Goal: Task Accomplishment & Management: Use online tool/utility

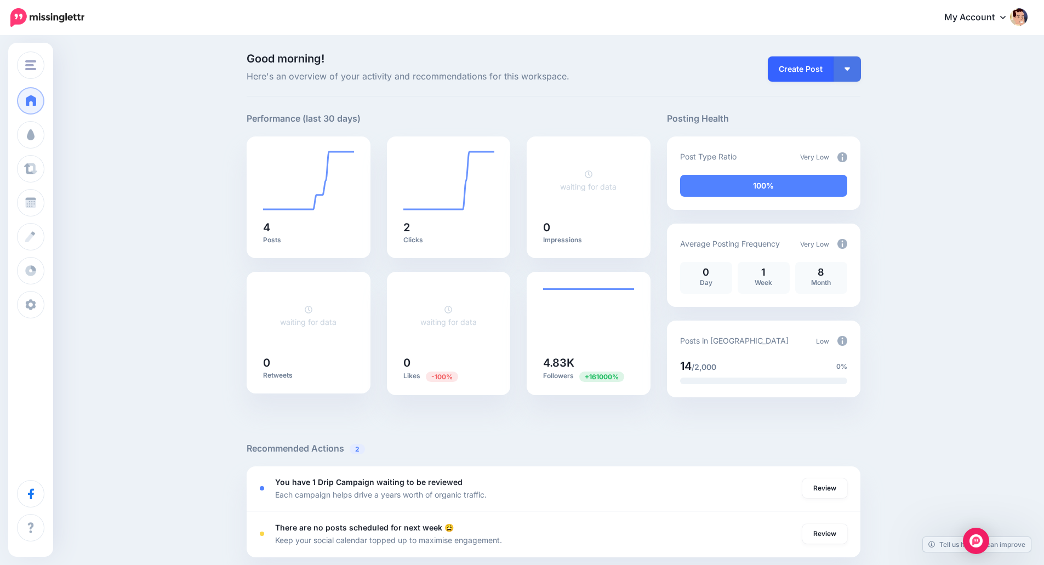
click at [817, 73] on link "Create Post" at bounding box center [801, 68] width 66 height 25
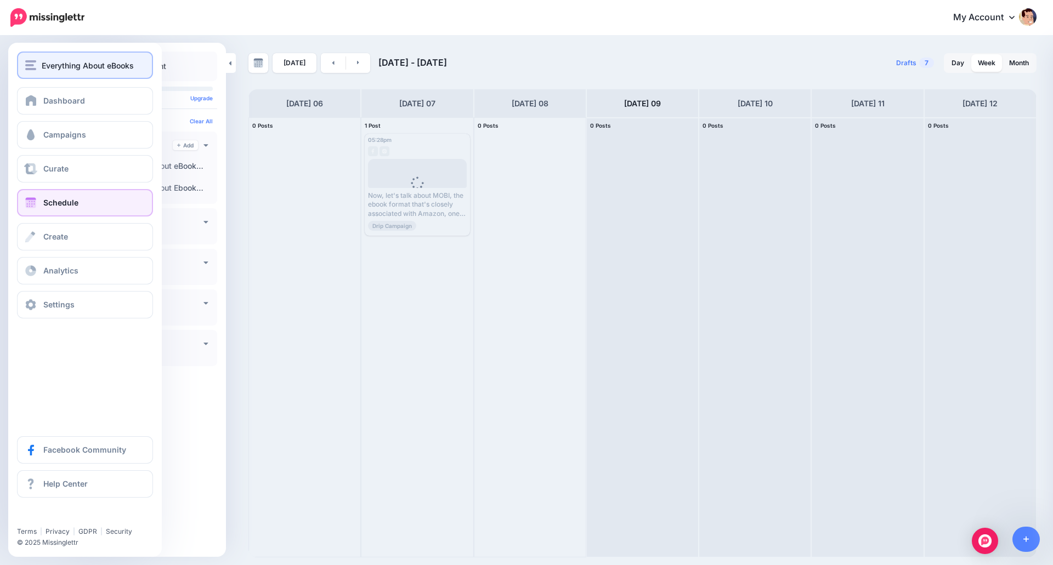
click at [63, 72] on button "Everything About eBooks" at bounding box center [85, 65] width 136 height 27
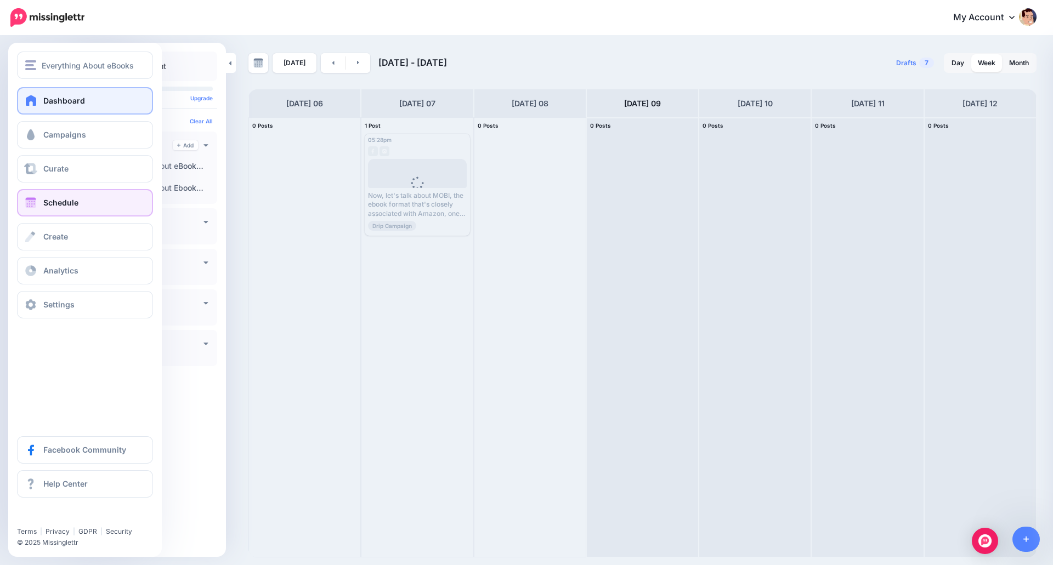
click at [41, 96] on link "Dashboard" at bounding box center [85, 100] width 136 height 27
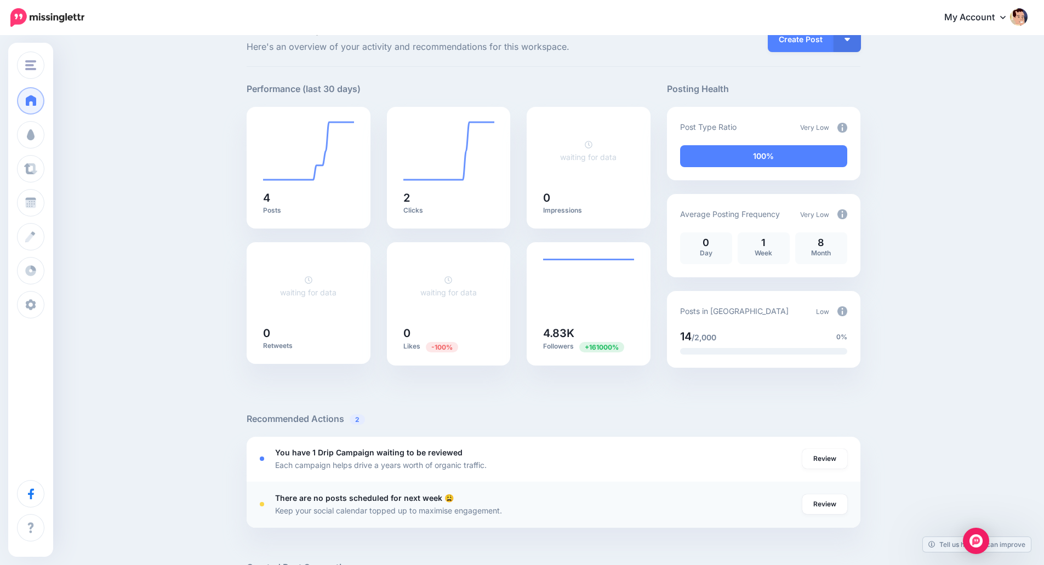
scroll to position [55, 0]
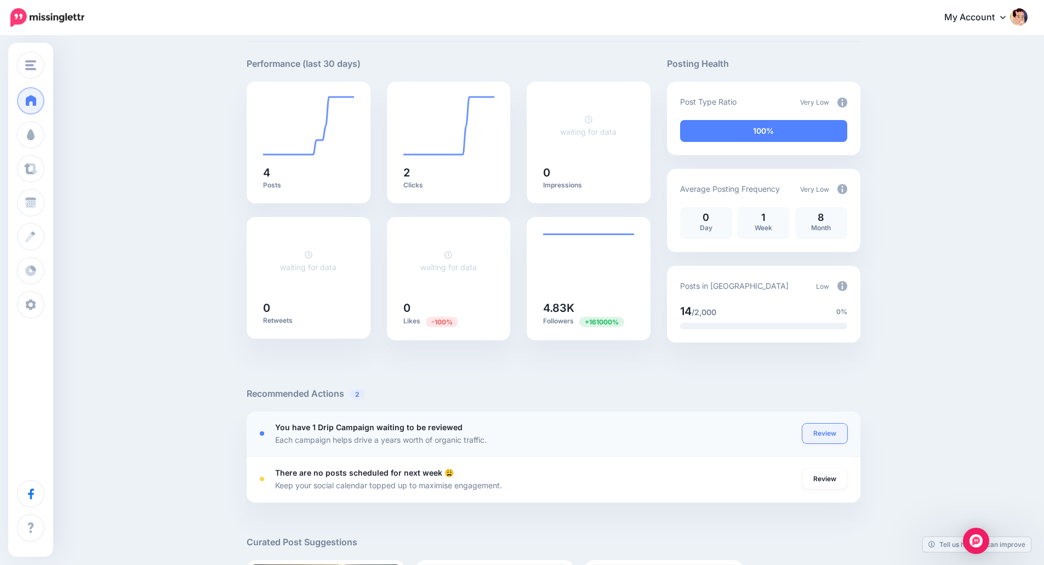
click at [828, 434] on link "Review" at bounding box center [825, 434] width 45 height 20
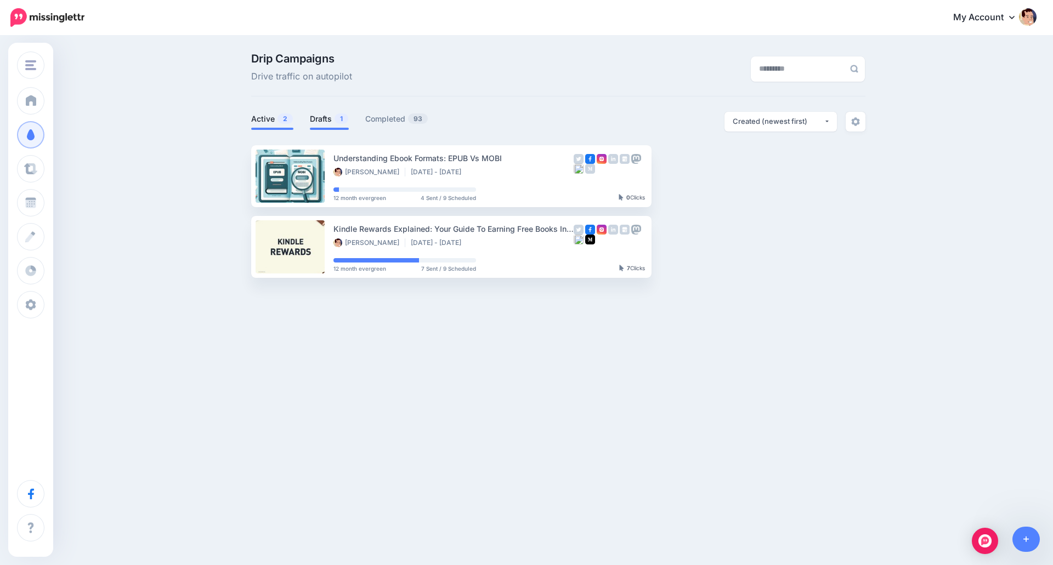
click at [333, 126] on li "Drafts 1" at bounding box center [329, 121] width 39 height 18
click at [314, 116] on link "Drafts 1" at bounding box center [329, 118] width 39 height 13
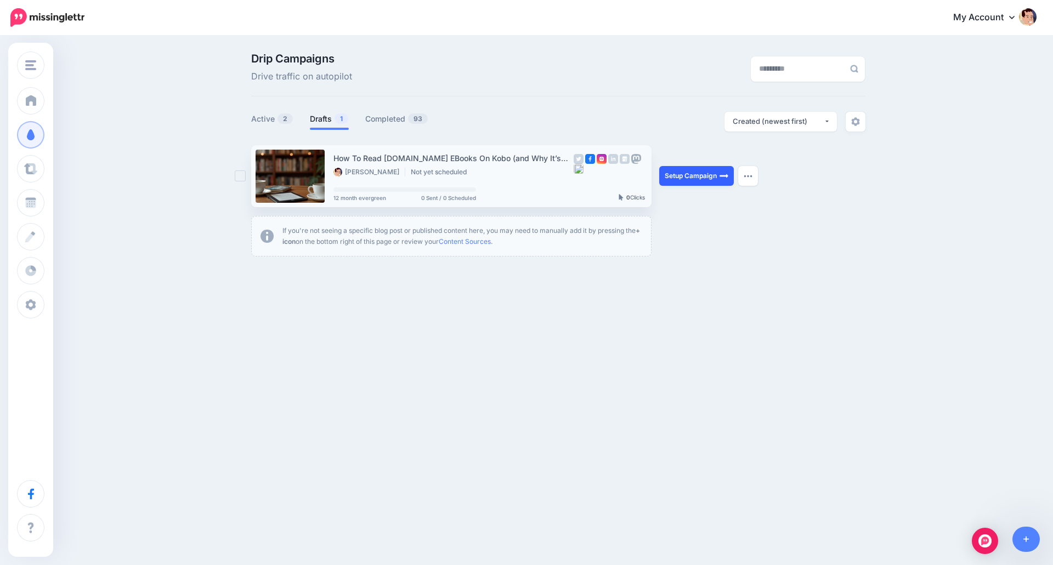
click at [695, 175] on link "Setup Campaign" at bounding box center [696, 176] width 75 height 20
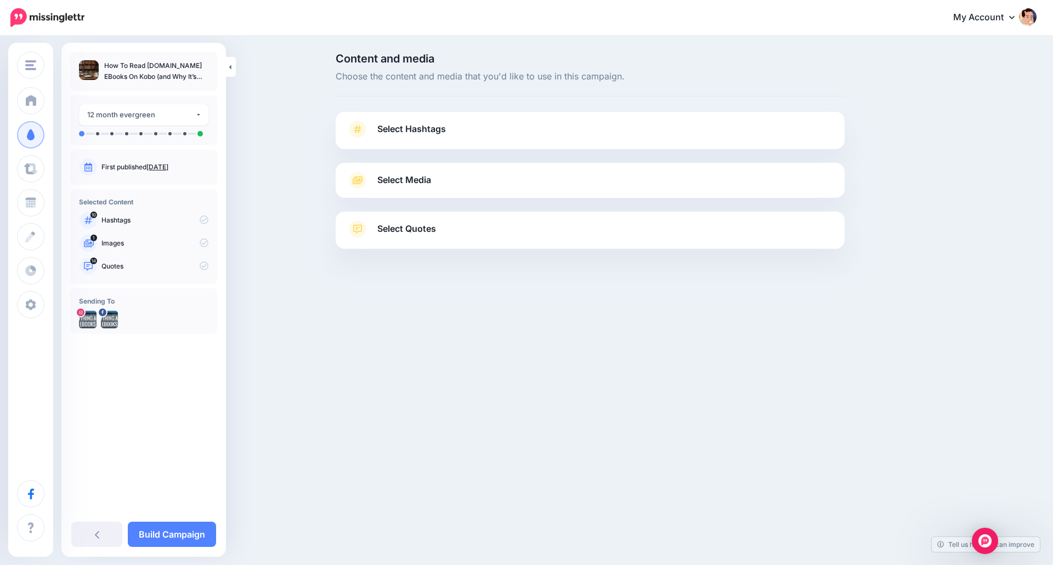
click at [476, 133] on link "Select Hashtags" at bounding box center [589, 135] width 487 height 29
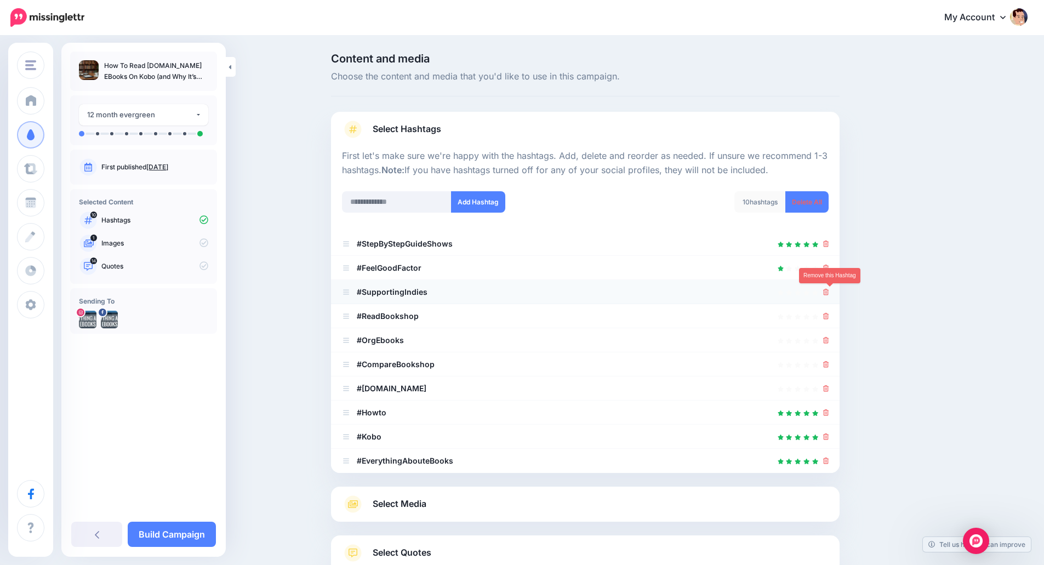
click at [829, 290] on icon at bounding box center [826, 292] width 6 height 7
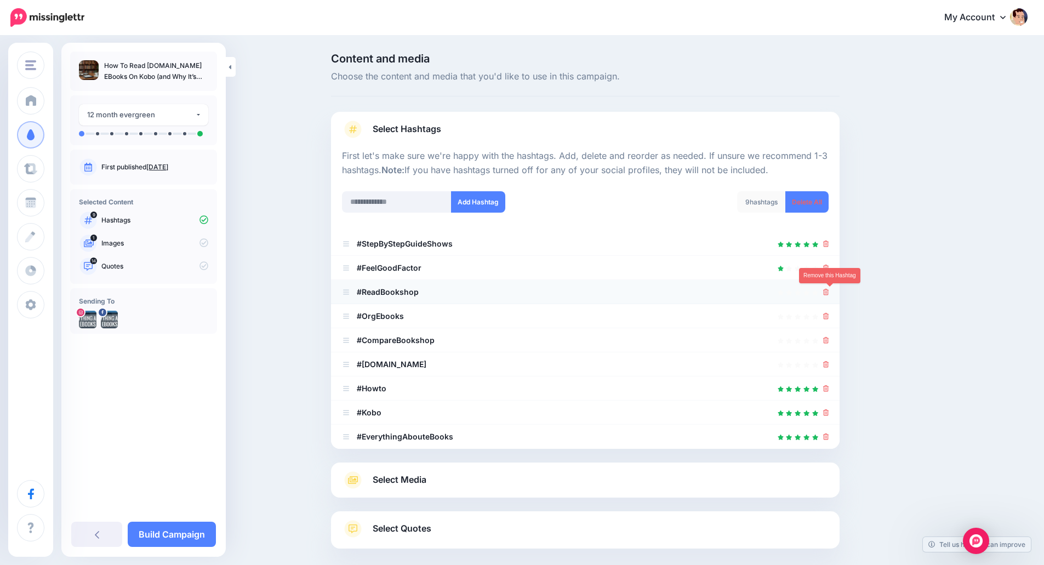
click at [828, 294] on icon at bounding box center [826, 292] width 6 height 7
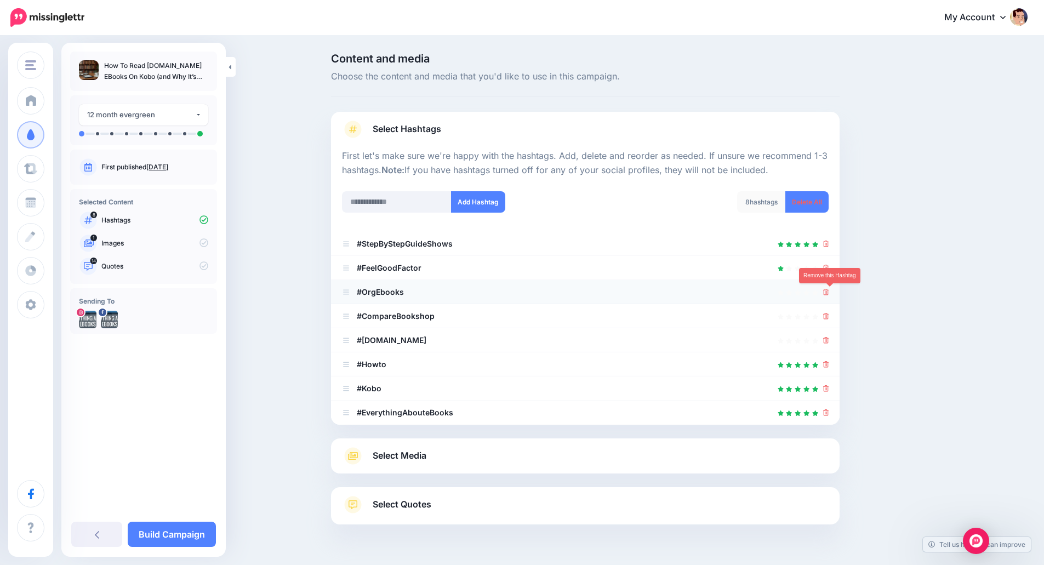
click at [829, 292] on icon at bounding box center [826, 292] width 6 height 7
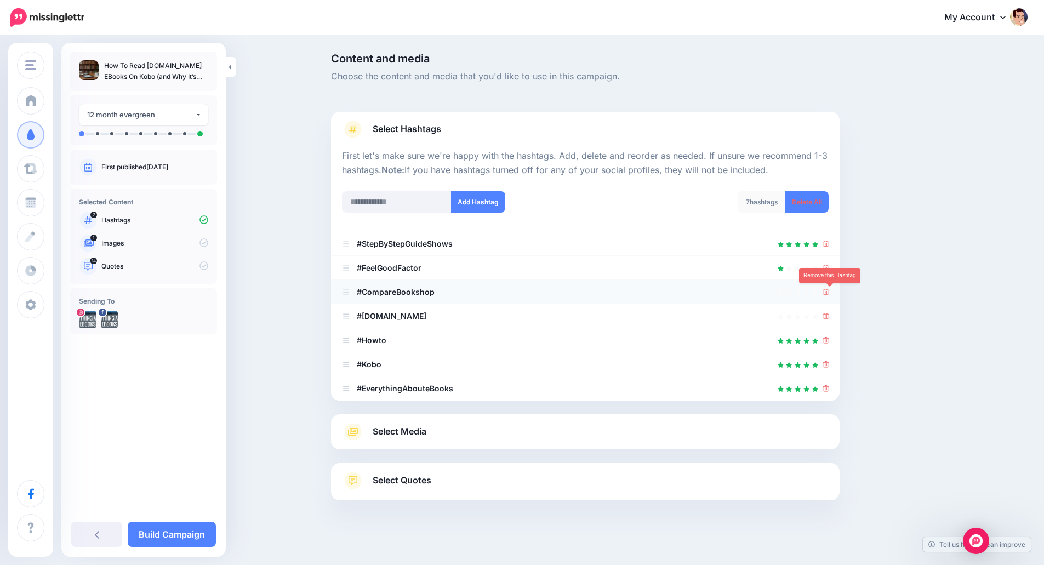
click at [827, 292] on icon at bounding box center [826, 292] width 6 height 7
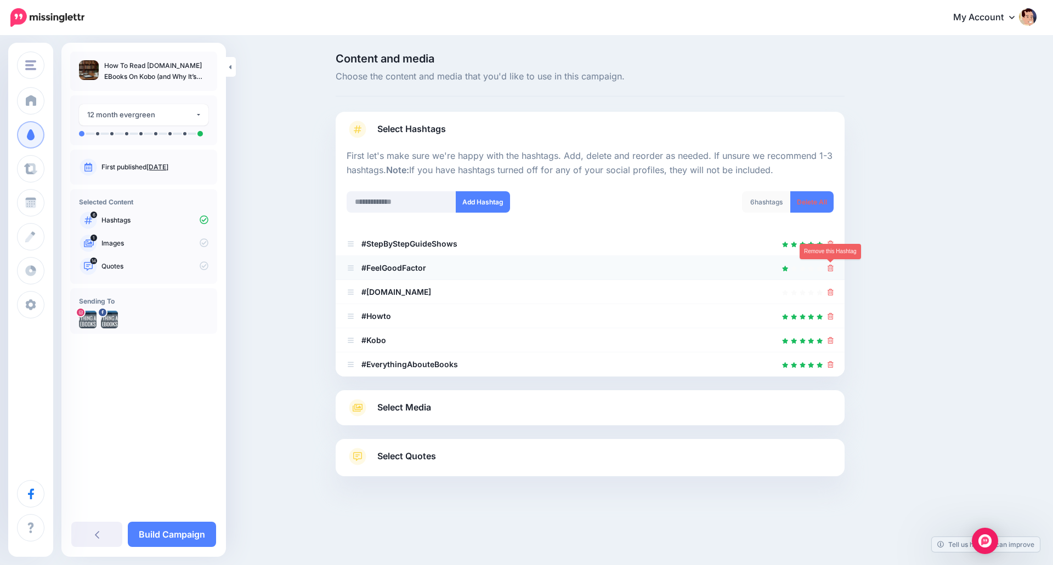
click at [829, 265] on icon at bounding box center [830, 268] width 6 height 7
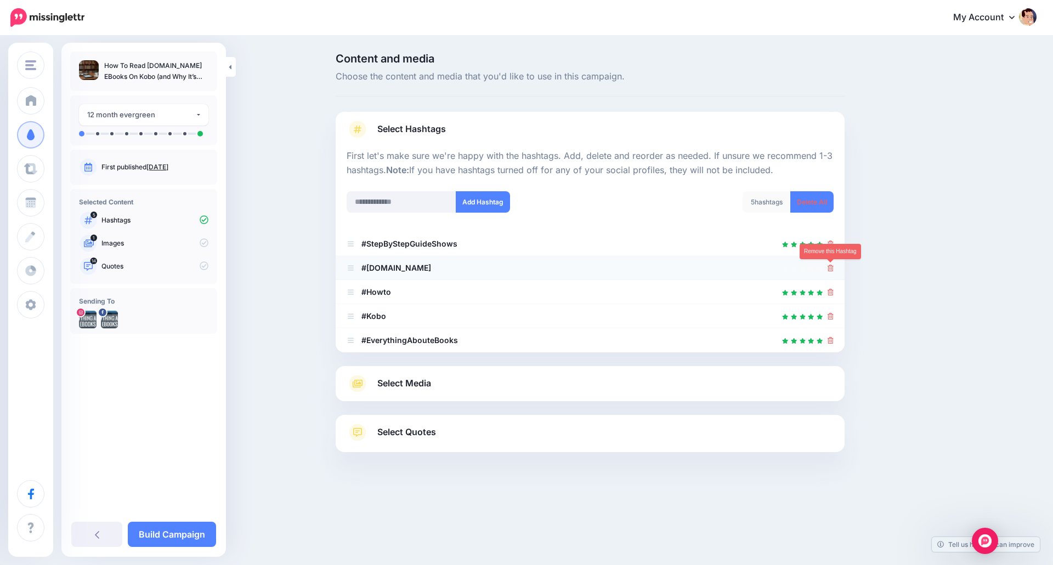
click at [833, 269] on icon at bounding box center [830, 268] width 6 height 7
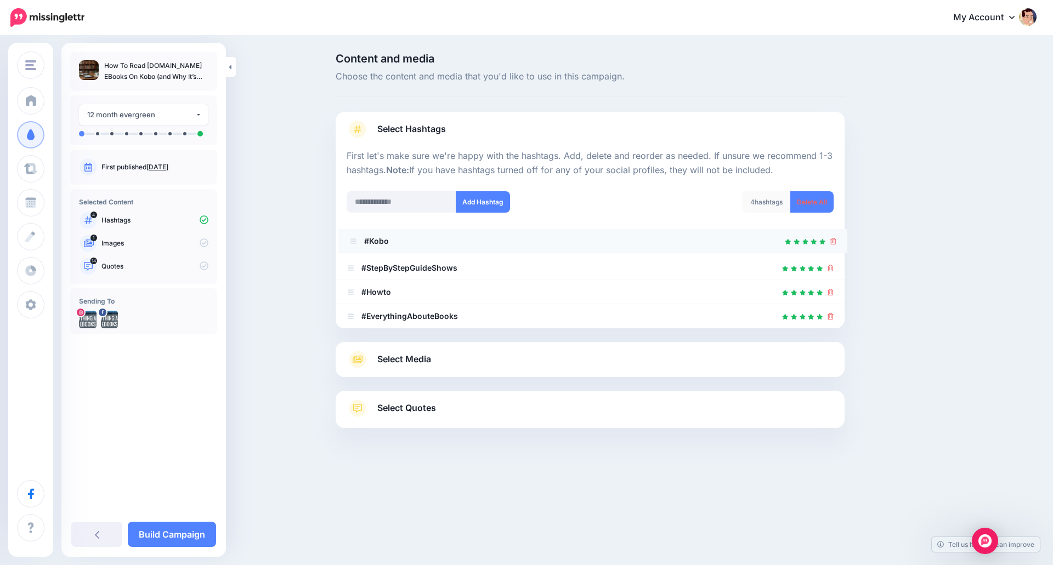
drag, startPoint x: 353, startPoint y: 293, endPoint x: 356, endPoint y: 242, distance: 51.1
click at [360, 359] on icon at bounding box center [357, 360] width 10 height 8
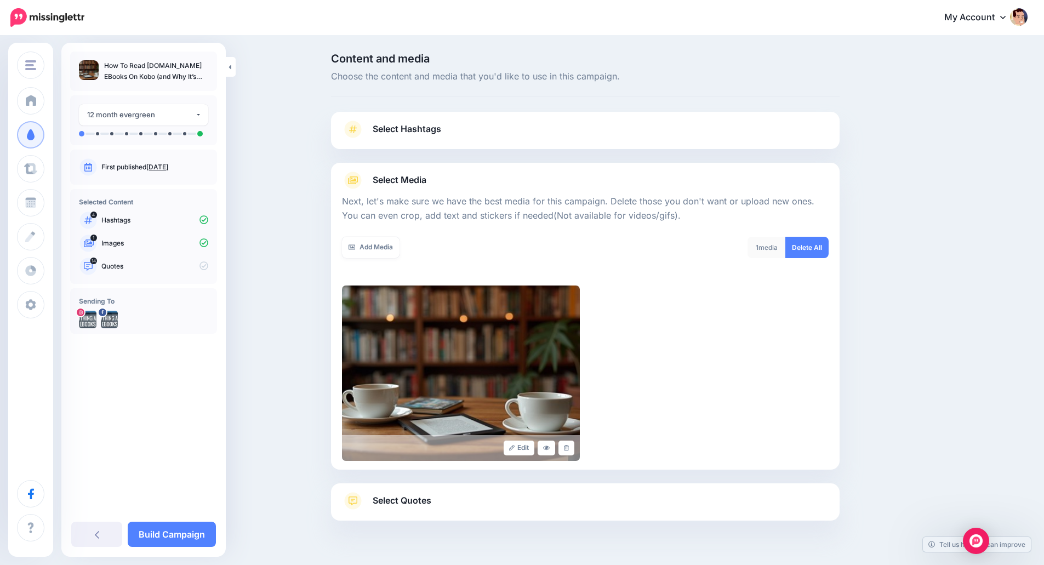
scroll to position [27, 0]
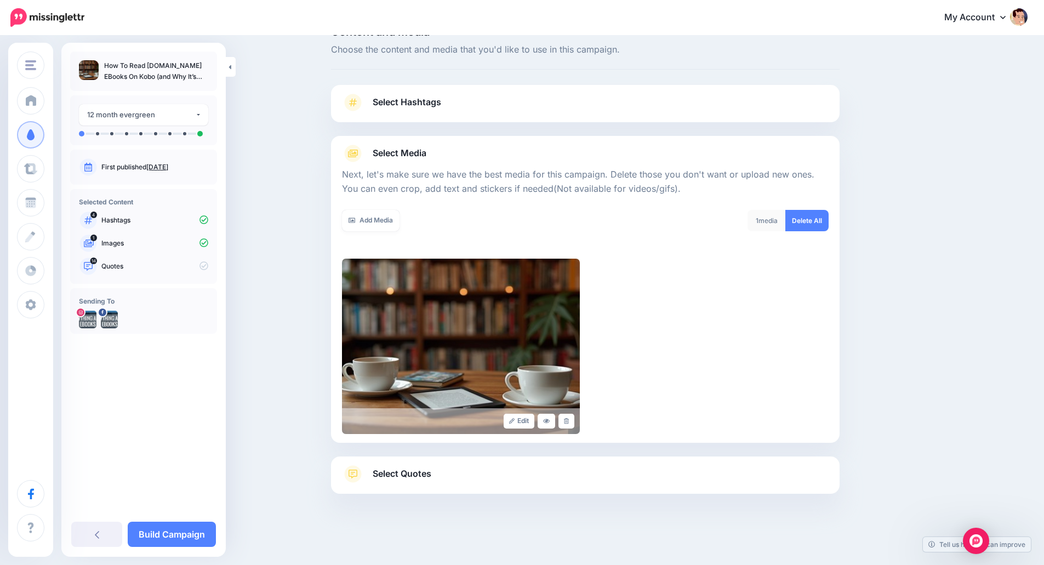
click at [362, 472] on icon at bounding box center [353, 474] width 18 height 18
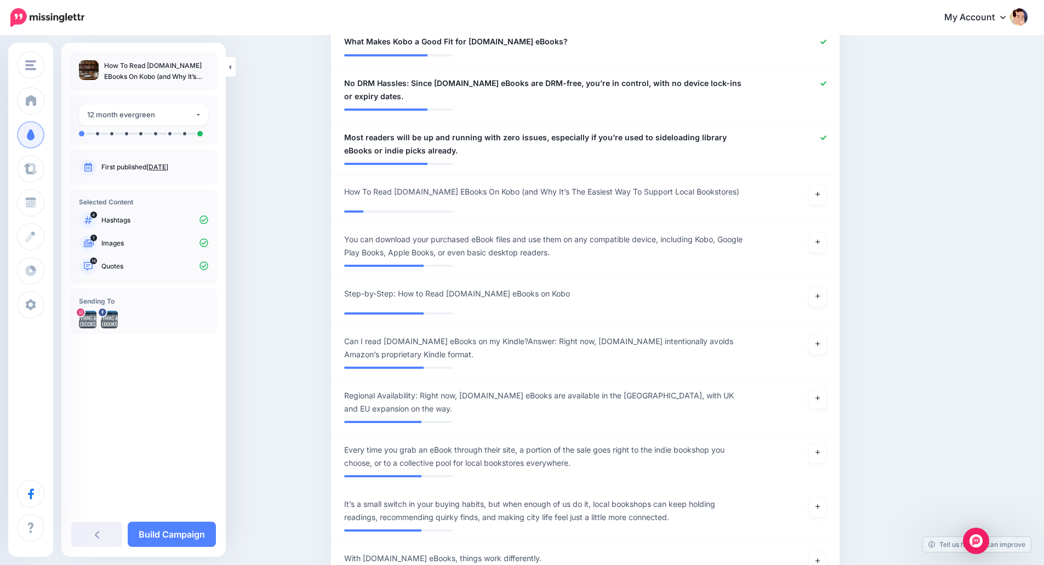
scroll to position [1014, 0]
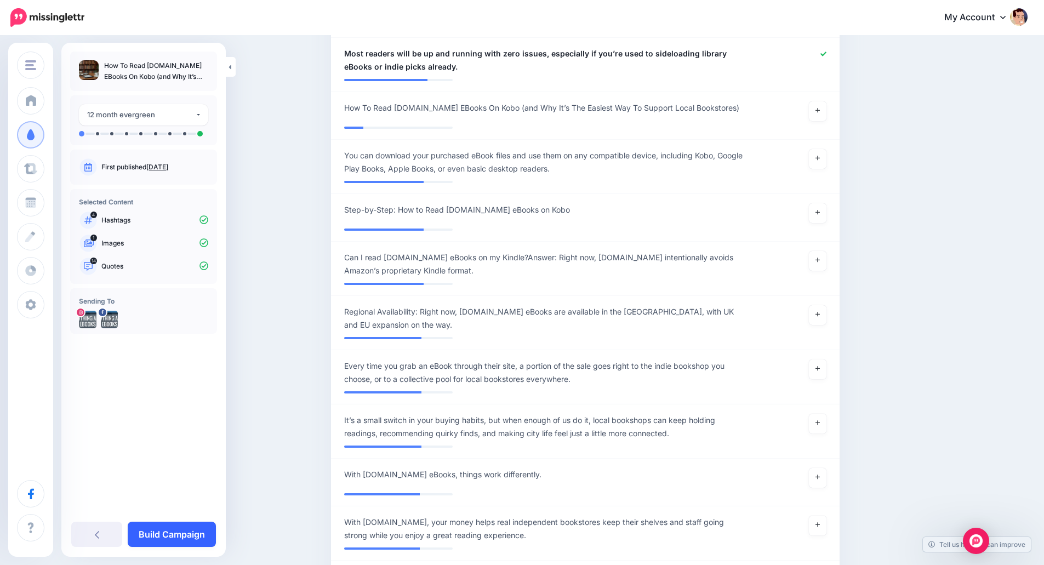
click at [180, 538] on link "Build Campaign" at bounding box center [172, 534] width 88 height 25
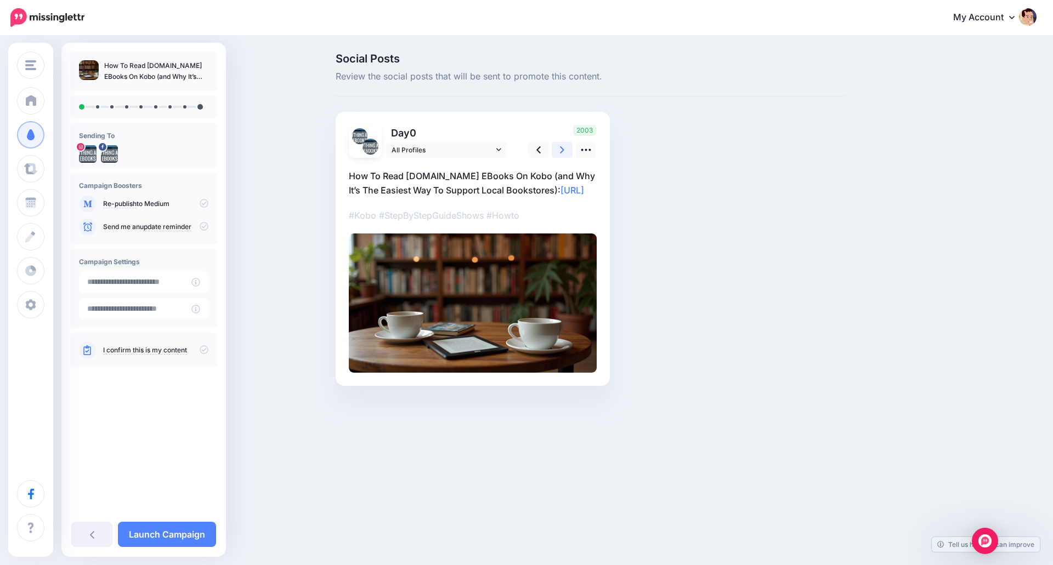
click at [566, 147] on link at bounding box center [561, 150] width 21 height 16
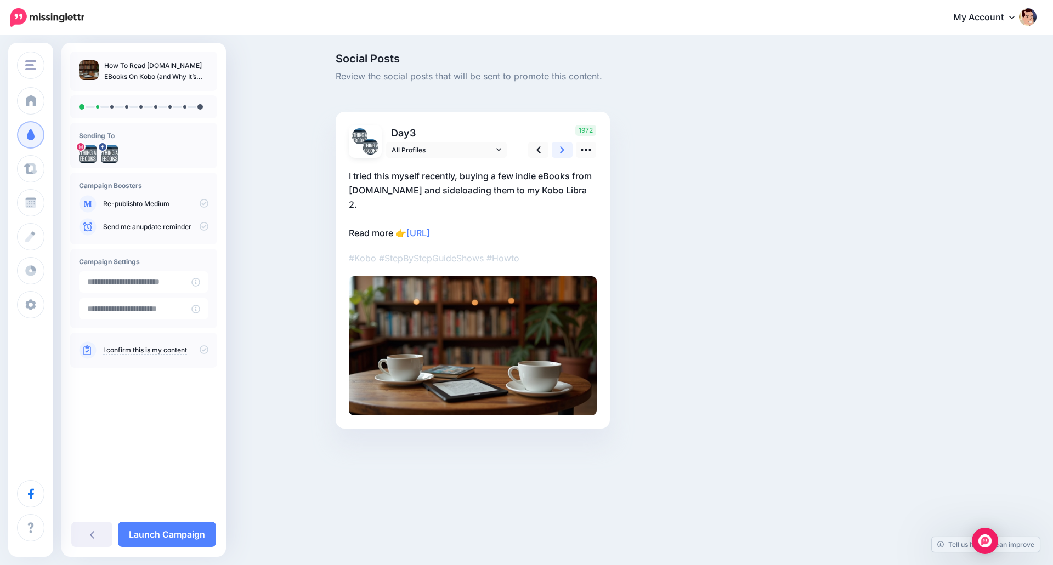
click at [566, 147] on link at bounding box center [561, 150] width 21 height 16
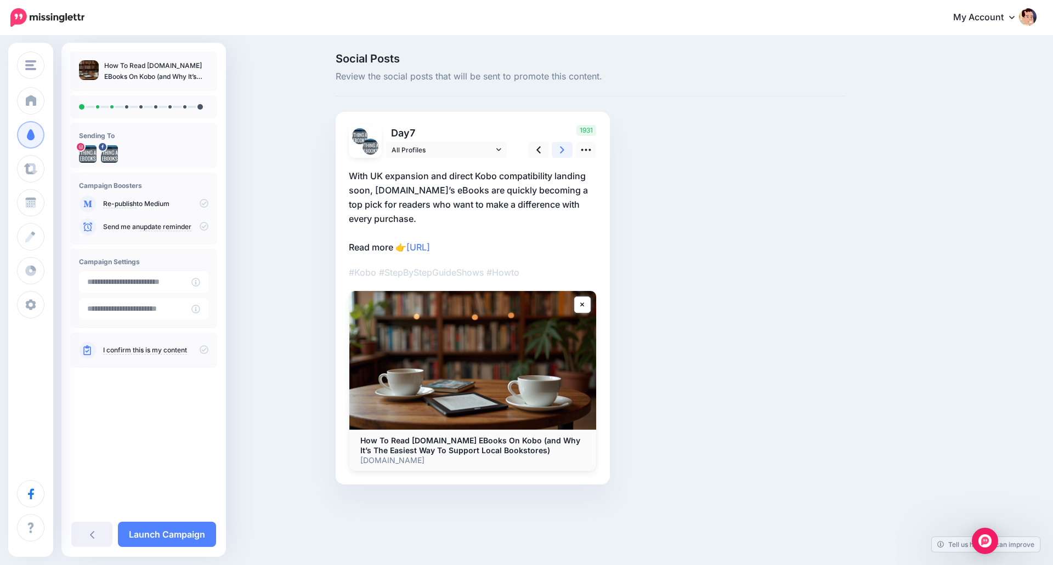
click at [566, 147] on link at bounding box center [561, 150] width 21 height 16
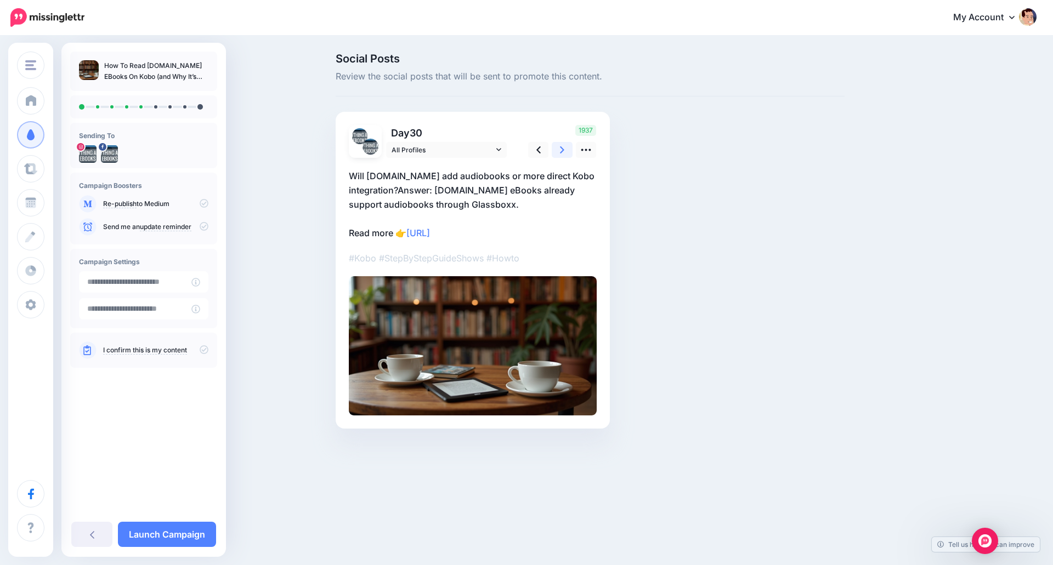
click at [562, 153] on icon at bounding box center [562, 150] width 4 height 12
click at [561, 153] on icon at bounding box center [562, 150] width 4 height 12
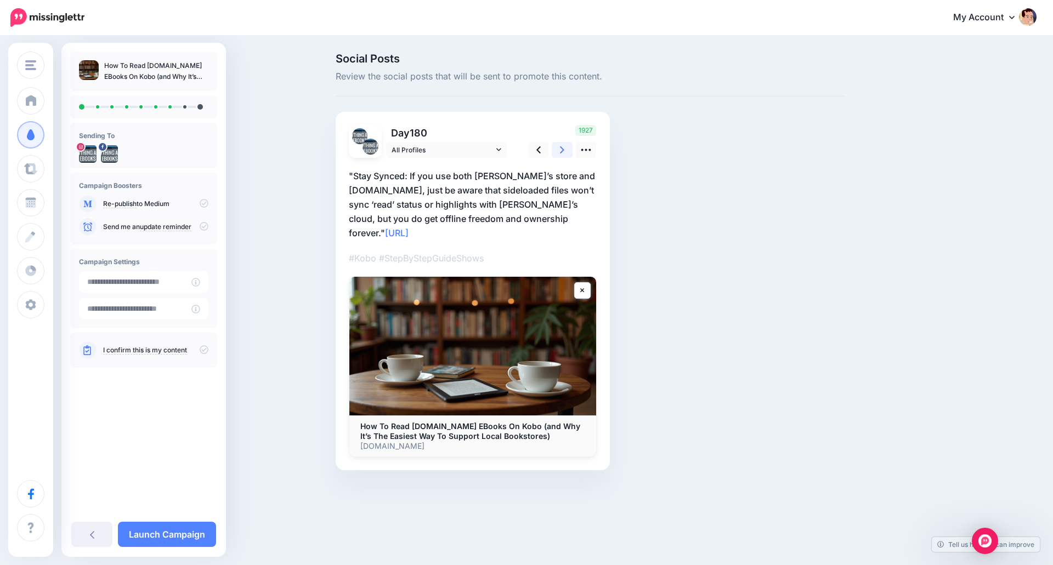
click at [561, 153] on icon at bounding box center [562, 150] width 4 height 12
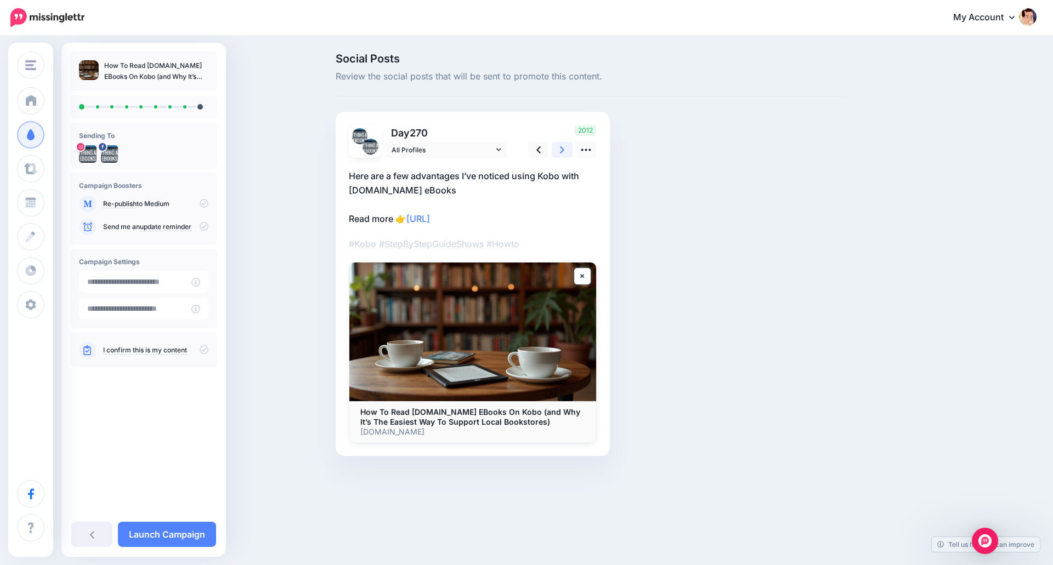
click at [561, 153] on icon at bounding box center [562, 150] width 4 height 12
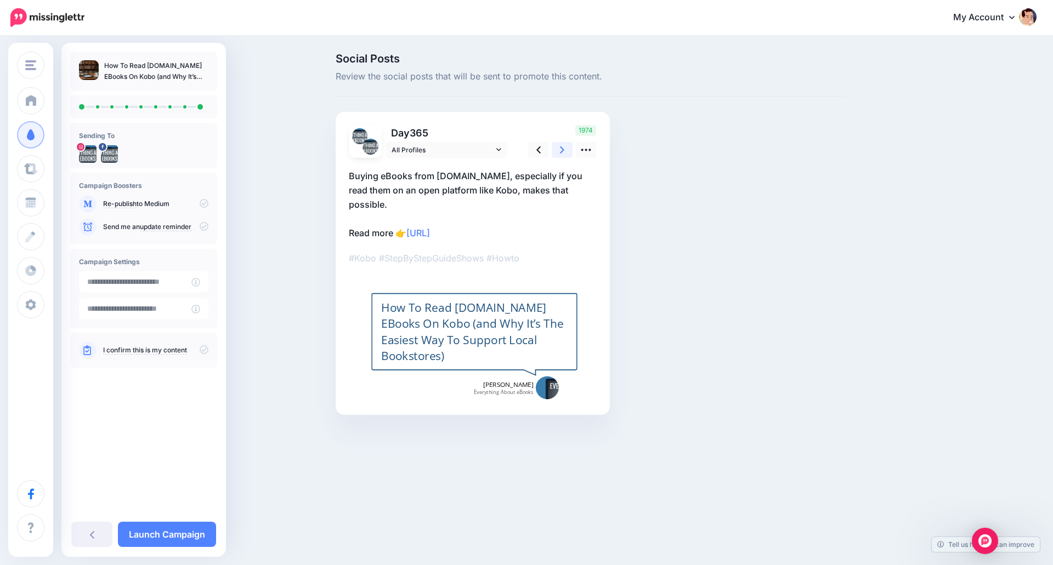
click at [561, 153] on icon at bounding box center [562, 150] width 4 height 12
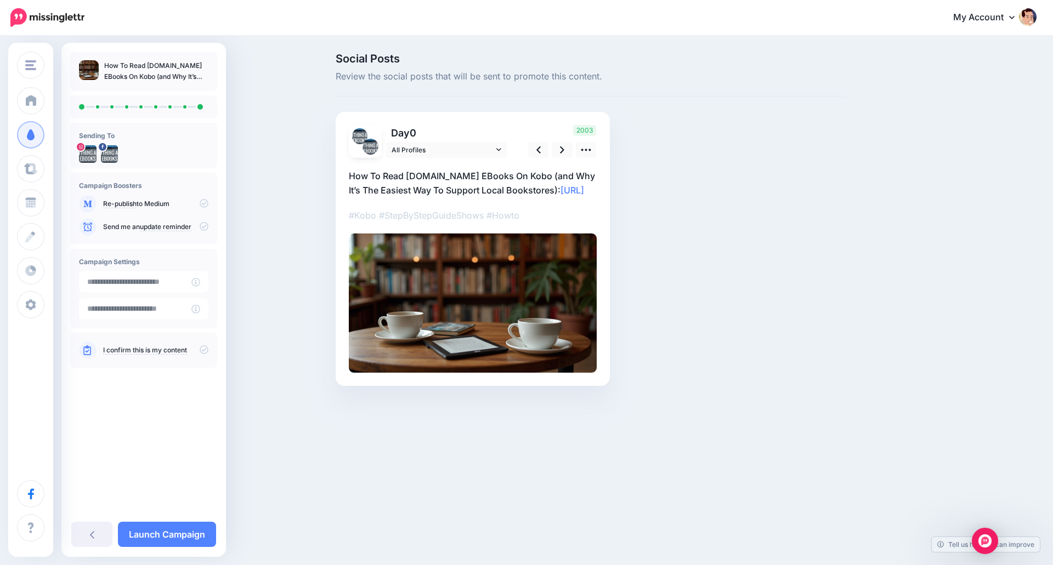
click at [191, 349] on p "I confirm this is my content" at bounding box center [155, 350] width 105 height 10
click at [201, 352] on icon at bounding box center [204, 349] width 9 height 9
drag, startPoint x: 156, startPoint y: 536, endPoint x: 172, endPoint y: 533, distance: 16.0
click at [156, 535] on link "Launch Campaign" at bounding box center [167, 534] width 98 height 25
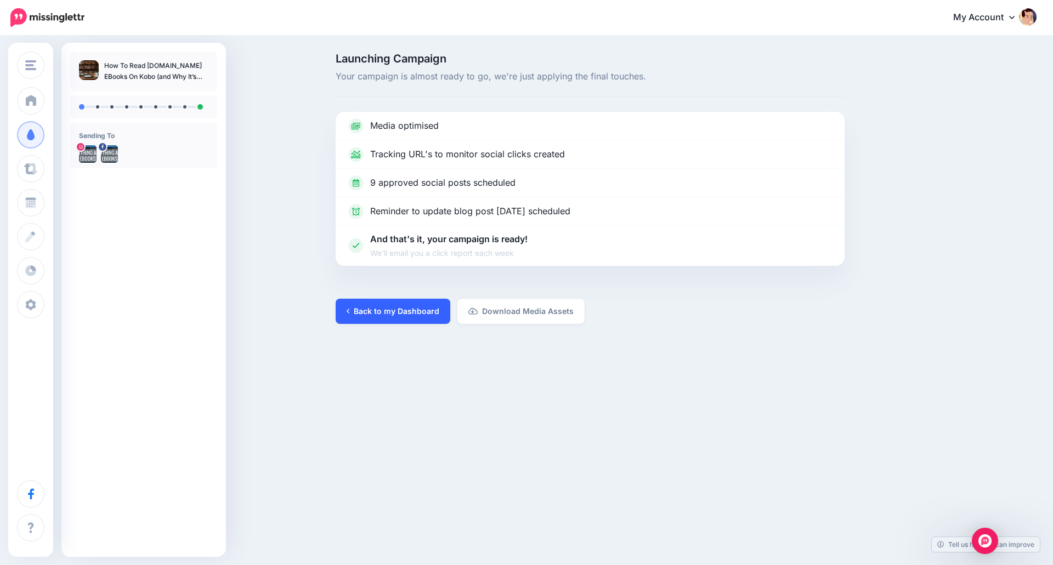
click at [430, 312] on link "Back to my Dashboard" at bounding box center [393, 311] width 115 height 25
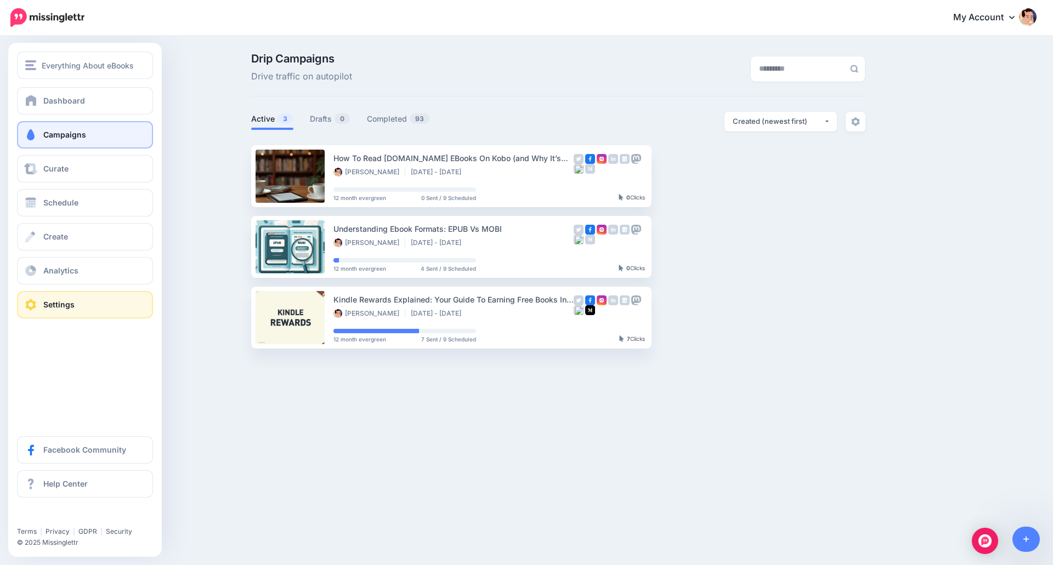
click at [83, 305] on link "Settings" at bounding box center [85, 304] width 136 height 27
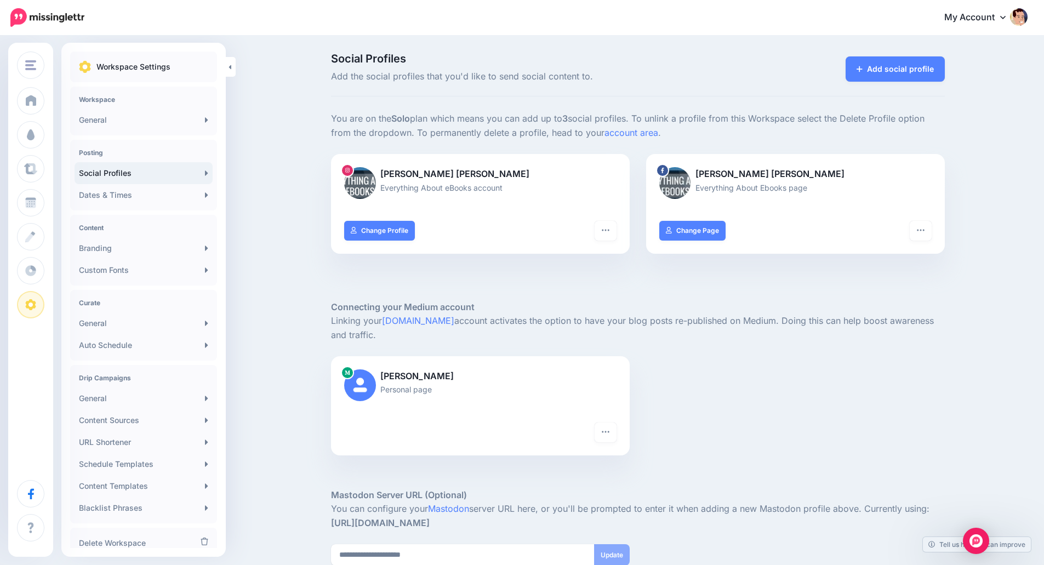
scroll to position [55, 0]
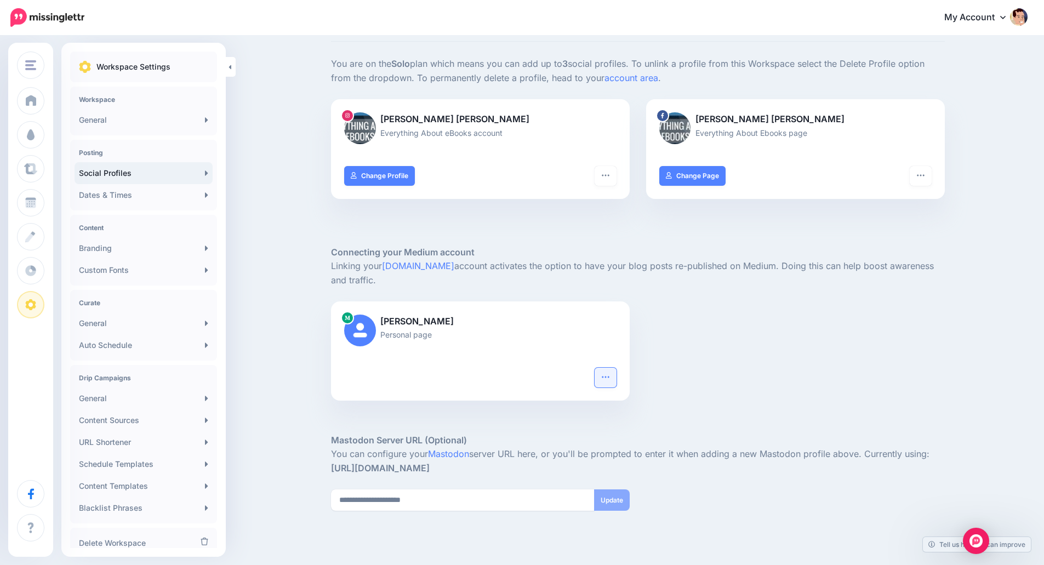
click at [610, 379] on icon "button" at bounding box center [605, 377] width 9 height 9
click at [596, 405] on link "Reconnect" at bounding box center [572, 404] width 80 height 21
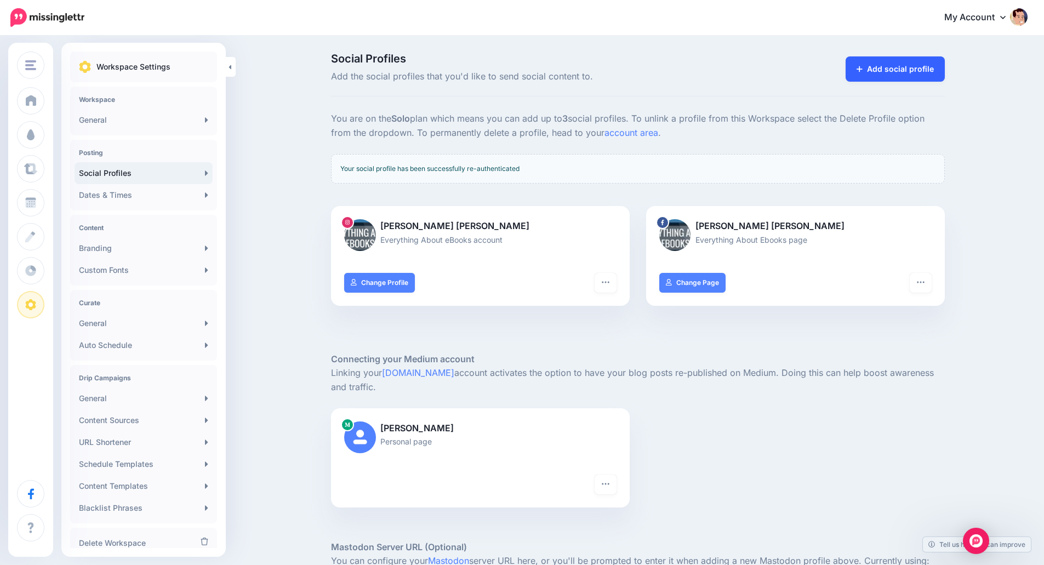
click at [883, 72] on link "Add social profile" at bounding box center [895, 68] width 99 height 25
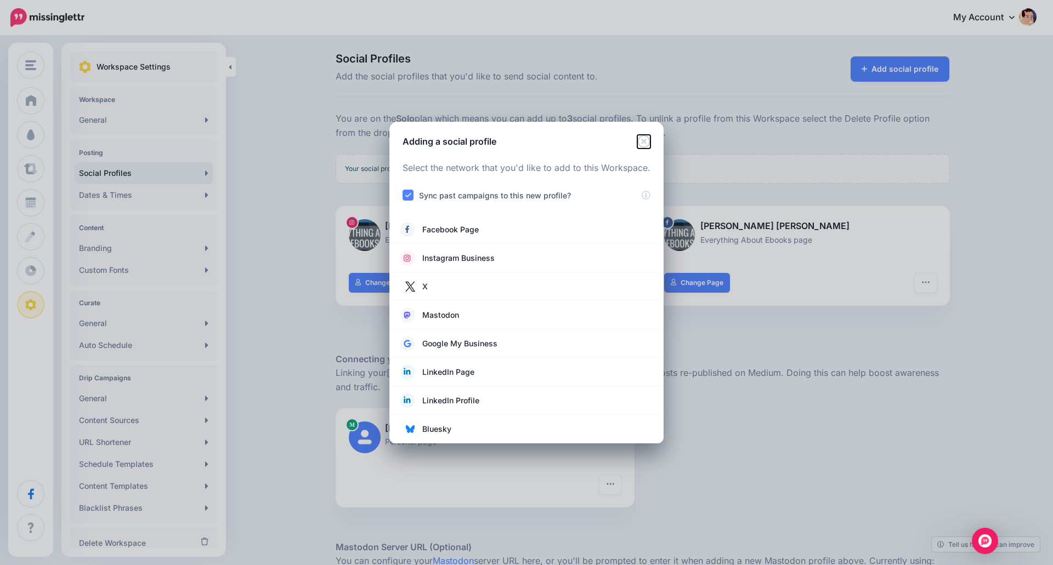
click at [639, 141] on icon "Close" at bounding box center [643, 141] width 13 height 13
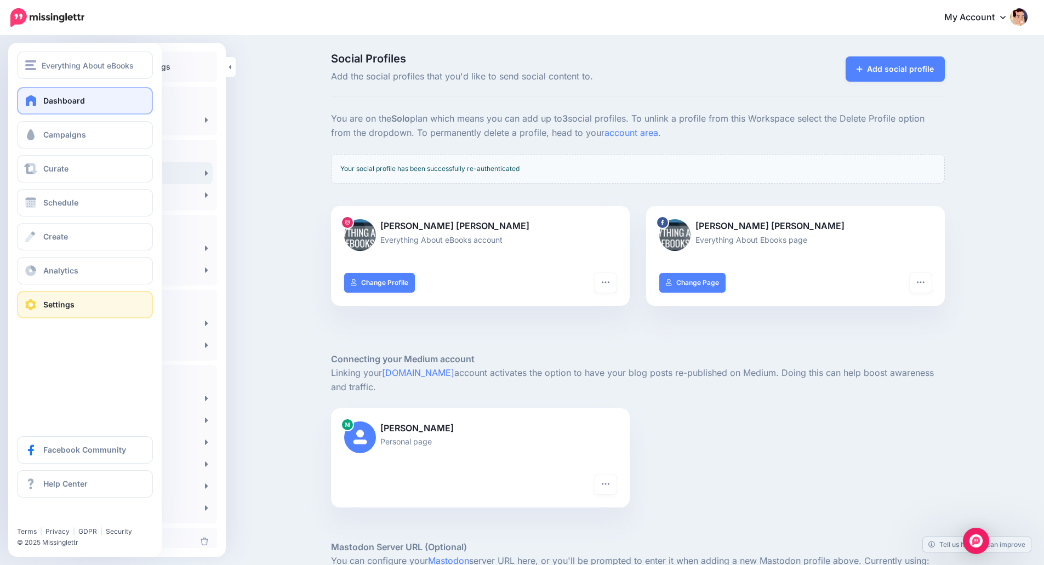
click at [54, 107] on link "Dashboard" at bounding box center [85, 100] width 136 height 27
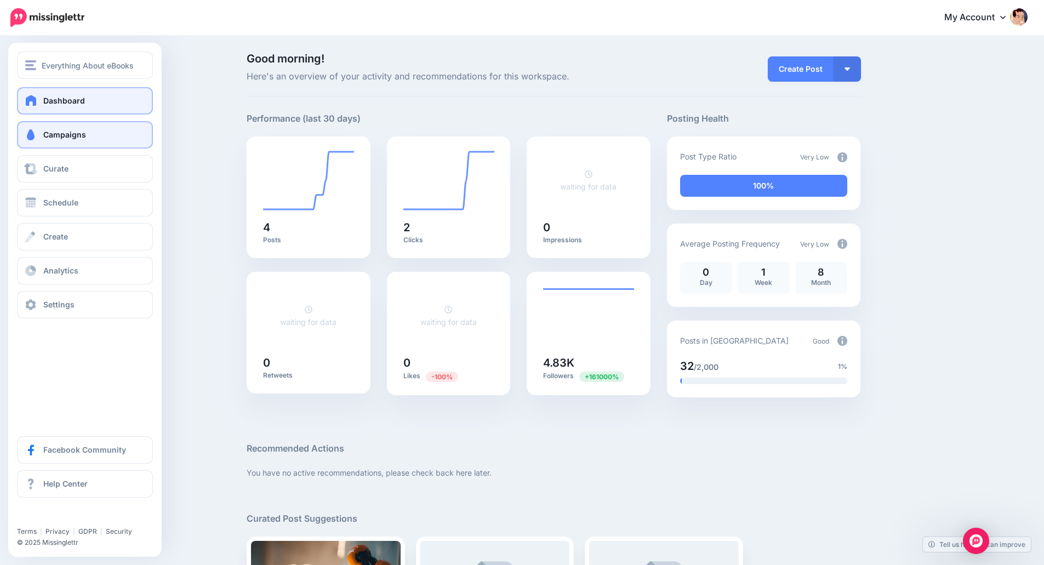
click at [61, 141] on link "Campaigns" at bounding box center [85, 134] width 136 height 27
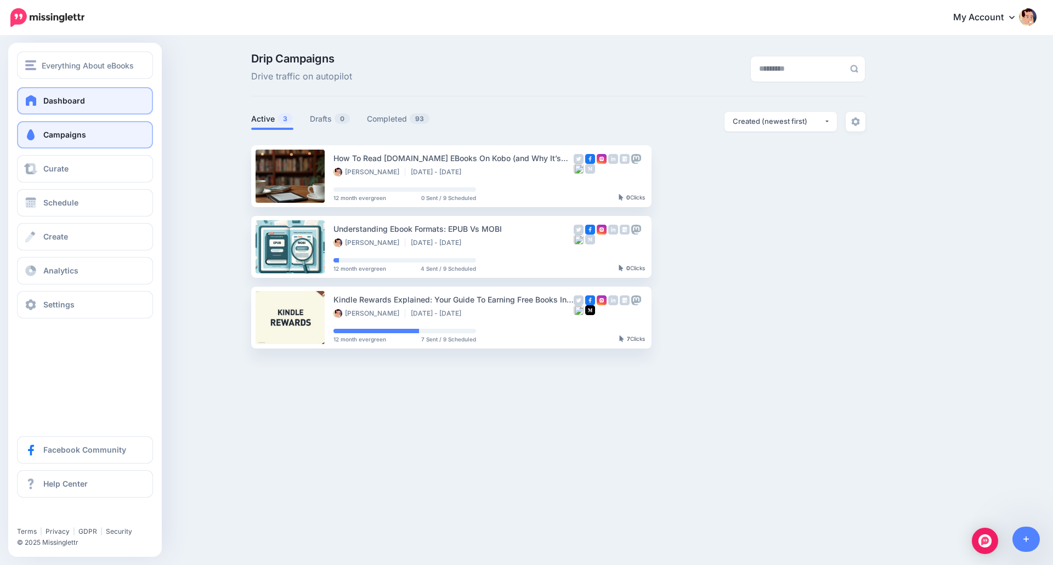
click at [43, 105] on link "Dashboard" at bounding box center [85, 100] width 136 height 27
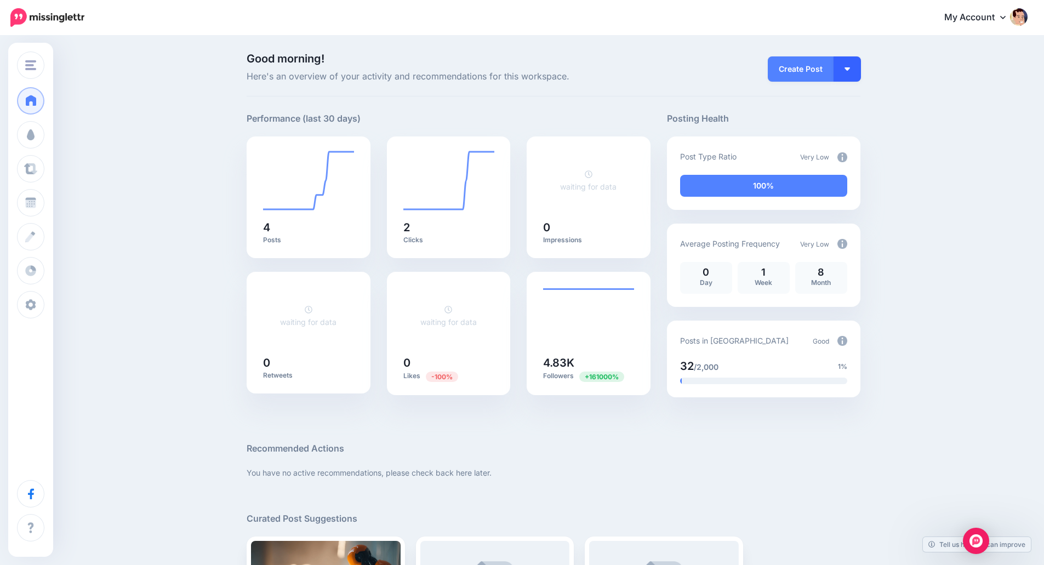
click at [849, 75] on button "button" at bounding box center [847, 68] width 27 height 25
click at [831, 127] on link "Create Campaign" at bounding box center [815, 123] width 79 height 21
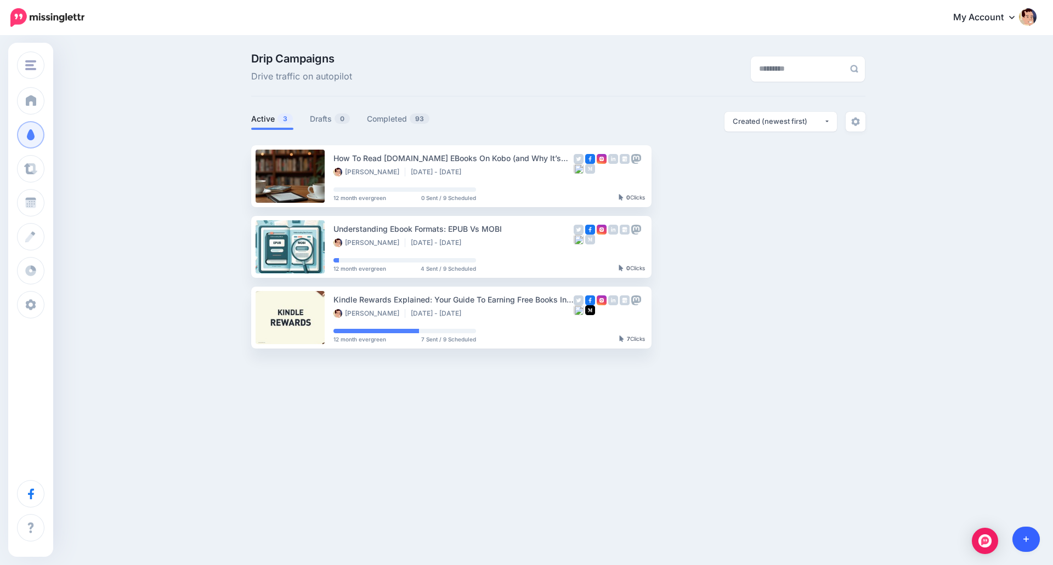
click at [1027, 537] on icon at bounding box center [1026, 540] width 6 height 8
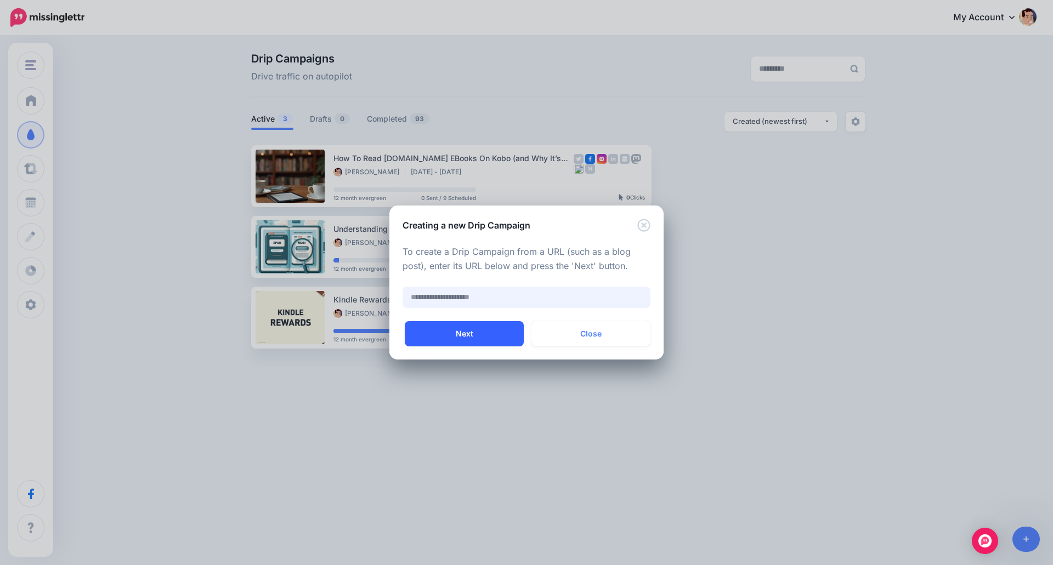
paste input "**********"
type input "**********"
click at [457, 336] on button "Next" at bounding box center [464, 333] width 119 height 25
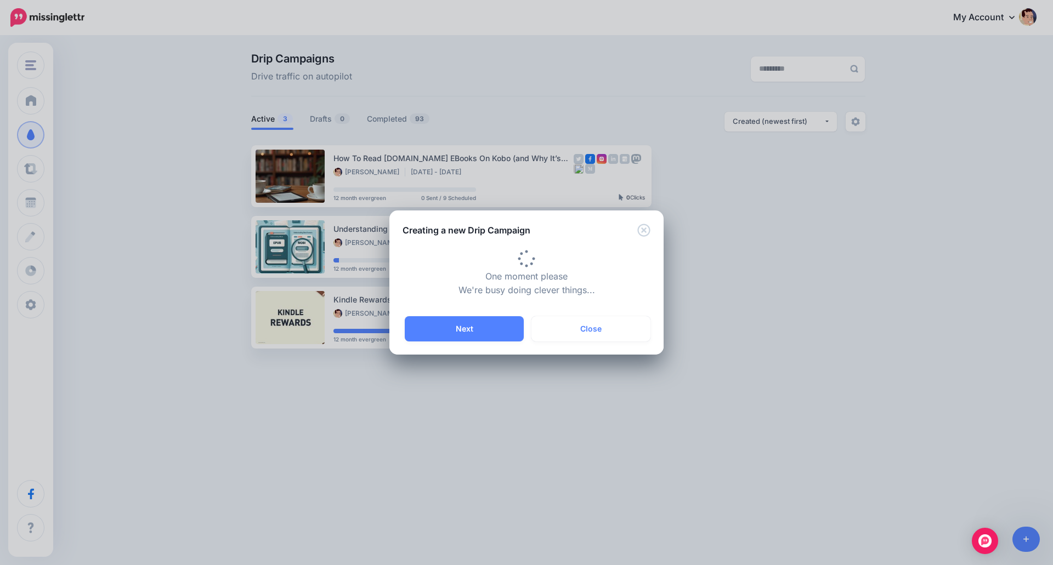
type input "**********"
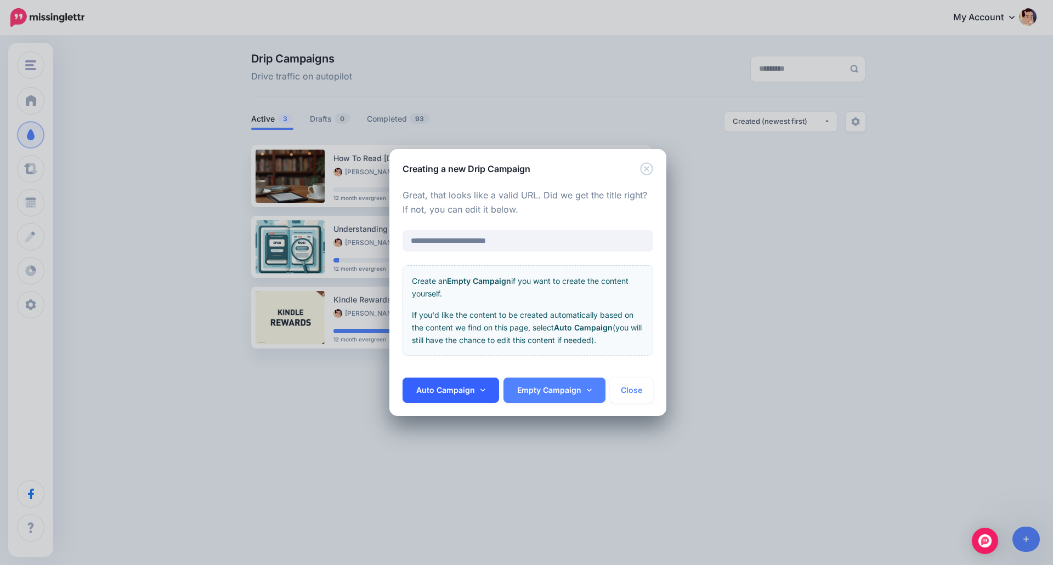
click at [473, 395] on link "Auto Campaign" at bounding box center [450, 390] width 96 height 25
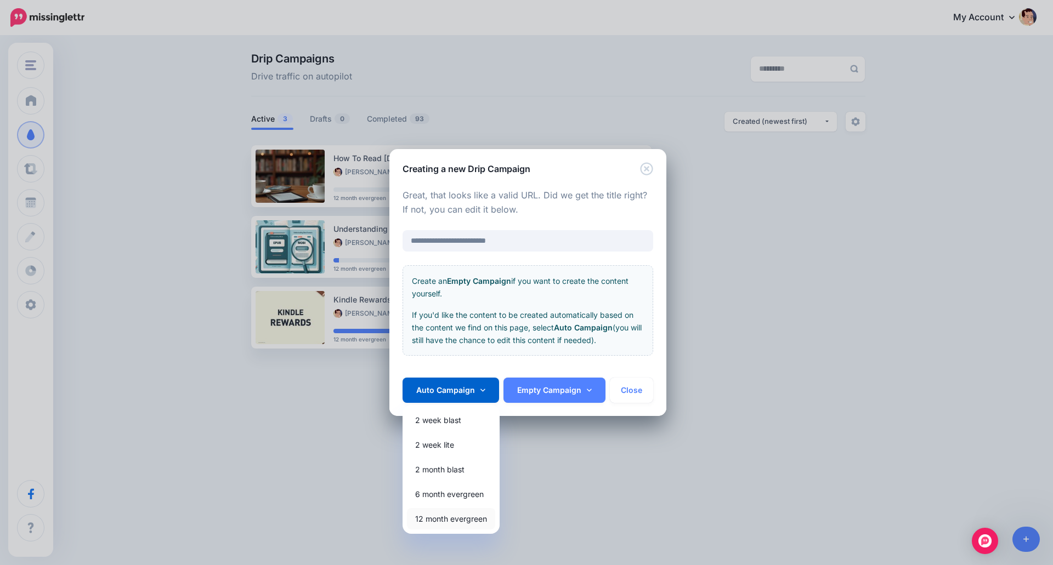
click at [457, 518] on link "12 month evergreen" at bounding box center [451, 518] width 88 height 21
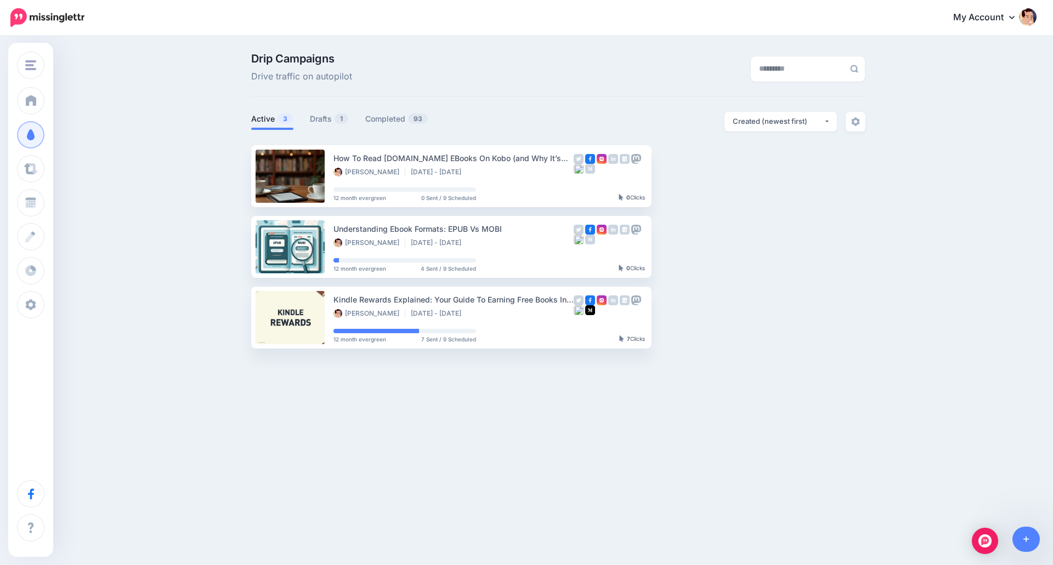
drag, startPoint x: 314, startPoint y: 115, endPoint x: 286, endPoint y: 126, distance: 30.2
click at [314, 114] on link "Drafts 1" at bounding box center [329, 118] width 39 height 13
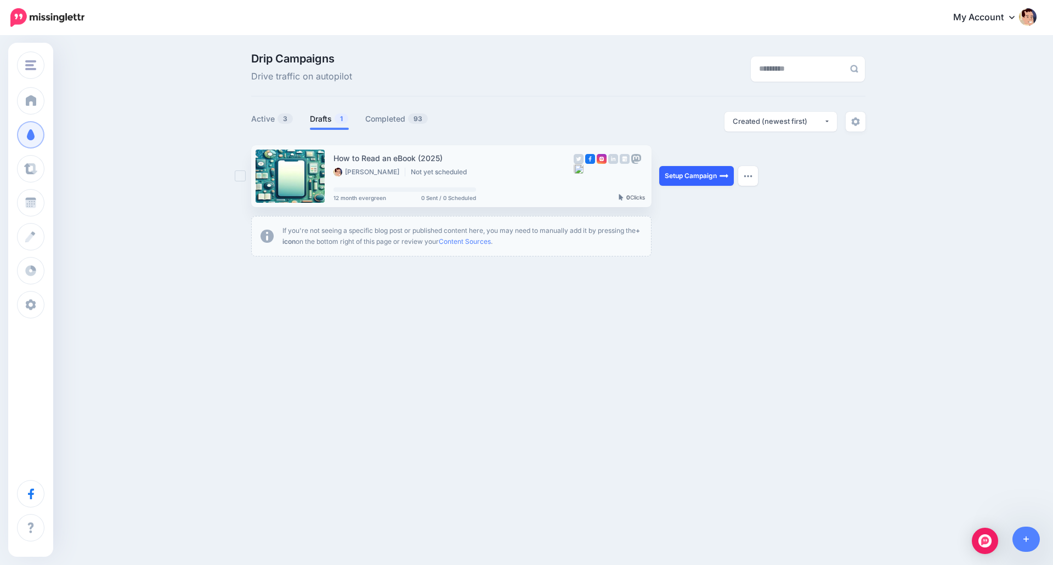
click at [690, 177] on link "Setup Campaign" at bounding box center [696, 176] width 75 height 20
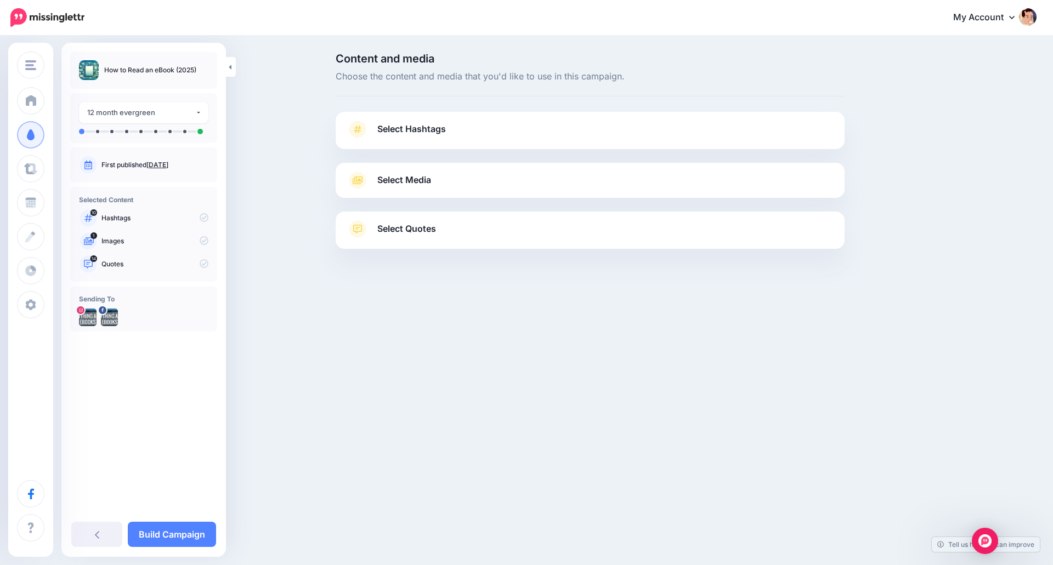
click at [498, 127] on link "Select Hashtags" at bounding box center [589, 135] width 487 height 29
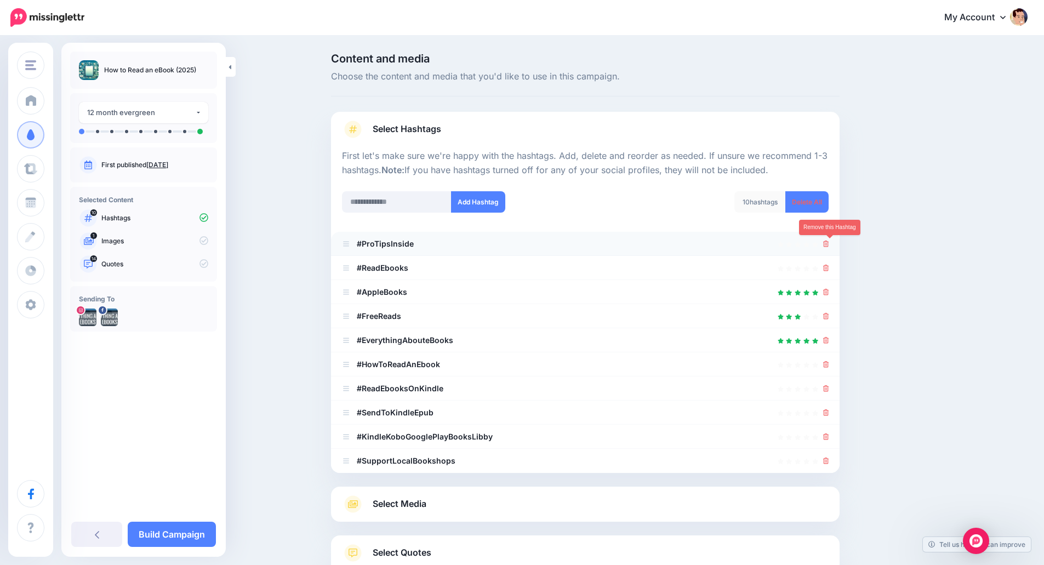
click at [828, 247] on icon at bounding box center [826, 244] width 6 height 7
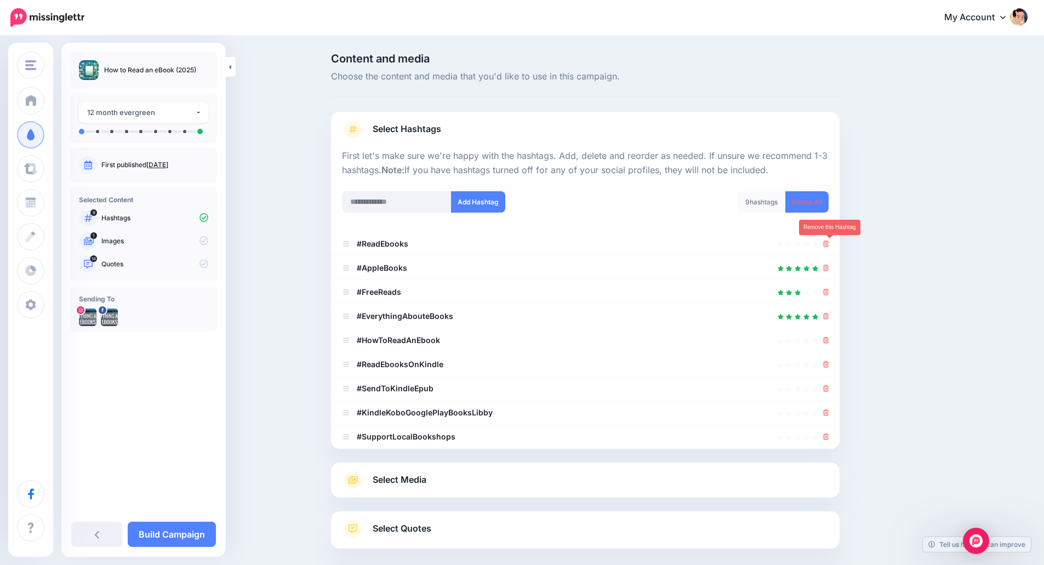
click at [828, 247] on icon at bounding box center [826, 244] width 6 height 7
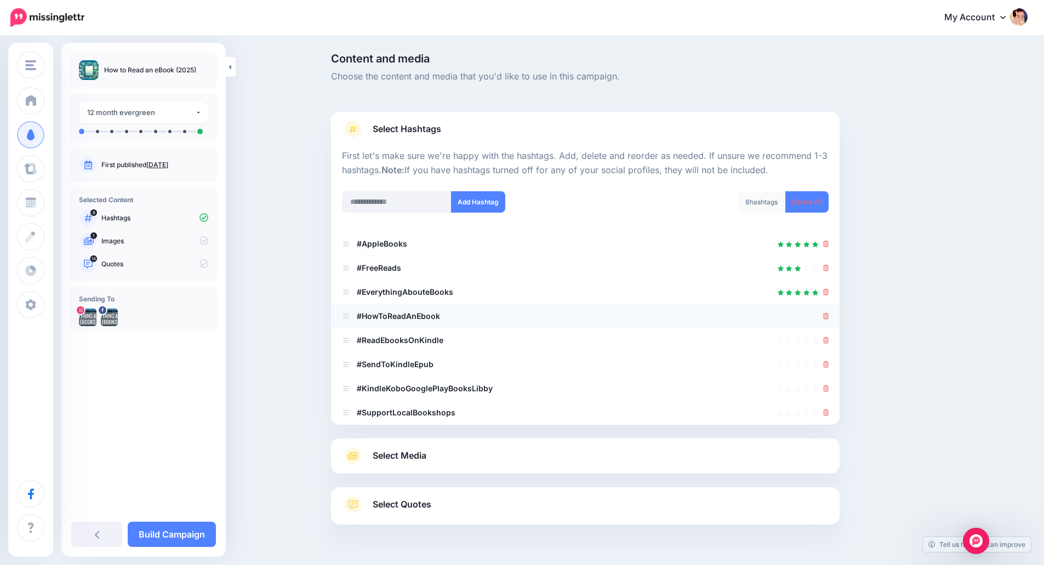
click at [834, 317] on li "#HowToReadAnEbook" at bounding box center [585, 316] width 509 height 24
click at [828, 315] on icon at bounding box center [826, 316] width 6 height 7
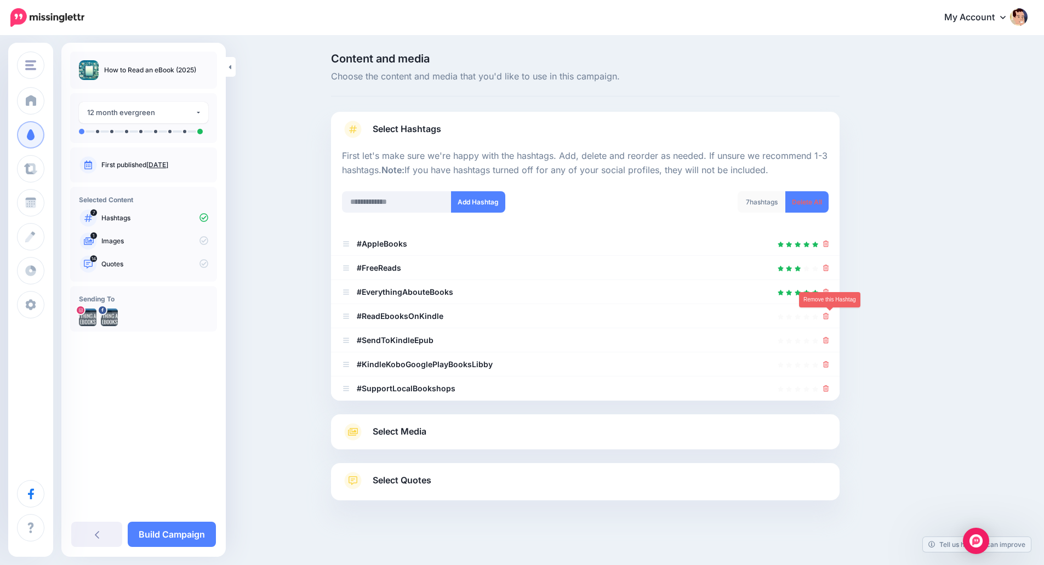
click at [828, 315] on icon at bounding box center [826, 316] width 6 height 7
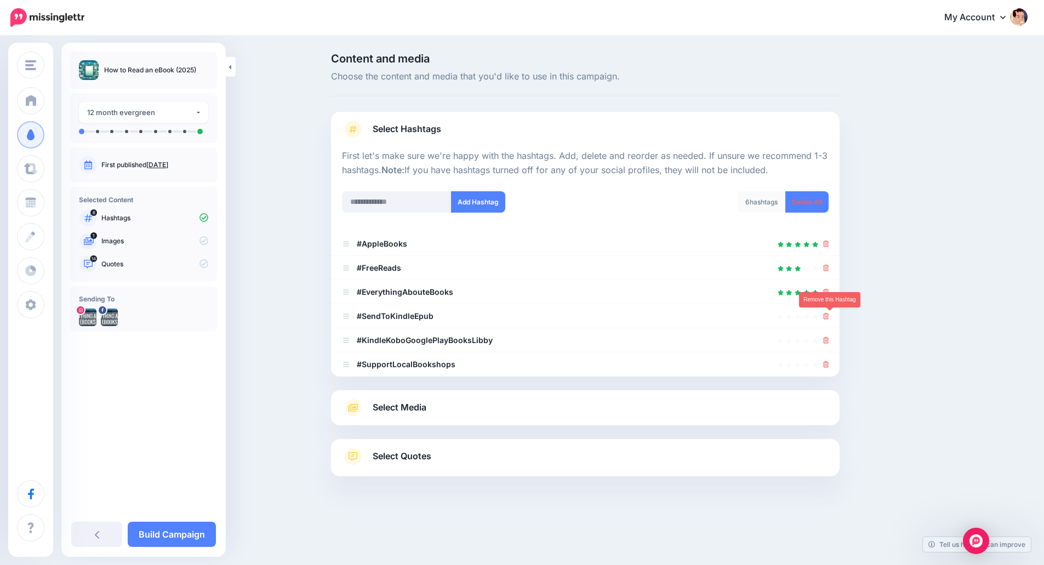
click at [828, 315] on icon at bounding box center [826, 316] width 6 height 7
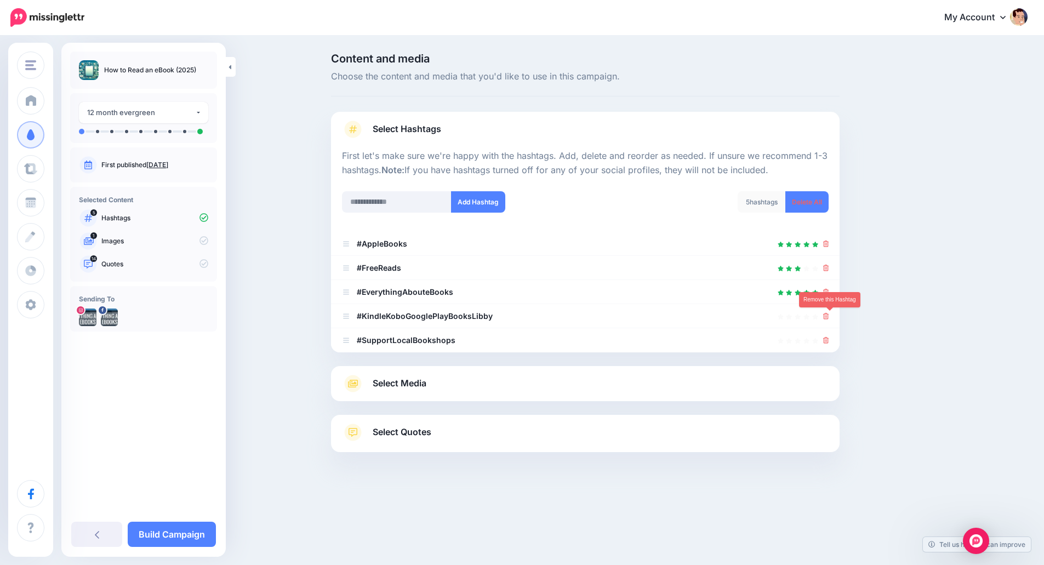
click at [828, 315] on icon at bounding box center [826, 316] width 6 height 7
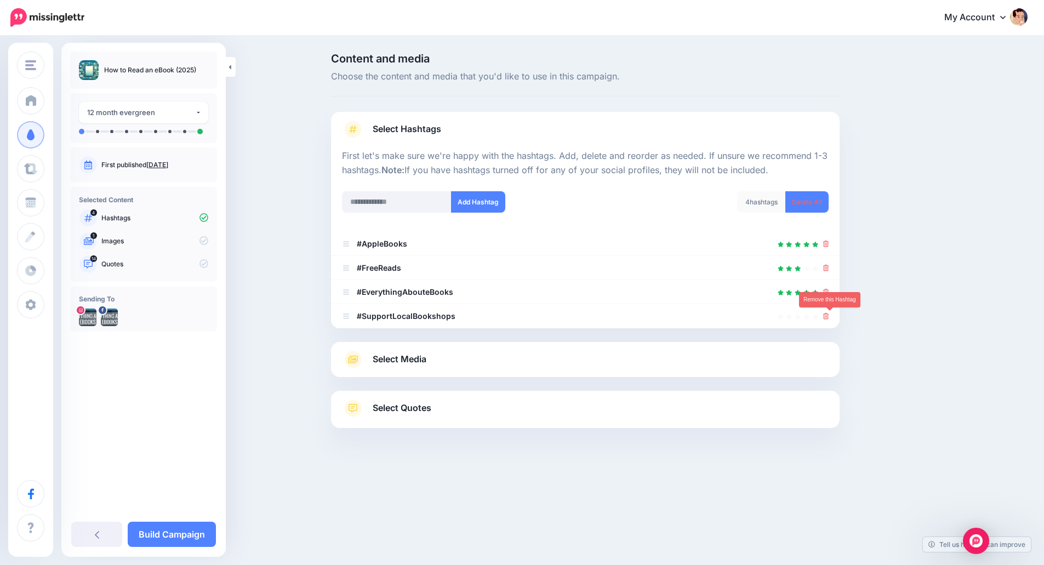
click at [828, 315] on icon at bounding box center [826, 316] width 6 height 7
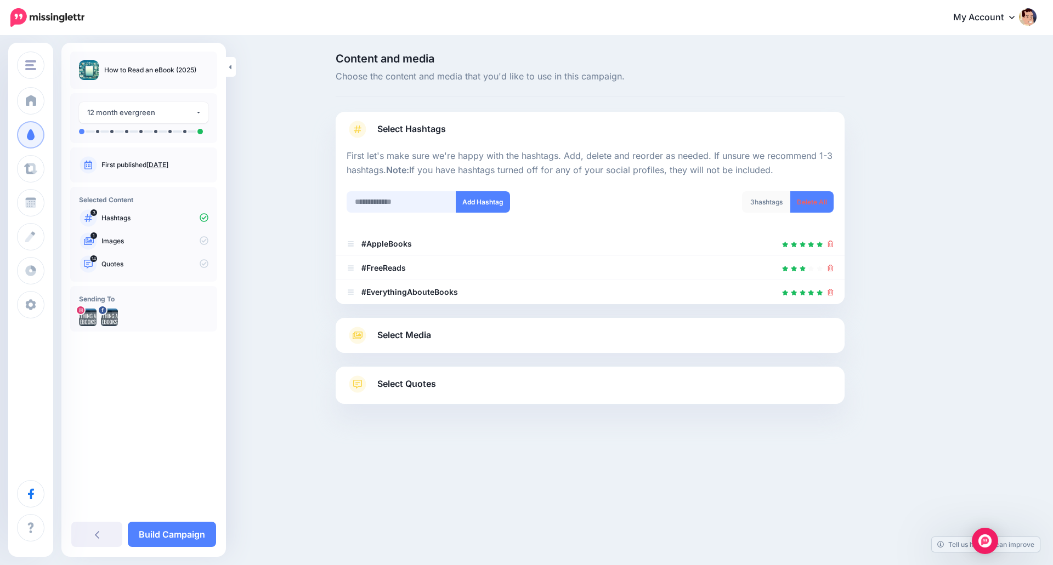
click at [397, 202] on input "text" at bounding box center [401, 201] width 110 height 21
drag, startPoint x: 428, startPoint y: 195, endPoint x: 229, endPoint y: 183, distance: 198.8
click at [229, 183] on div "Content and media Choose the content and media that you'd like to use in this c…" at bounding box center [526, 256] width 1053 height 439
type input "******"
click at [468, 196] on button "Add Hashtag" at bounding box center [483, 201] width 54 height 21
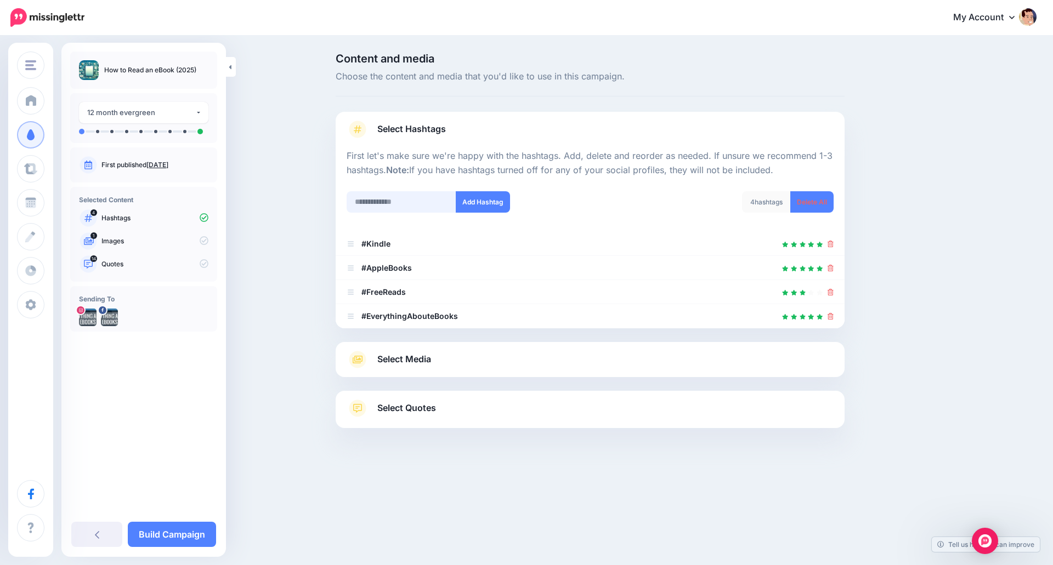
click at [401, 204] on input "text" at bounding box center [401, 201] width 110 height 21
type input "********"
click at [502, 204] on button "Add Hashtag" at bounding box center [483, 201] width 54 height 21
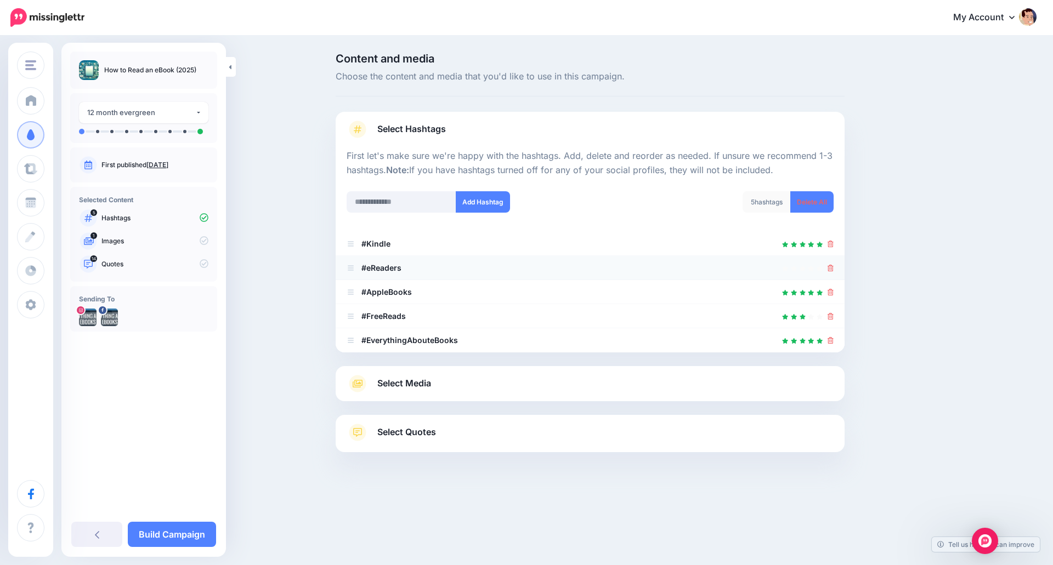
click at [832, 269] on icon at bounding box center [830, 268] width 6 height 7
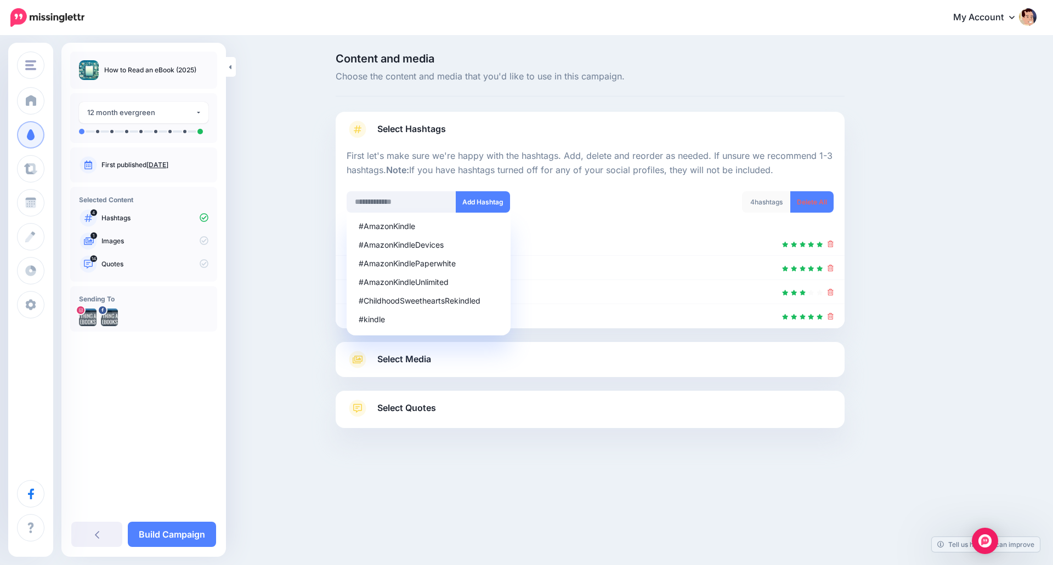
click at [293, 396] on div "Content and media Choose the content and media that you'd like to use in this c…" at bounding box center [526, 268] width 1053 height 463
click at [396, 206] on input "text" at bounding box center [401, 201] width 110 height 21
click at [410, 303] on div "#Ereaders" at bounding box center [429, 301] width 140 height 8
type input "********"
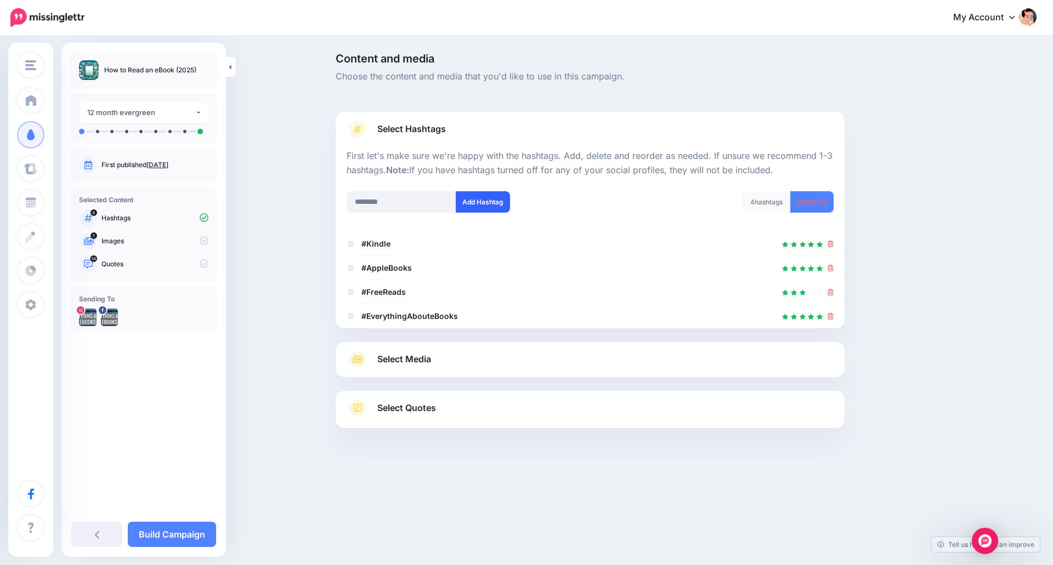
click at [492, 203] on button "Add Hashtag" at bounding box center [483, 201] width 54 height 21
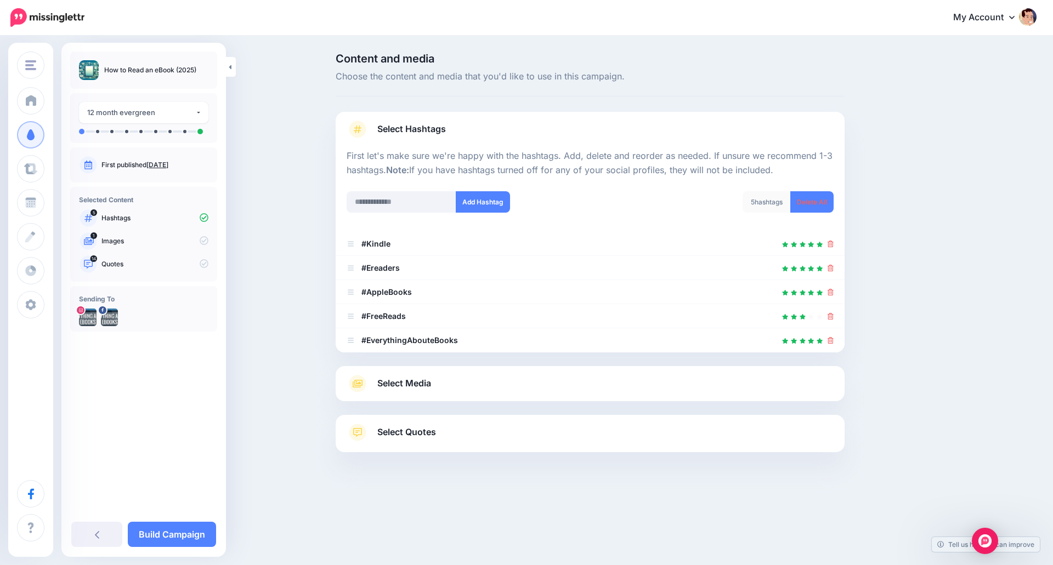
click at [397, 386] on span "Select Media" at bounding box center [404, 383] width 54 height 15
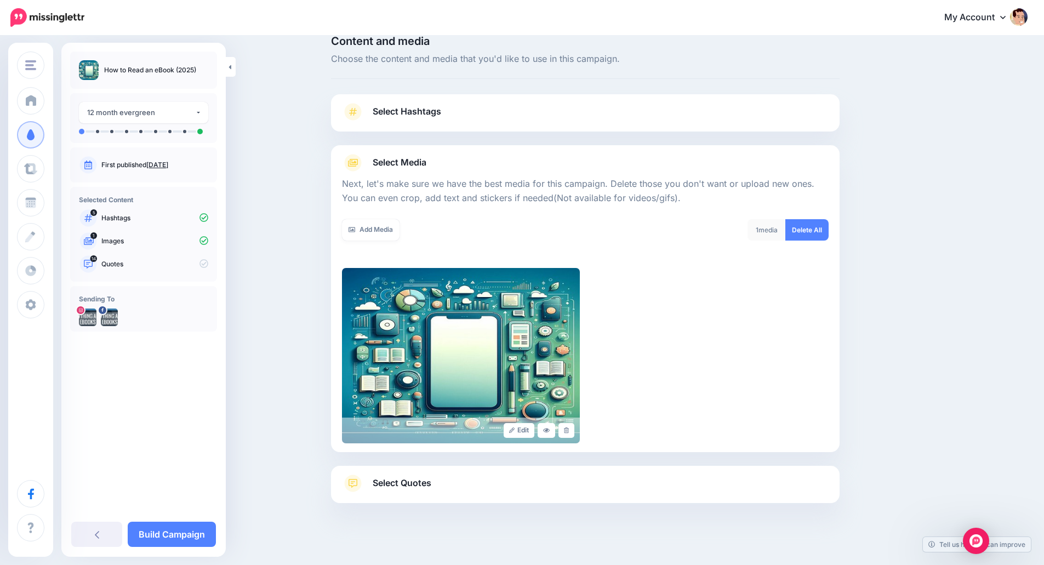
scroll to position [27, 0]
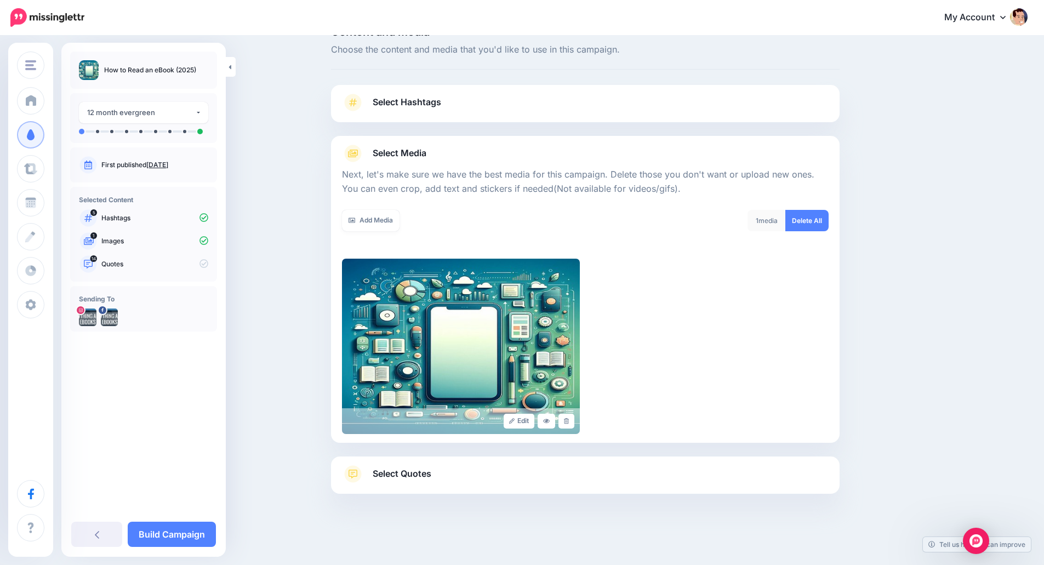
click at [476, 470] on link "Select Quotes" at bounding box center [585, 479] width 487 height 29
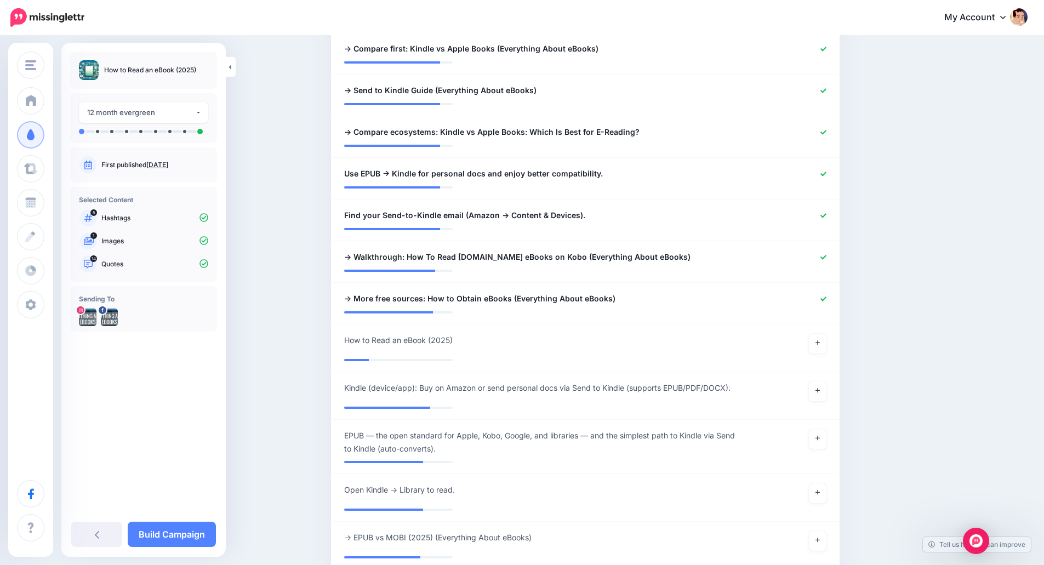
scroll to position [849, 0]
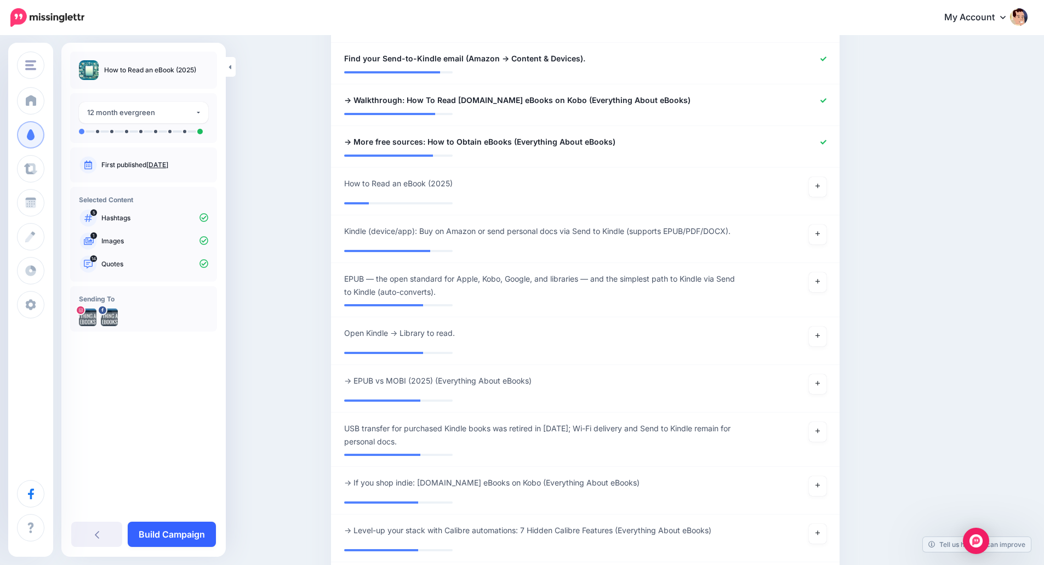
click at [198, 534] on link "Build Campaign" at bounding box center [172, 534] width 88 height 25
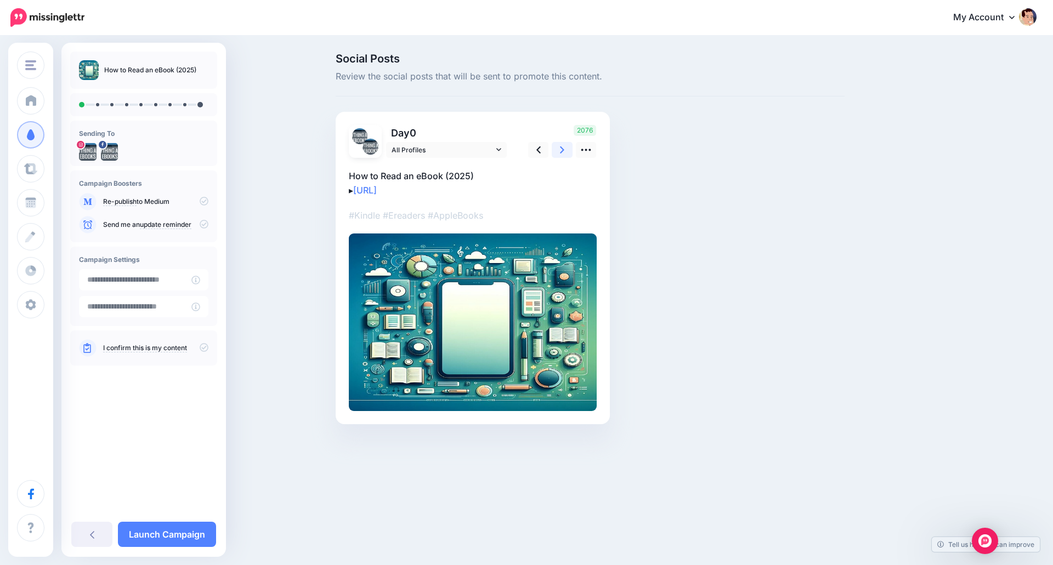
click at [570, 149] on link at bounding box center [561, 150] width 21 height 16
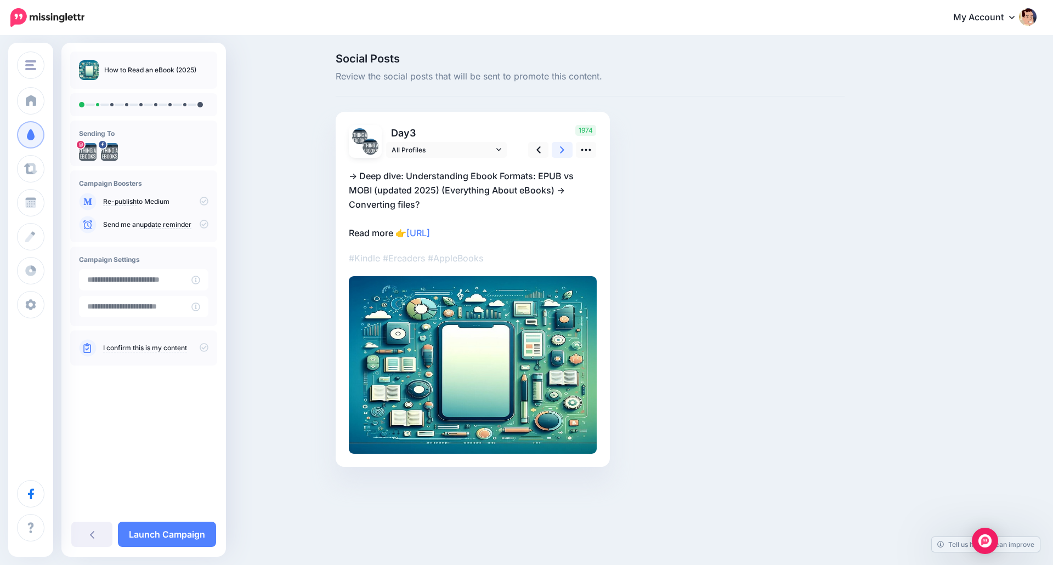
click at [570, 149] on link at bounding box center [561, 150] width 21 height 16
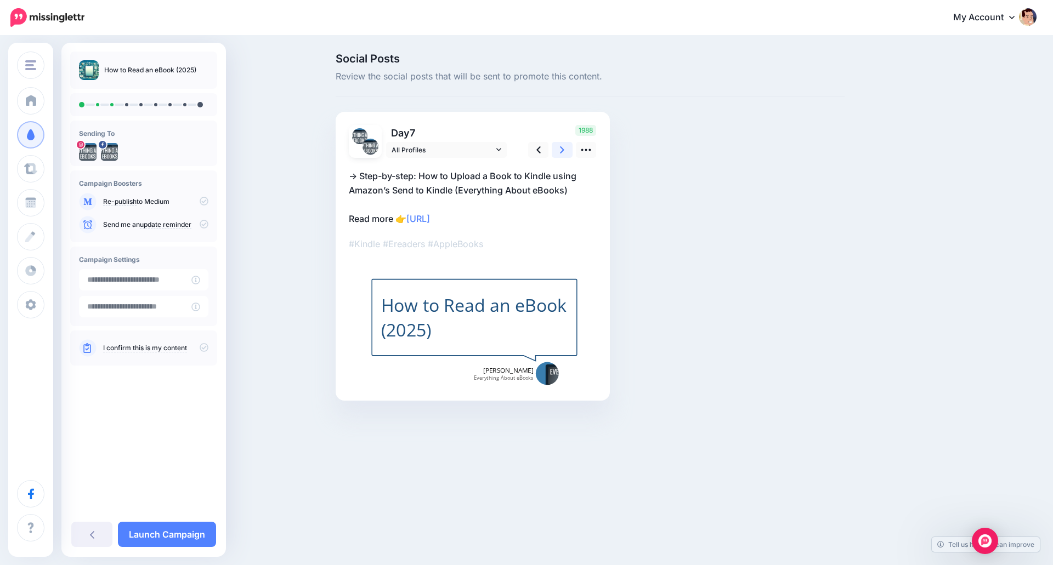
click at [566, 152] on link at bounding box center [561, 150] width 21 height 16
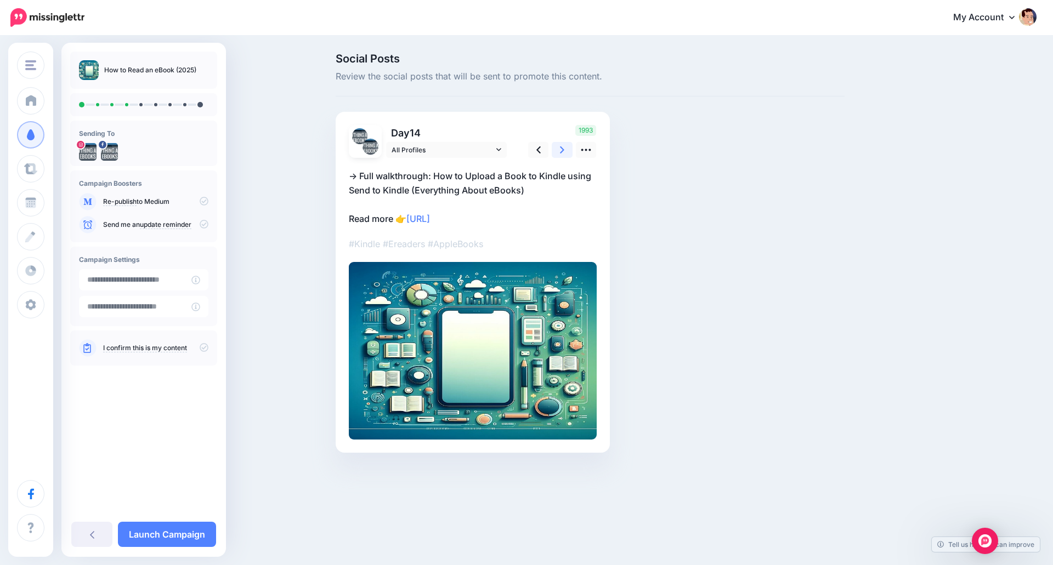
click at [566, 152] on link at bounding box center [561, 150] width 21 height 16
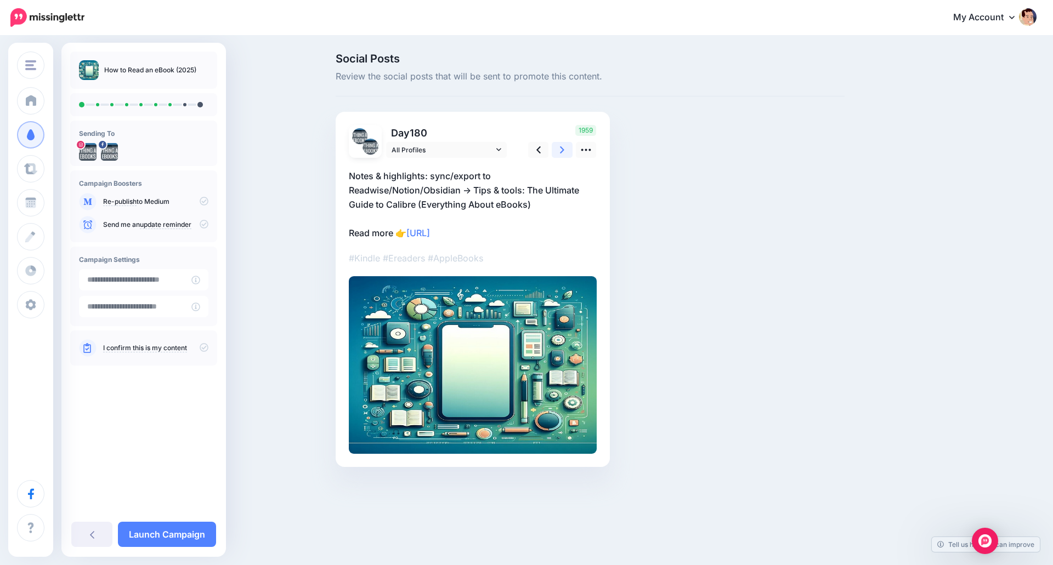
click at [566, 152] on link at bounding box center [561, 150] width 21 height 16
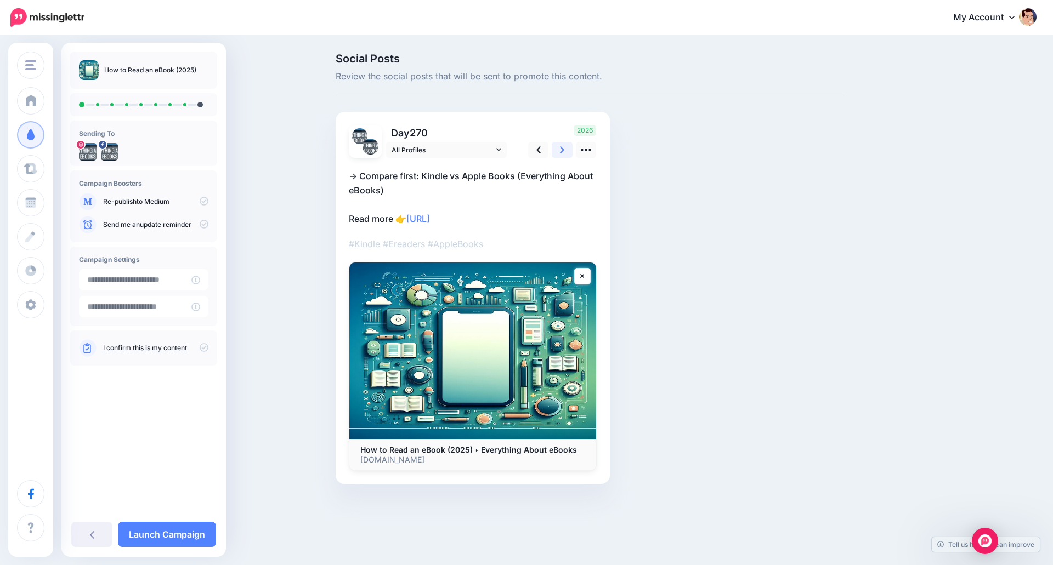
click at [566, 152] on link at bounding box center [561, 150] width 21 height 16
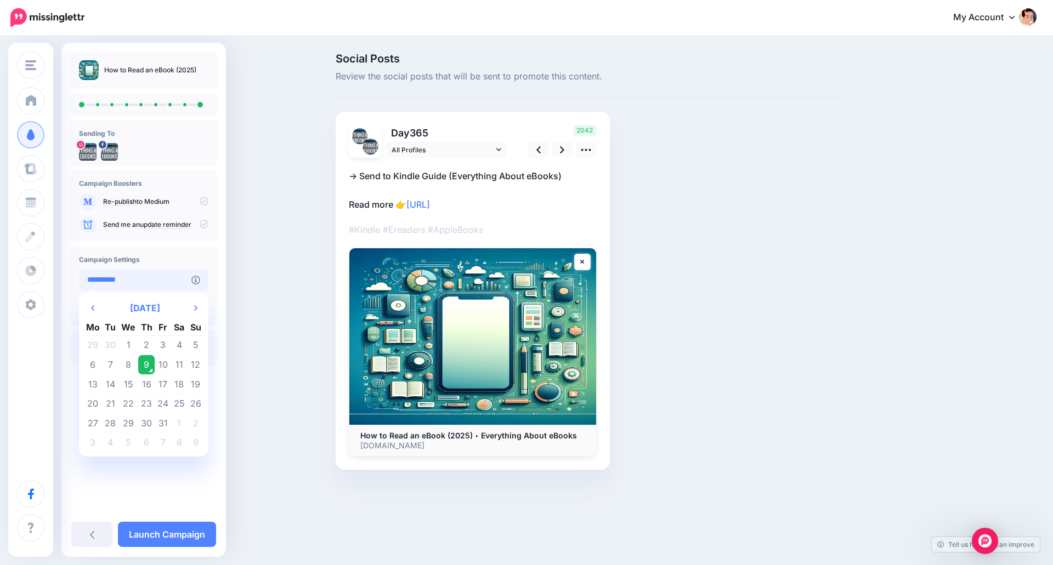
click at [159, 287] on input "**********" at bounding box center [135, 279] width 112 height 21
click at [561, 153] on icon at bounding box center [562, 150] width 4 height 12
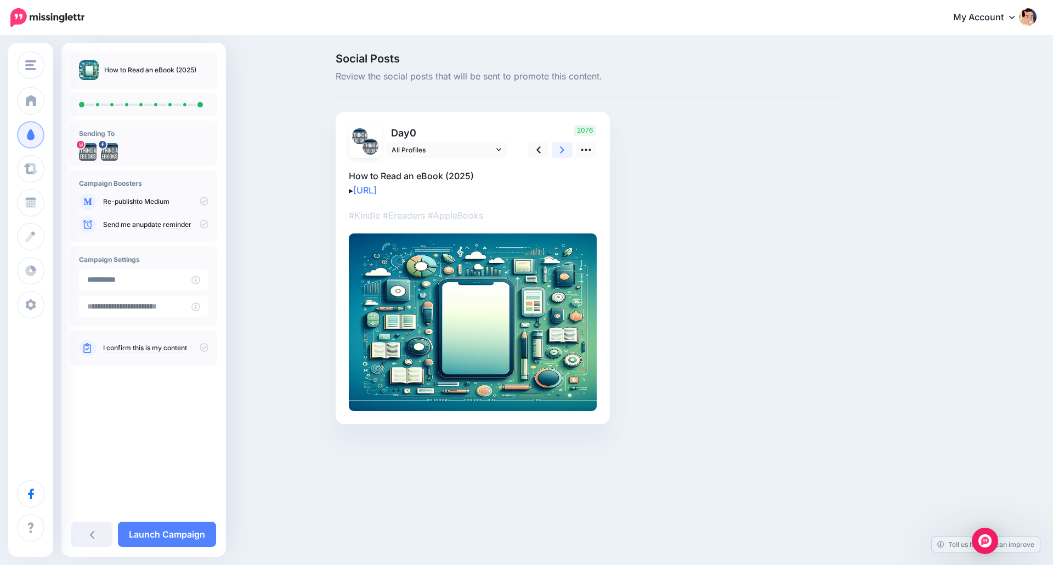
click at [561, 153] on icon at bounding box center [562, 150] width 4 height 12
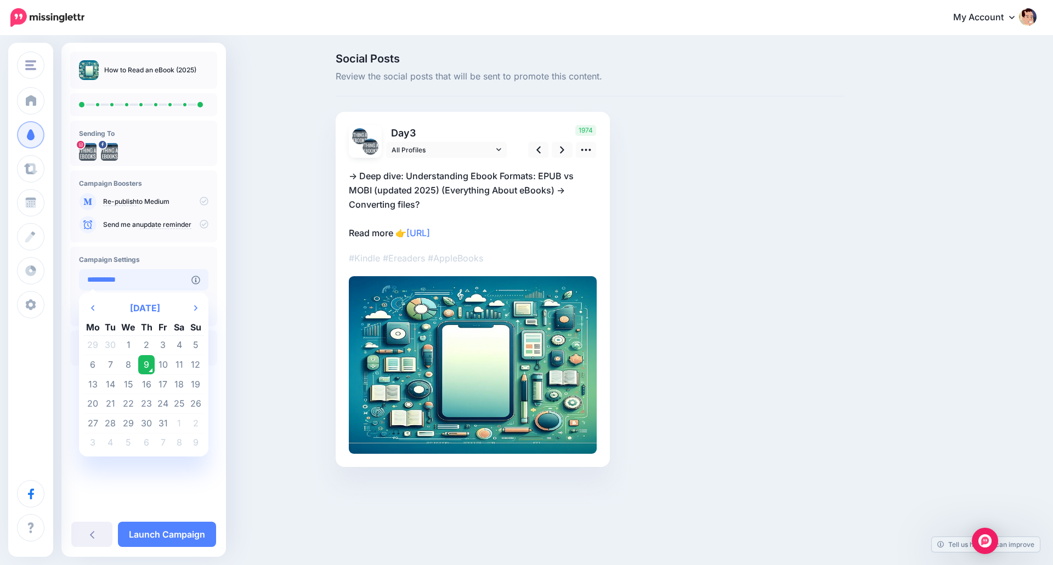
click at [161, 283] on input "**********" at bounding box center [135, 279] width 112 height 21
click at [163, 361] on td "10" at bounding box center [163, 365] width 16 height 20
type input "**********"
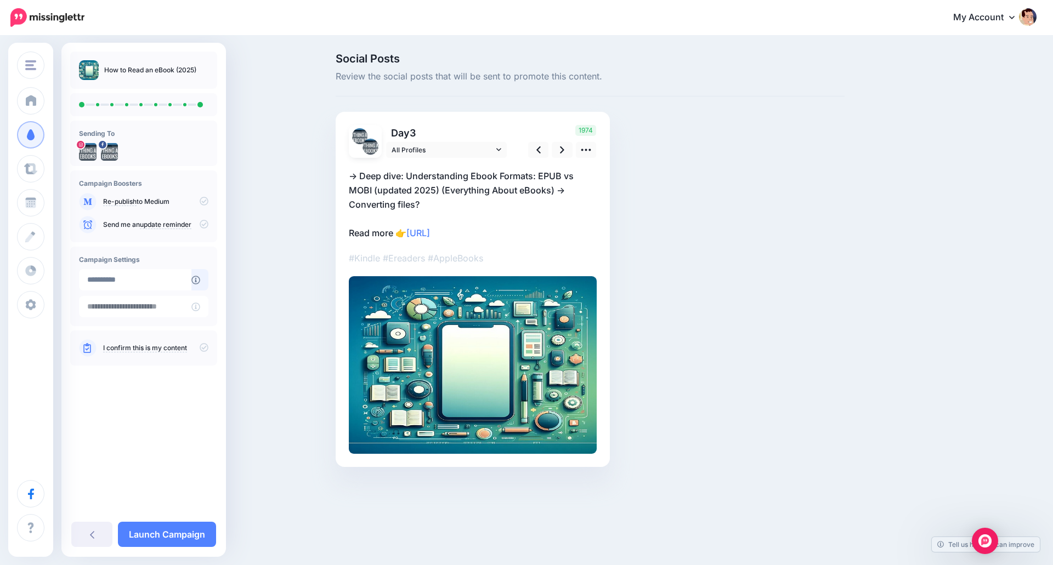
click at [176, 342] on div "I confirm this is my content" at bounding box center [143, 348] width 129 height 18
click at [203, 342] on div "I confirm this is my content" at bounding box center [143, 348] width 129 height 18
click at [204, 347] on icon at bounding box center [204, 347] width 9 height 9
click at [172, 531] on link "Launch Campaign" at bounding box center [167, 534] width 98 height 25
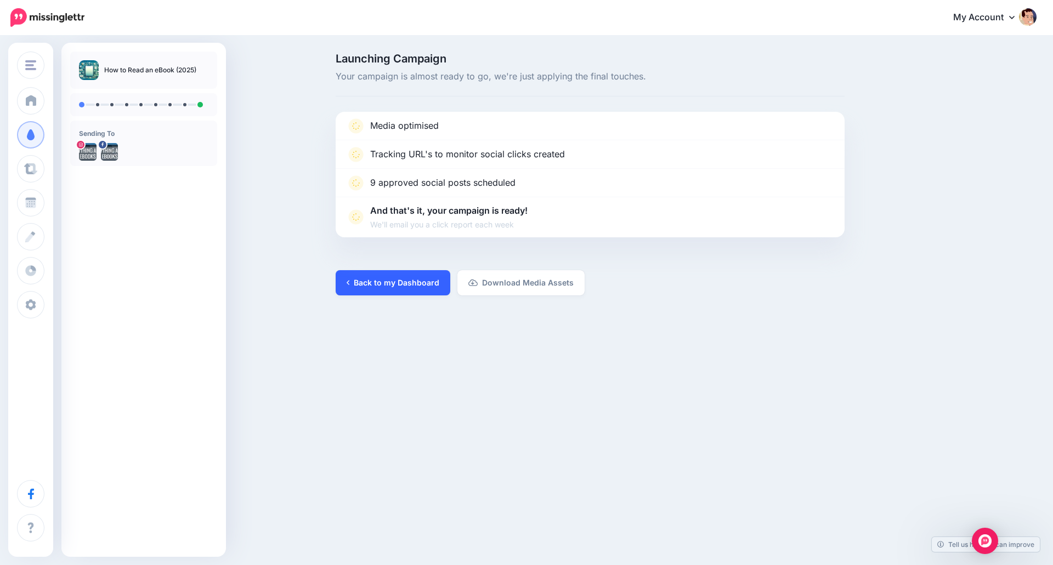
click at [366, 282] on link "Back to my Dashboard" at bounding box center [393, 282] width 115 height 25
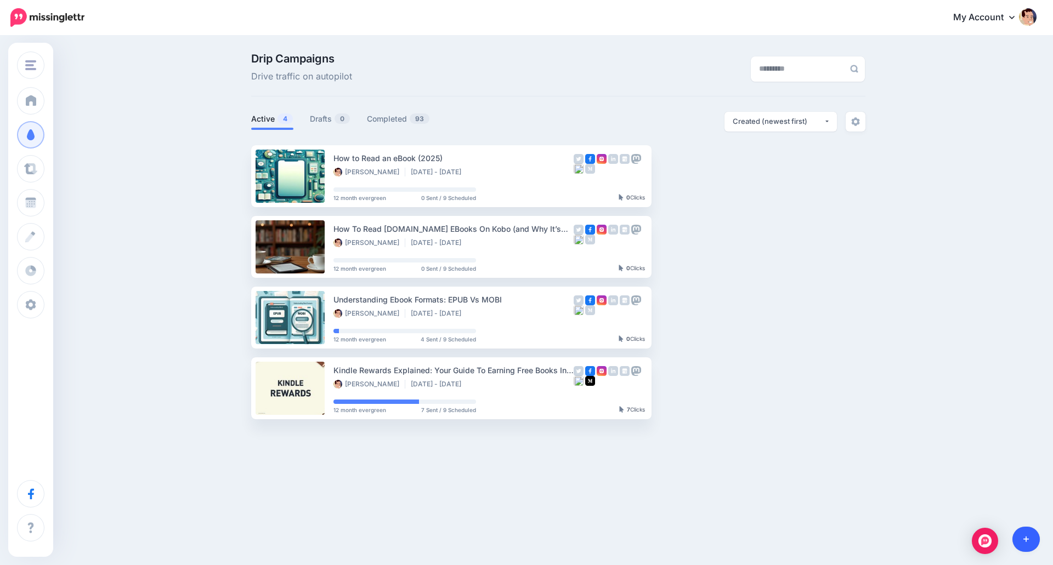
click at [1022, 544] on link at bounding box center [1026, 539] width 28 height 25
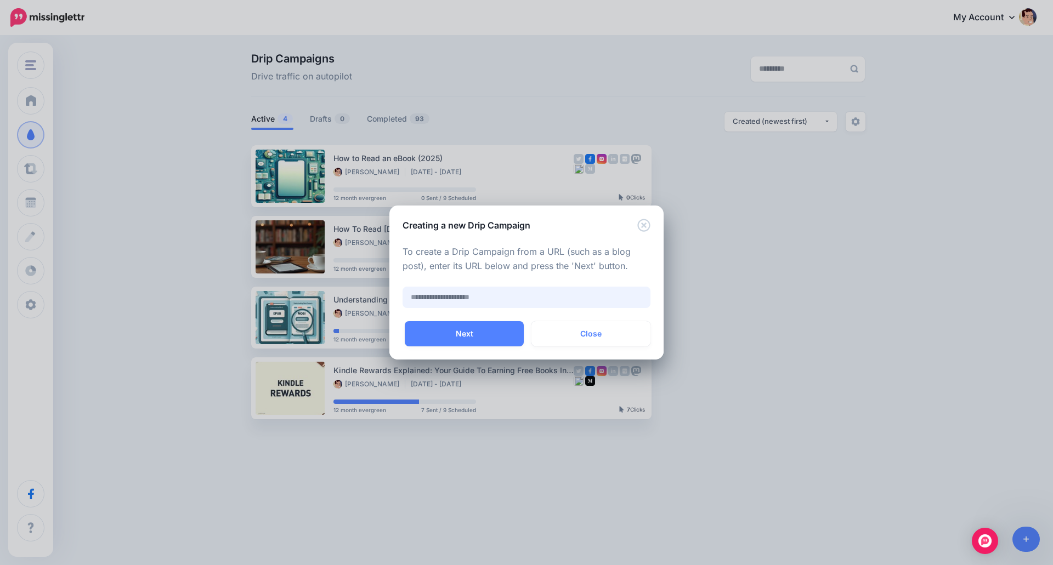
paste input "**********"
type input "**********"
click at [490, 334] on button "Next" at bounding box center [464, 333] width 119 height 25
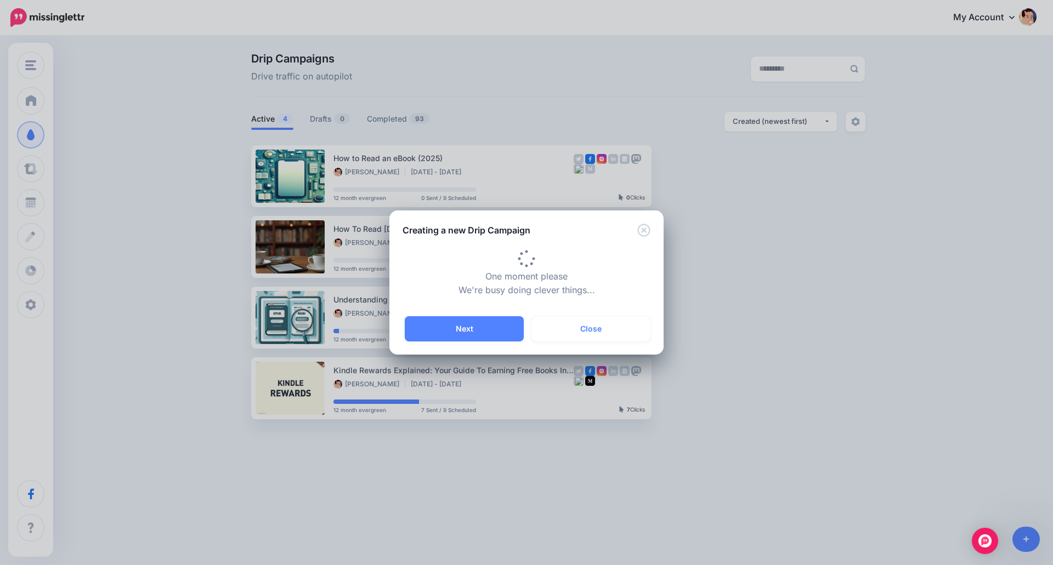
type input "**********"
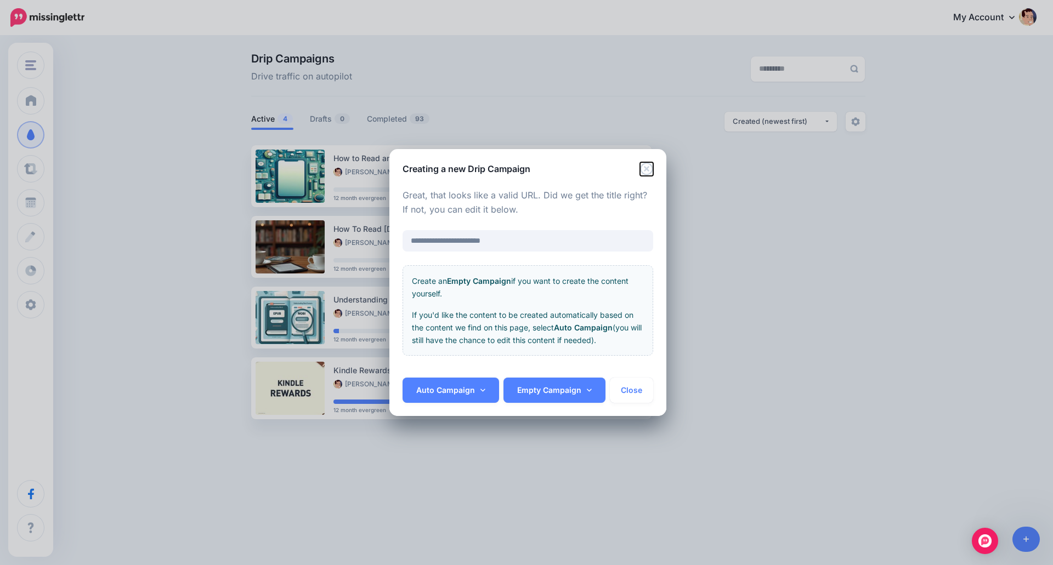
click at [644, 171] on icon "Close" at bounding box center [646, 168] width 13 height 13
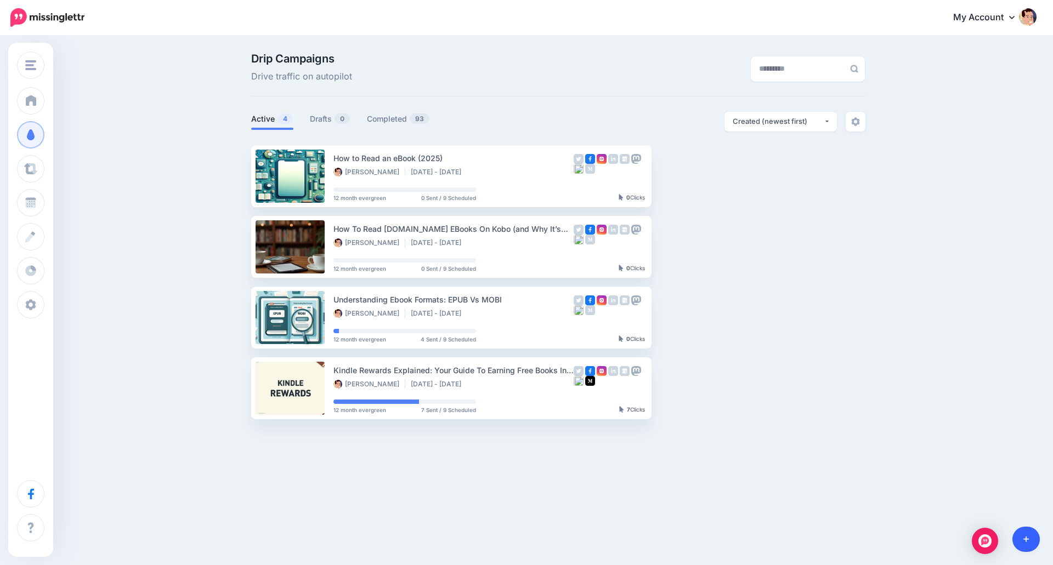
click at [1027, 542] on icon at bounding box center [1026, 540] width 6 height 8
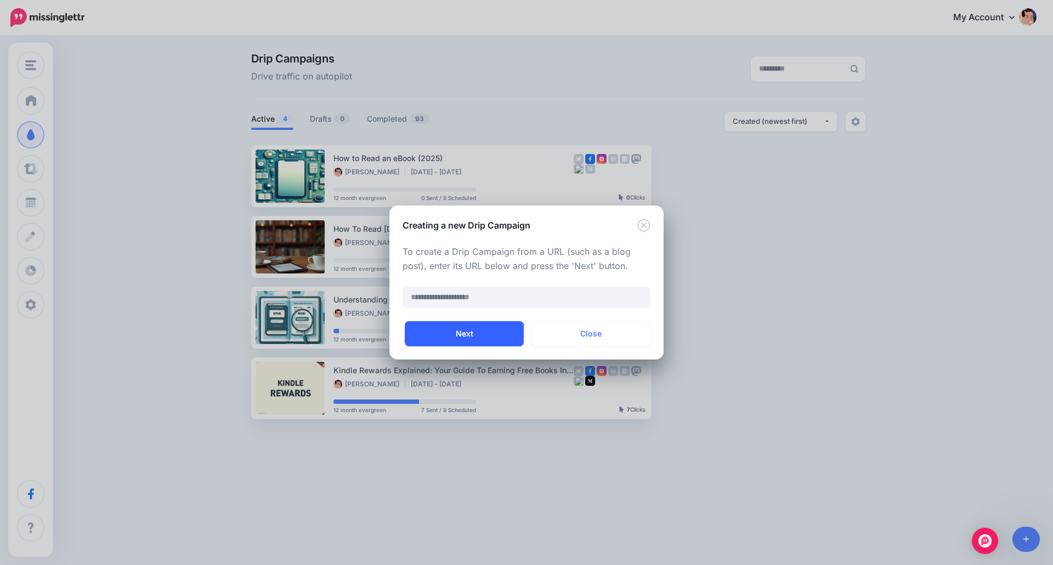
click at [464, 340] on button "Next" at bounding box center [464, 333] width 119 height 25
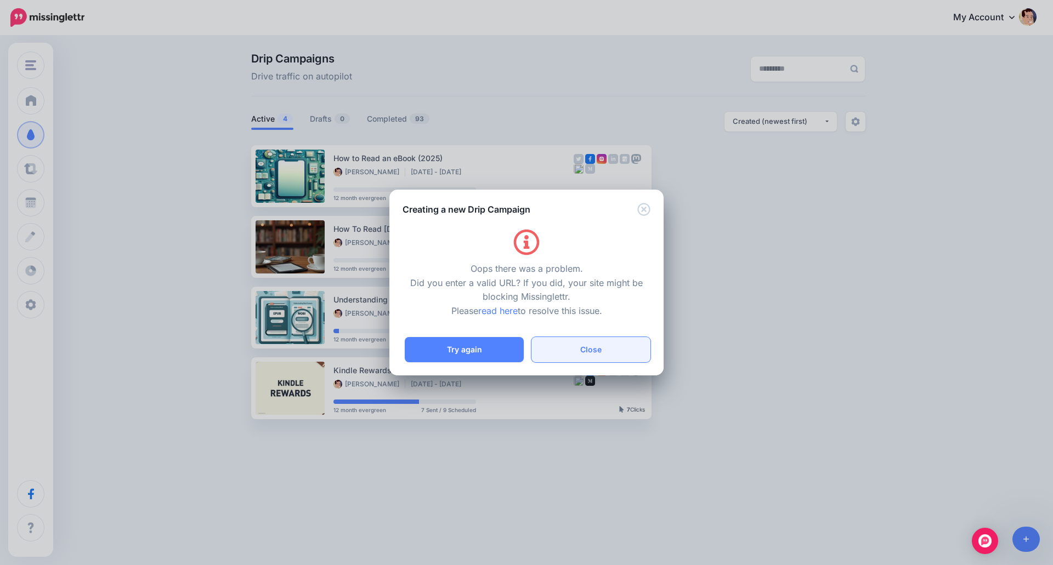
click at [578, 350] on button "Close" at bounding box center [590, 349] width 119 height 25
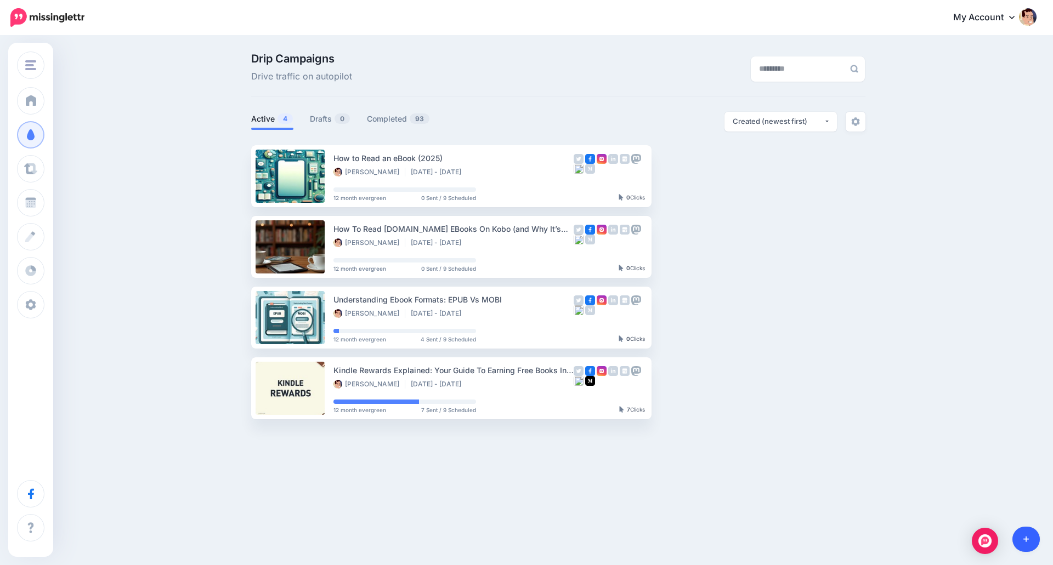
click at [1027, 534] on link at bounding box center [1026, 539] width 28 height 25
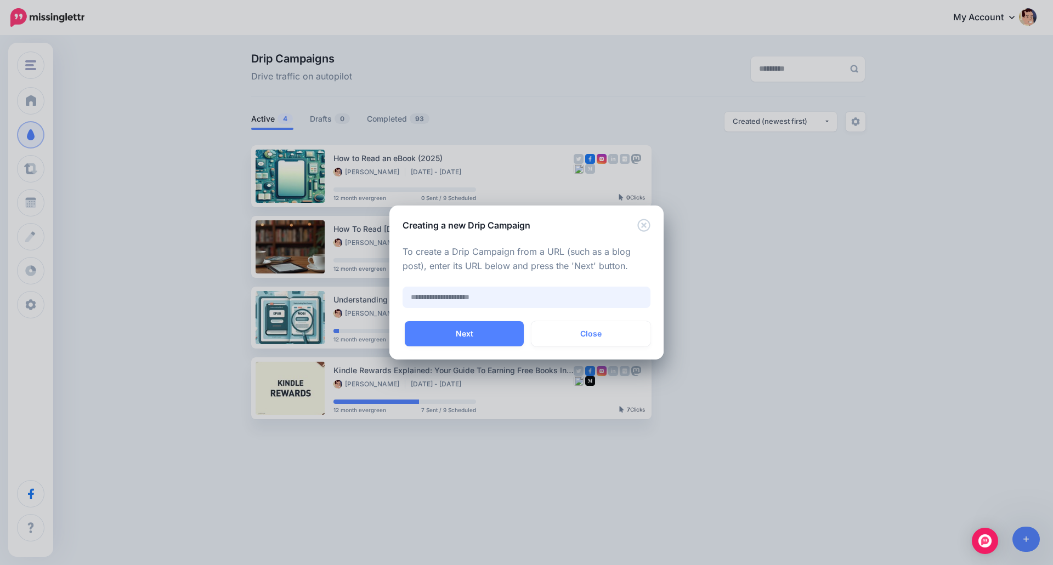
click at [499, 292] on input "text" at bounding box center [526, 297] width 248 height 21
paste input "**********"
type input "**********"
click at [466, 327] on button "Next" at bounding box center [464, 333] width 119 height 25
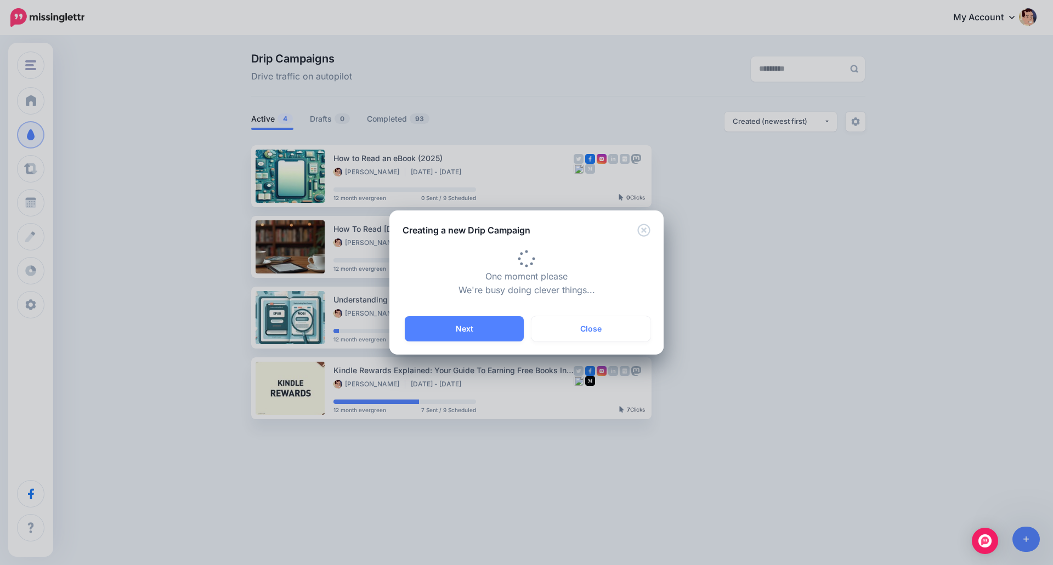
type input "**********"
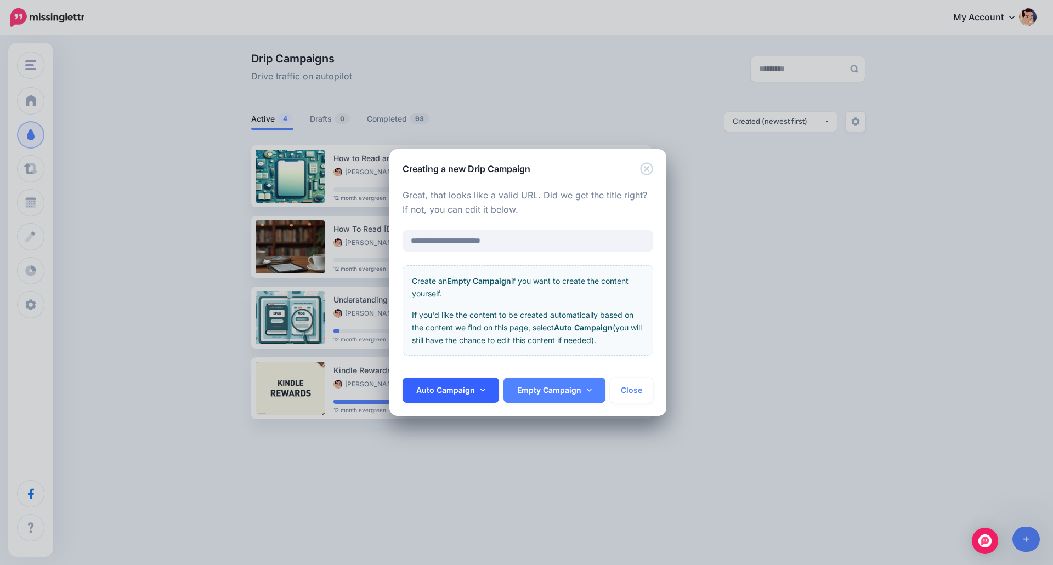
click at [467, 393] on link "Auto Campaign" at bounding box center [450, 390] width 96 height 25
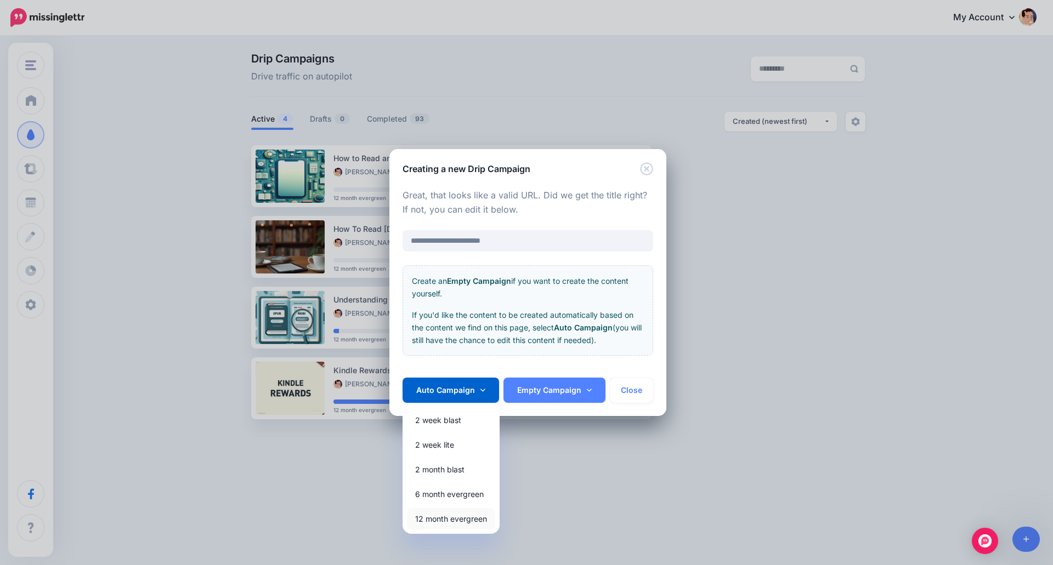
click at [454, 519] on link "12 month evergreen" at bounding box center [451, 518] width 88 height 21
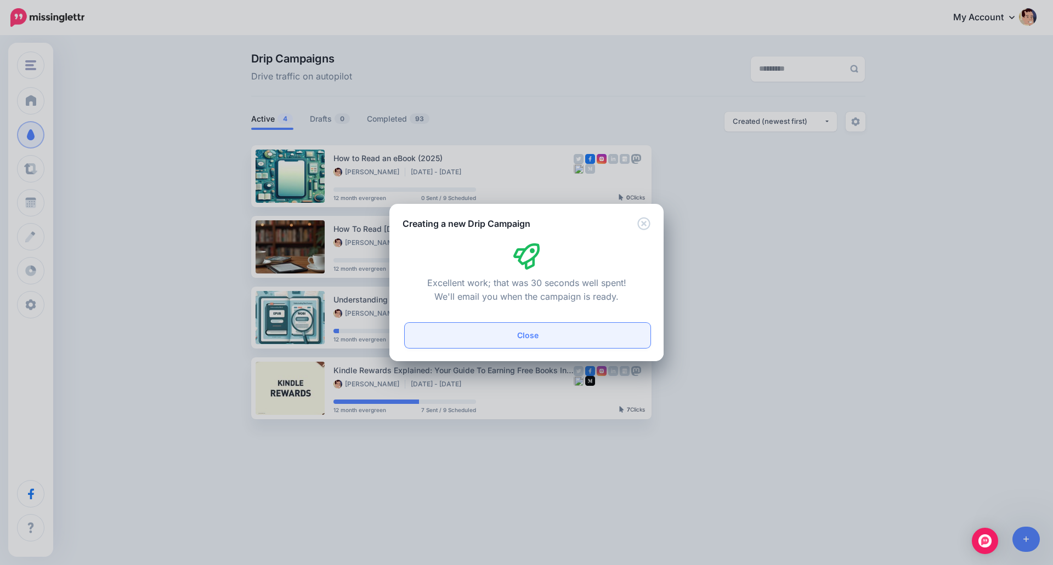
click at [627, 337] on button "Close" at bounding box center [528, 335] width 246 height 25
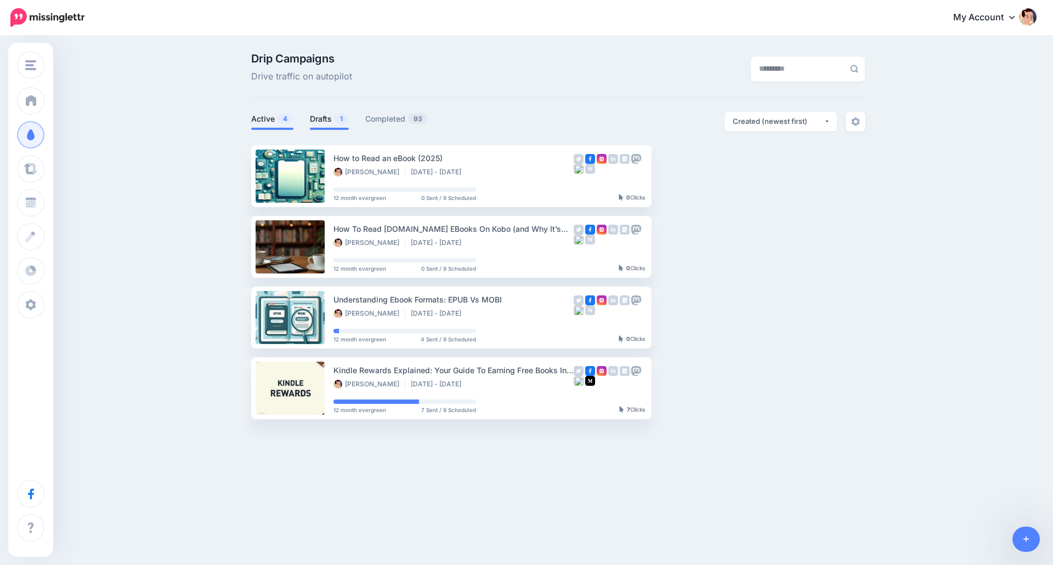
click at [320, 120] on link "Drafts 1" at bounding box center [329, 118] width 39 height 13
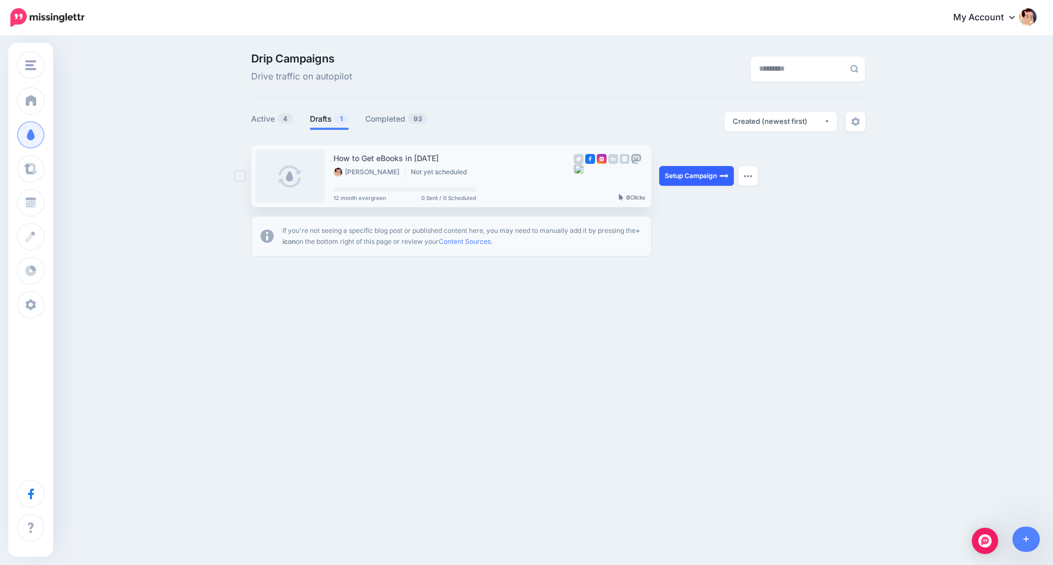
click at [681, 179] on link "Setup Campaign" at bounding box center [696, 176] width 75 height 20
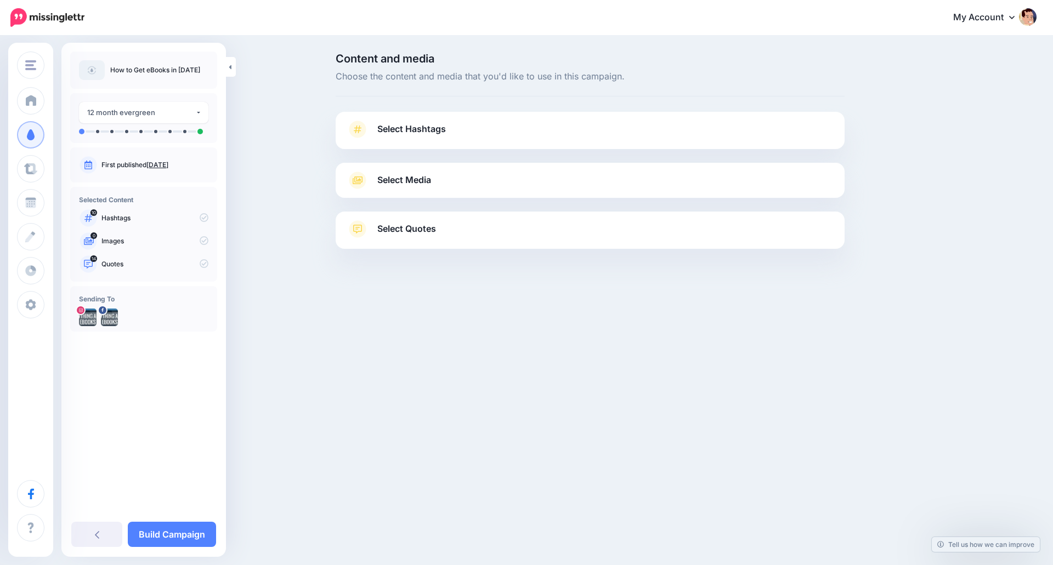
click at [412, 136] on span "Select Hashtags" at bounding box center [411, 129] width 69 height 15
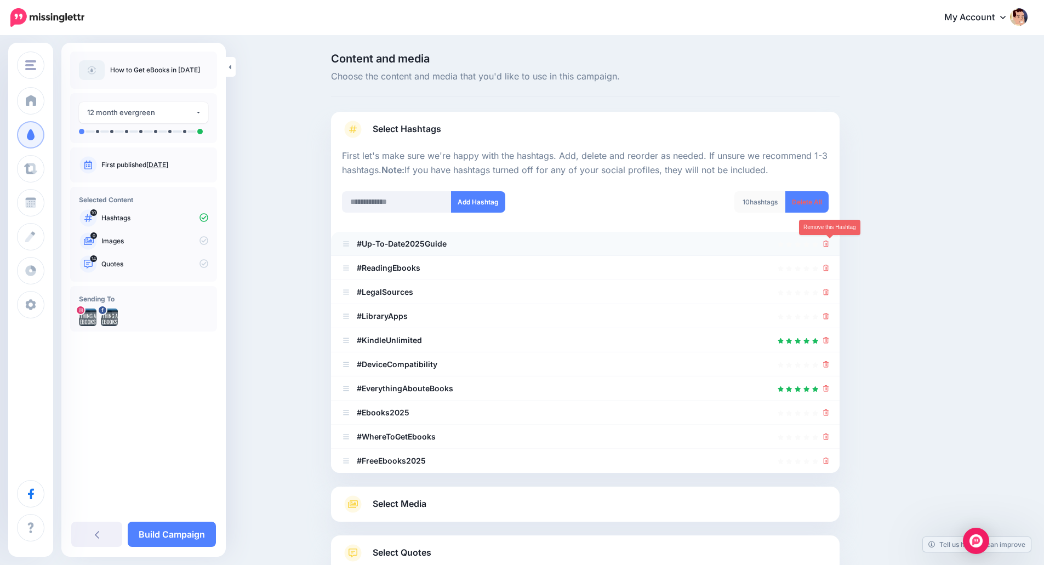
click at [829, 243] on icon at bounding box center [826, 244] width 6 height 7
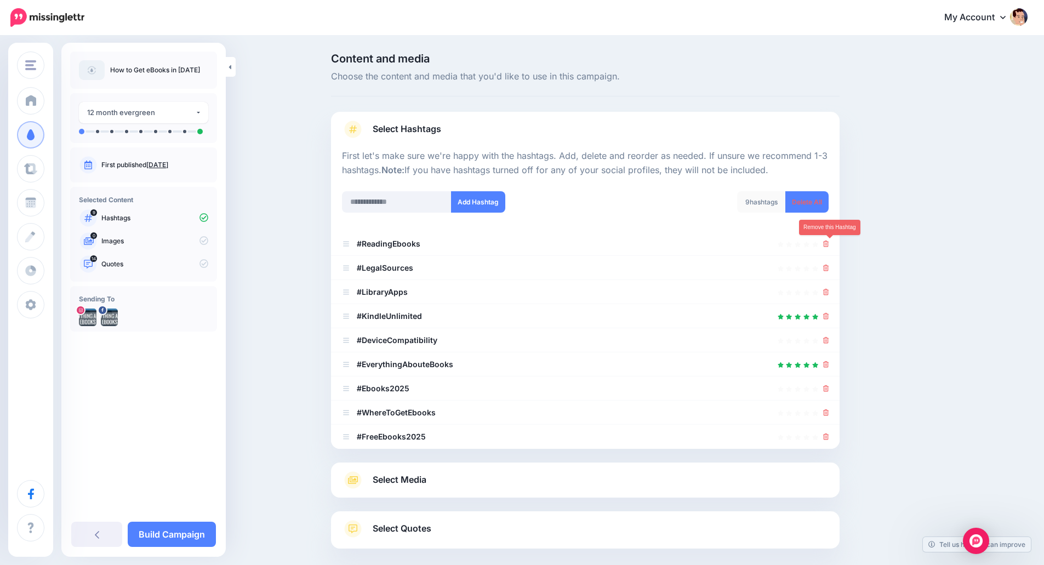
click at [829, 243] on icon at bounding box center [826, 244] width 6 height 7
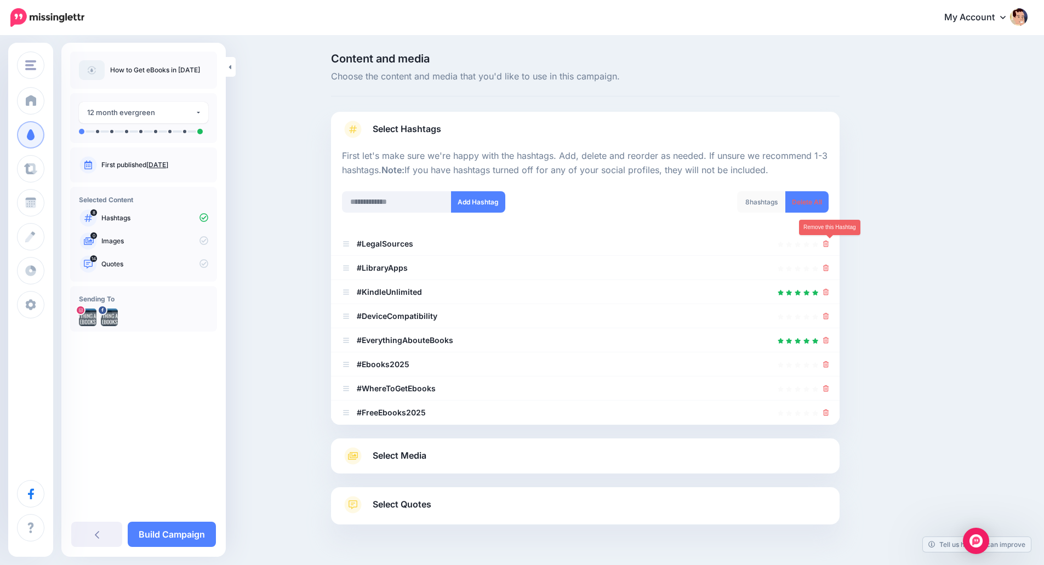
click at [829, 243] on icon at bounding box center [826, 244] width 6 height 7
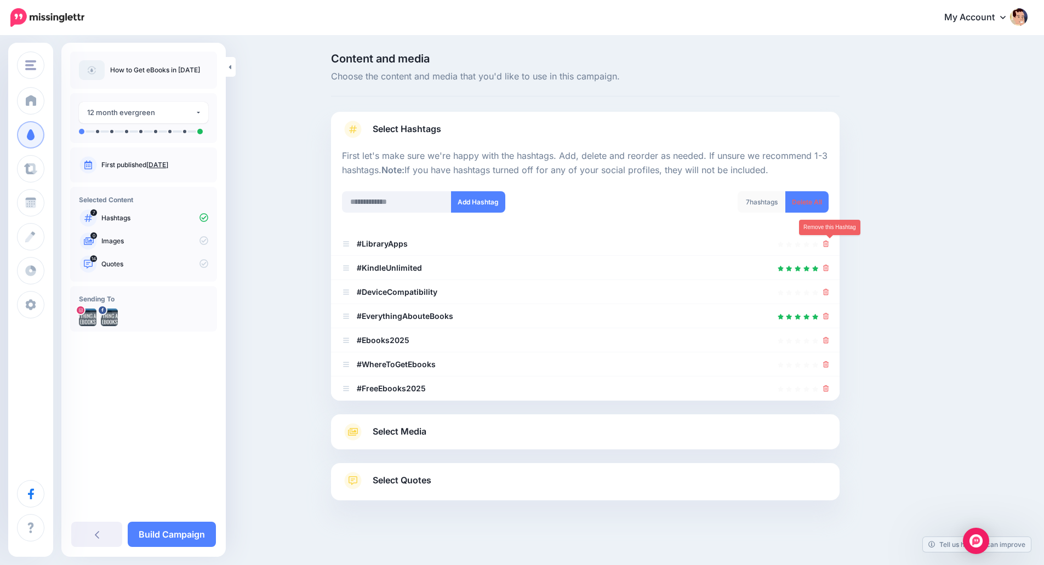
click at [829, 243] on icon at bounding box center [826, 244] width 6 height 7
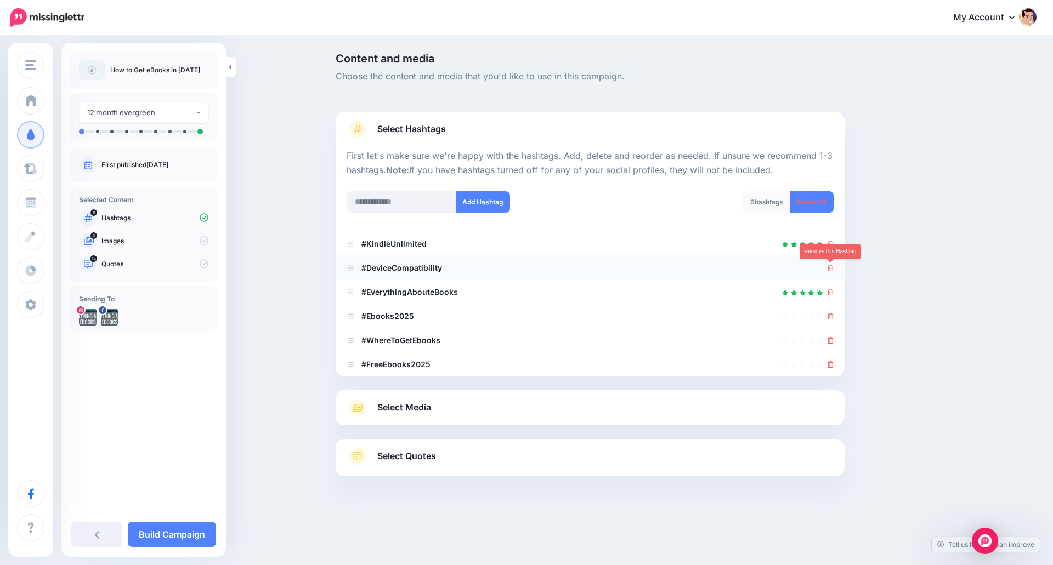
click at [828, 265] on link at bounding box center [830, 267] width 6 height 9
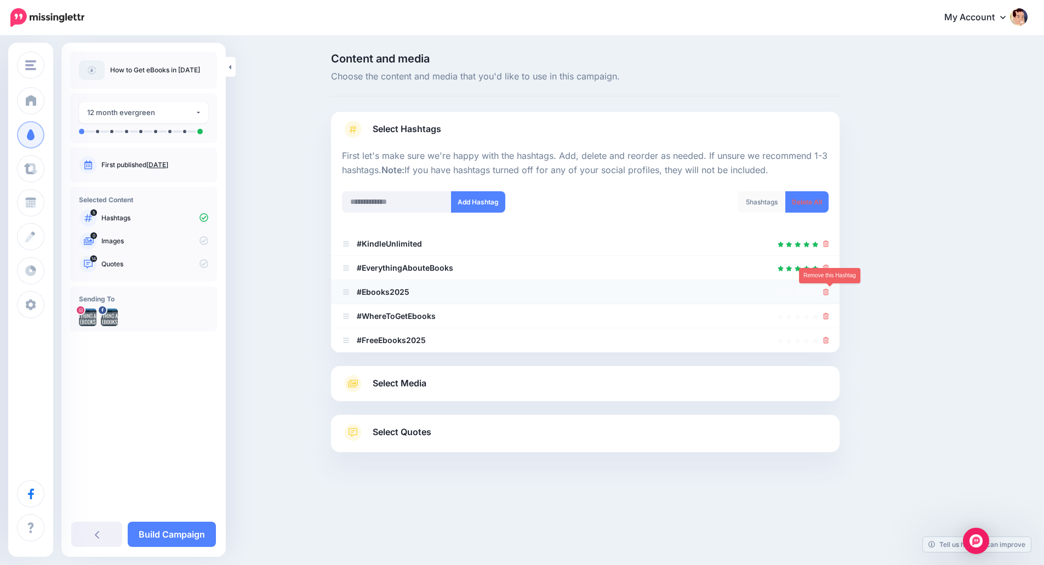
click at [828, 291] on icon at bounding box center [826, 292] width 6 height 7
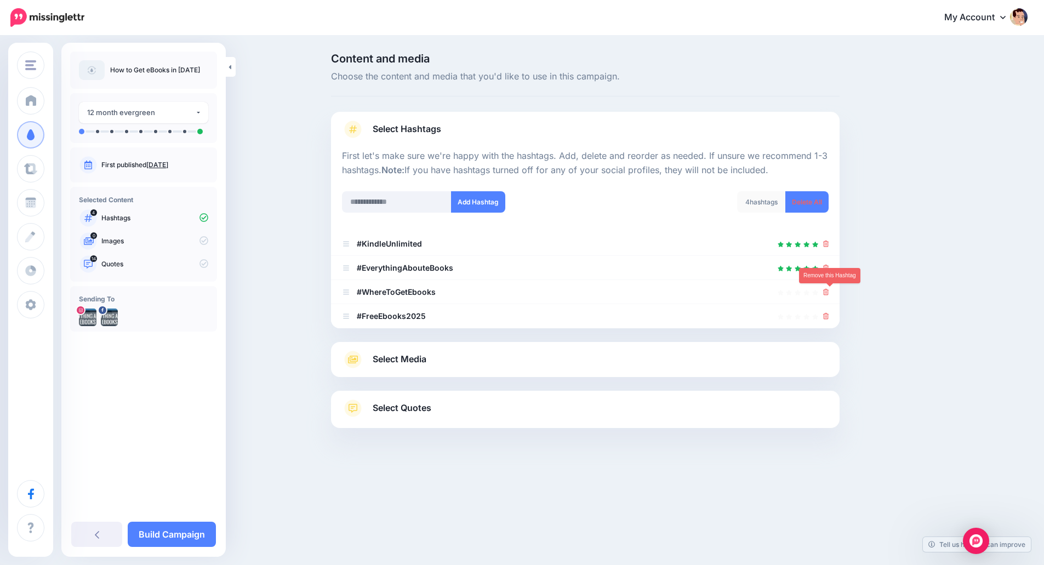
click at [828, 291] on icon at bounding box center [826, 292] width 6 height 7
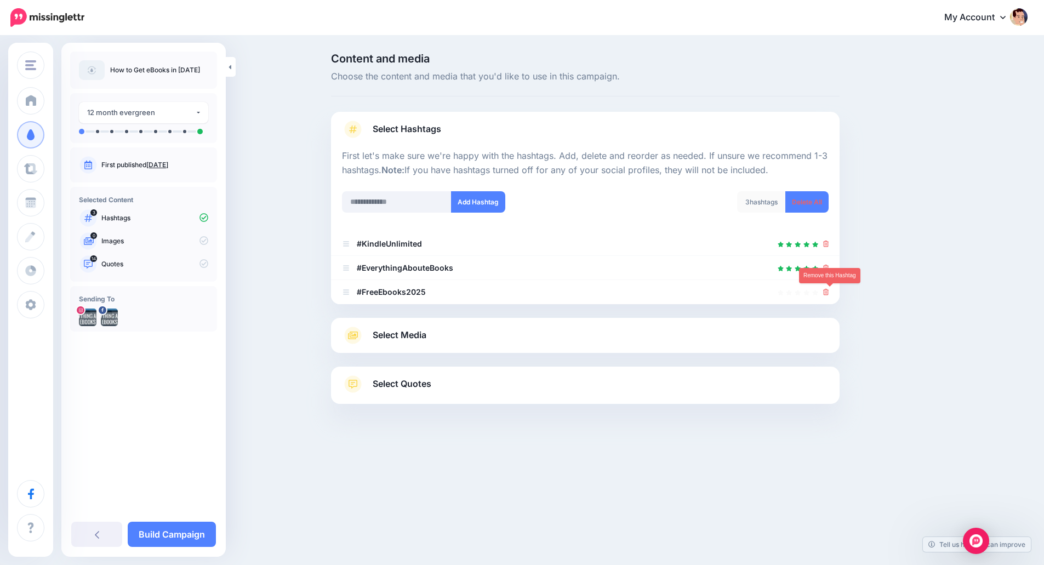
click at [828, 291] on icon at bounding box center [826, 292] width 6 height 7
click at [421, 203] on input "text" at bounding box center [401, 201] width 110 height 21
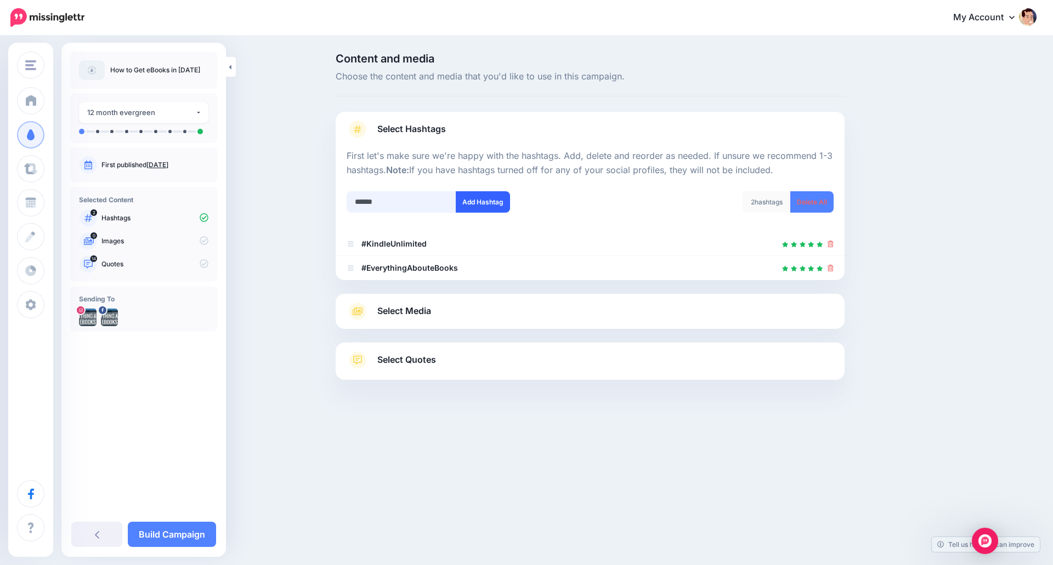
type input "******"
click at [486, 197] on button "Add Hashtag" at bounding box center [483, 201] width 54 height 21
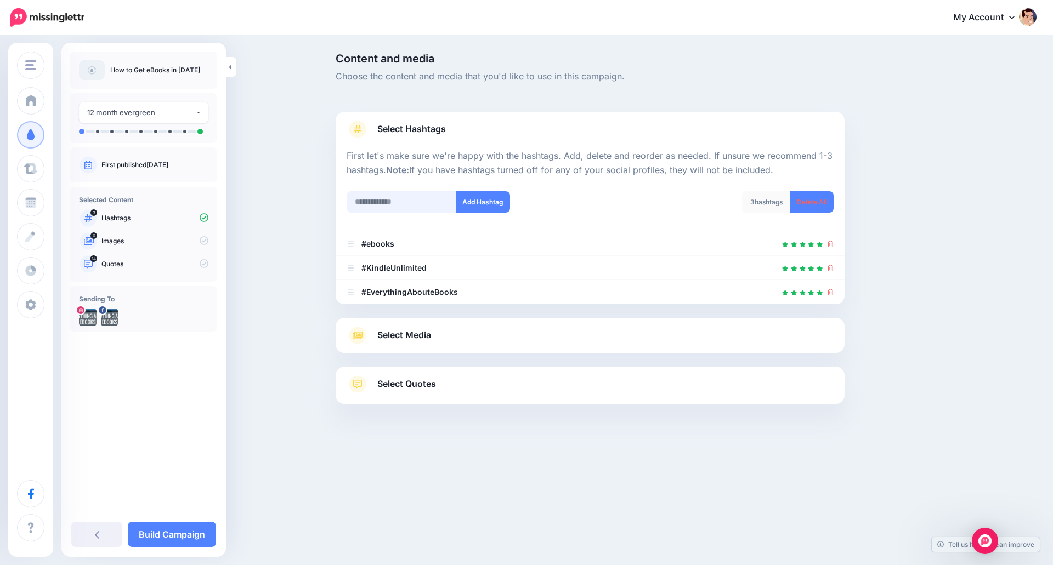
click at [381, 201] on input "text" at bounding box center [401, 201] width 110 height 21
type input "**********"
click at [480, 208] on button "Add Hashtag" at bounding box center [483, 201] width 54 height 21
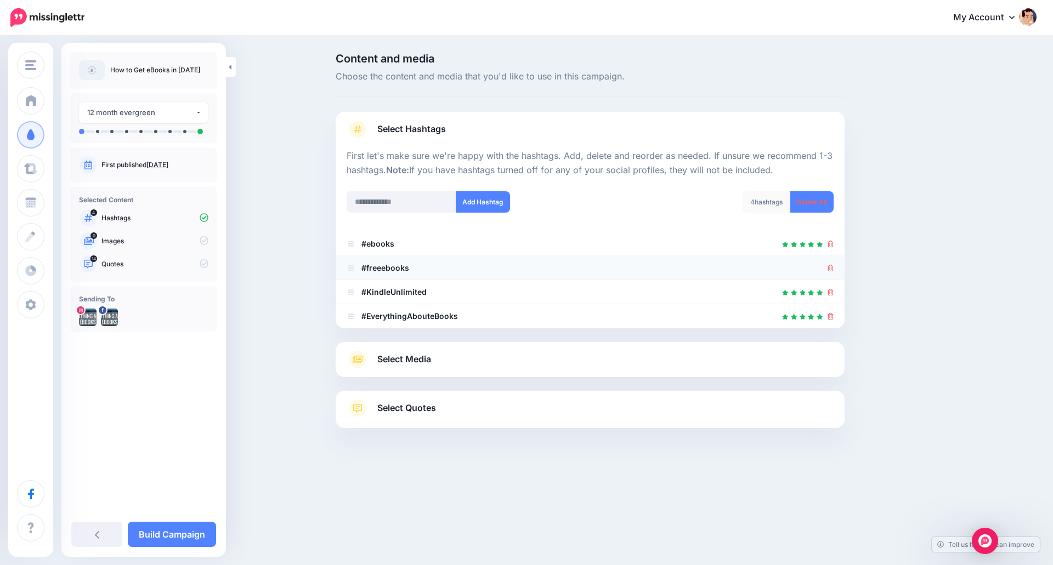
click at [832, 268] on li "#freeebooks" at bounding box center [590, 268] width 509 height 24
click at [831, 268] on icon at bounding box center [830, 268] width 6 height 7
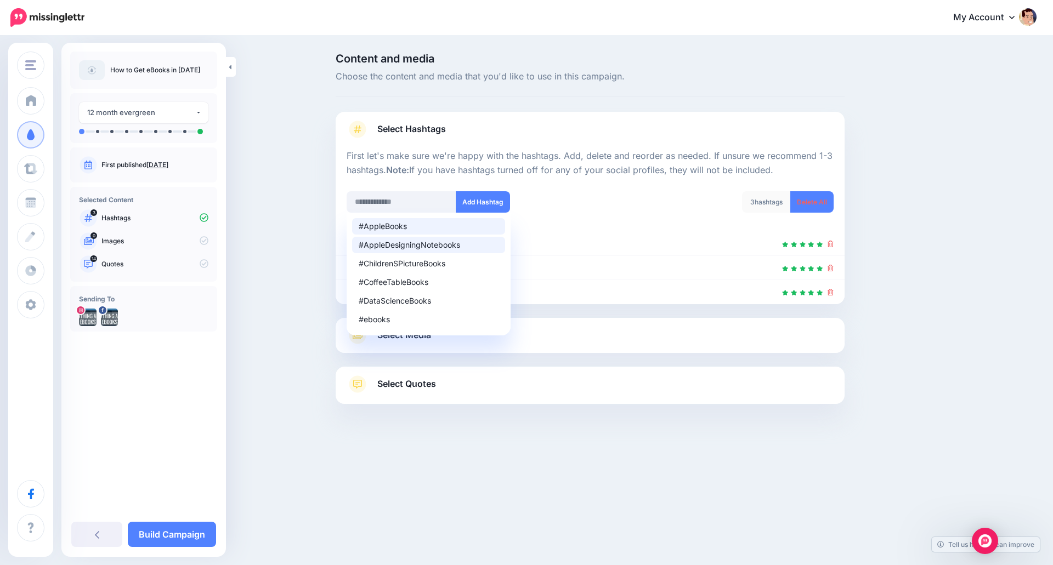
click at [473, 231] on li "#AppleBooks" at bounding box center [428, 226] width 153 height 16
click at [323, 247] on div "Content and media Choose the content and media that you'd like to use in this c…" at bounding box center [526, 256] width 1053 height 439
click at [415, 321] on div "#FreeEbooks" at bounding box center [429, 320] width 140 height 8
type input "**********"
click at [482, 201] on button "Add Hashtag" at bounding box center [483, 201] width 54 height 21
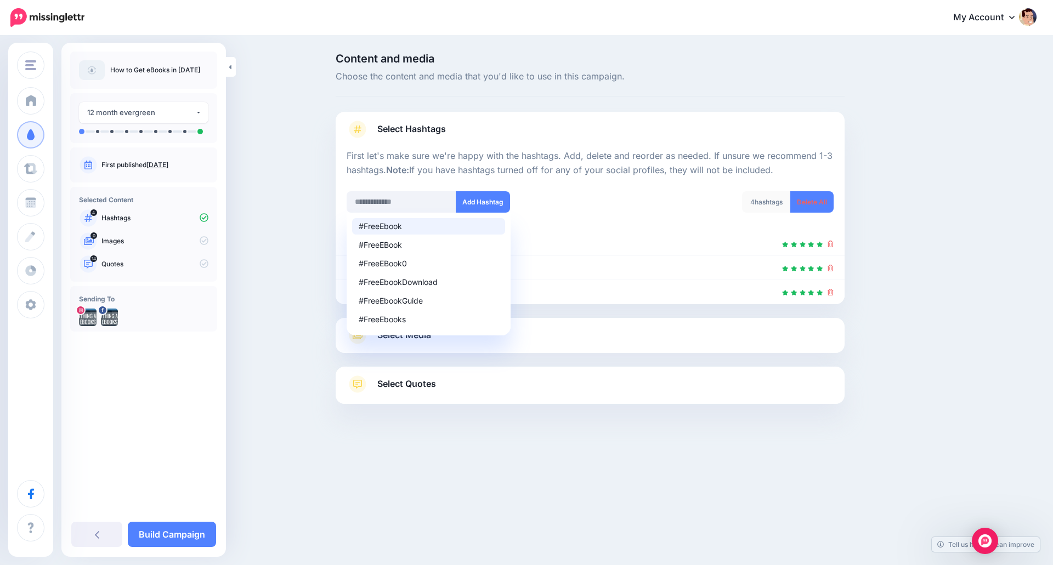
click at [265, 322] on div "Content and media Choose the content and media that you'd like to use in this c…" at bounding box center [526, 256] width 1053 height 439
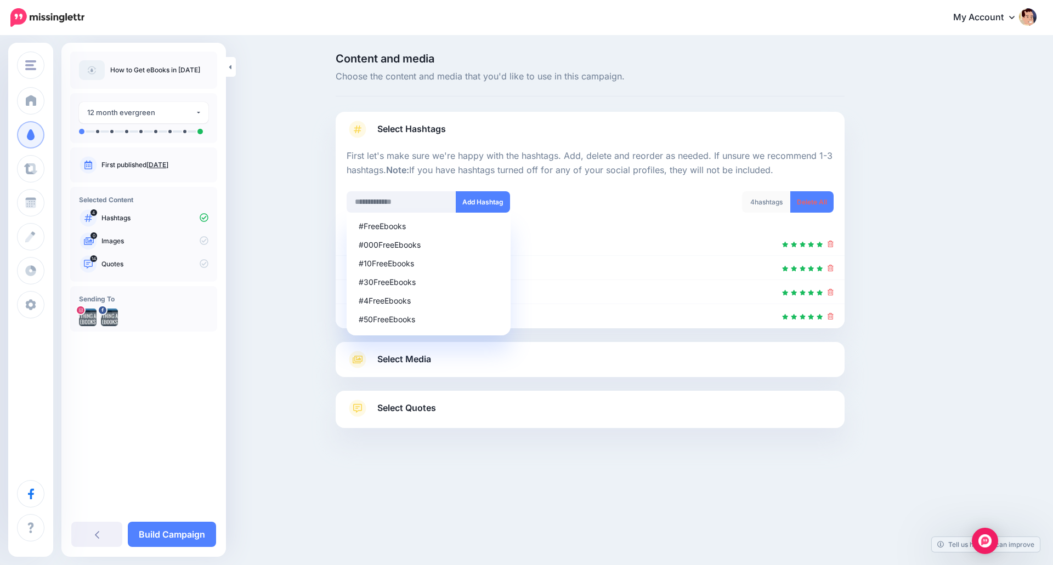
click at [362, 359] on icon at bounding box center [357, 360] width 10 height 8
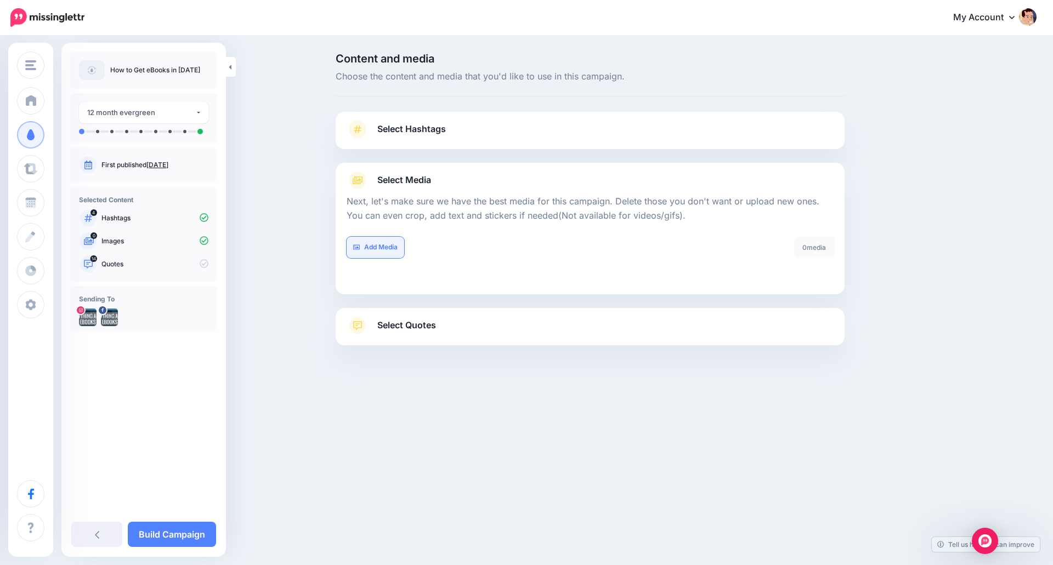
click at [386, 246] on link "Add Media" at bounding box center [375, 247] width 58 height 21
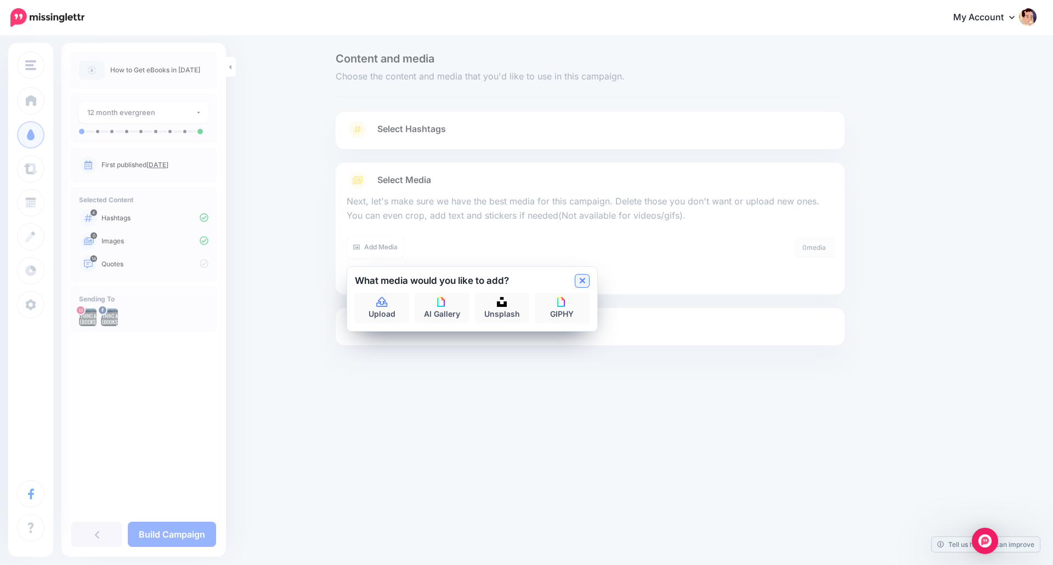
click at [581, 282] on icon at bounding box center [581, 280] width 5 height 5
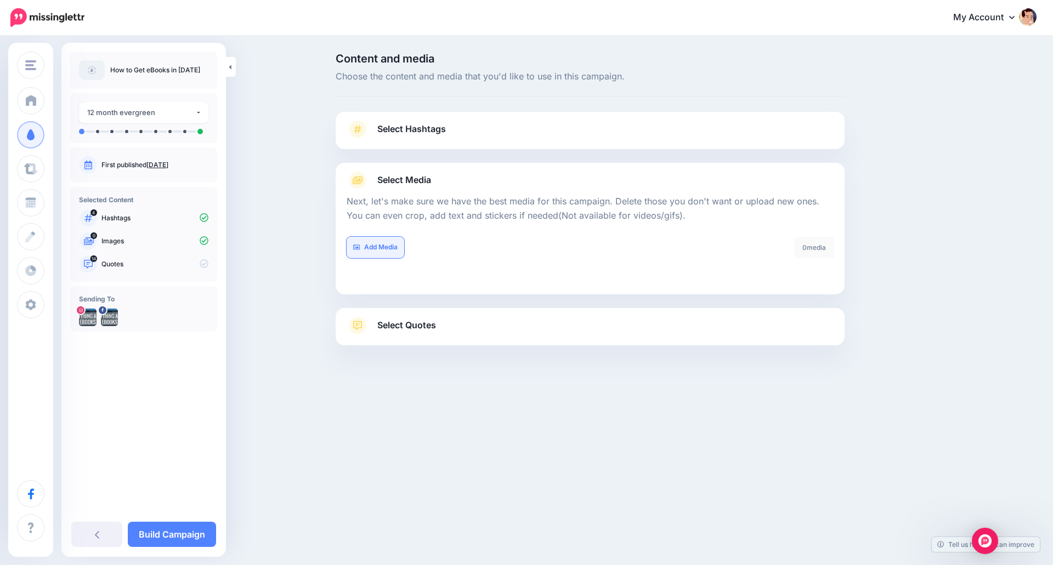
click at [385, 243] on link "Add Media" at bounding box center [375, 247] width 58 height 21
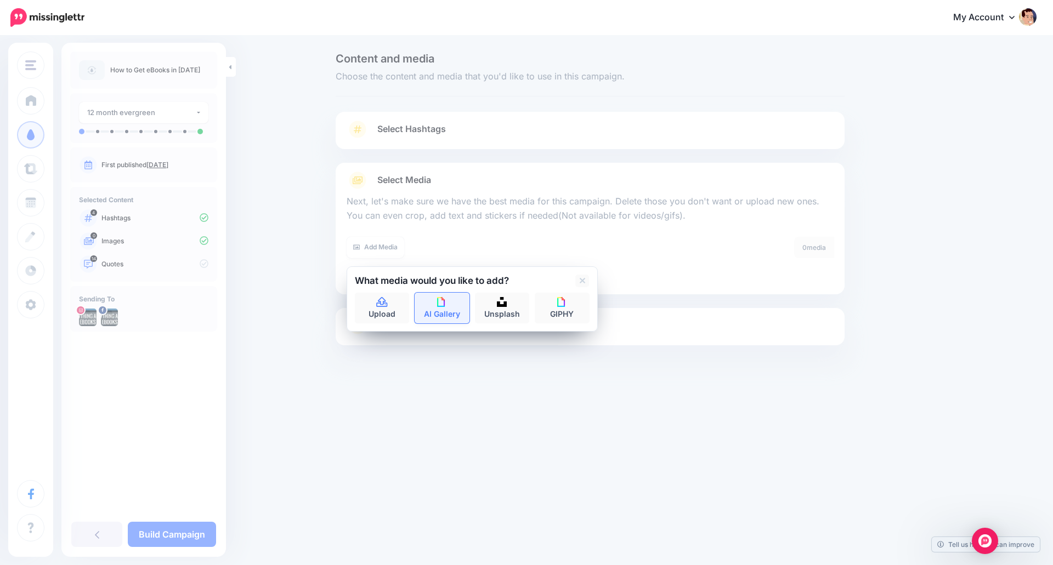
click at [447, 305] on link "AI Gallery" at bounding box center [441, 308] width 55 height 31
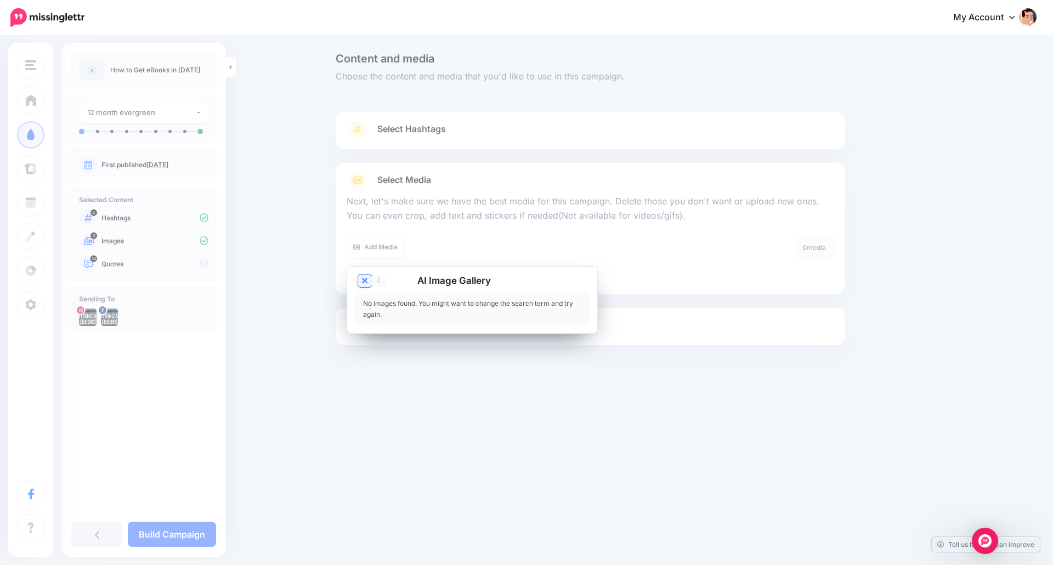
click at [365, 279] on icon at bounding box center [364, 280] width 5 height 9
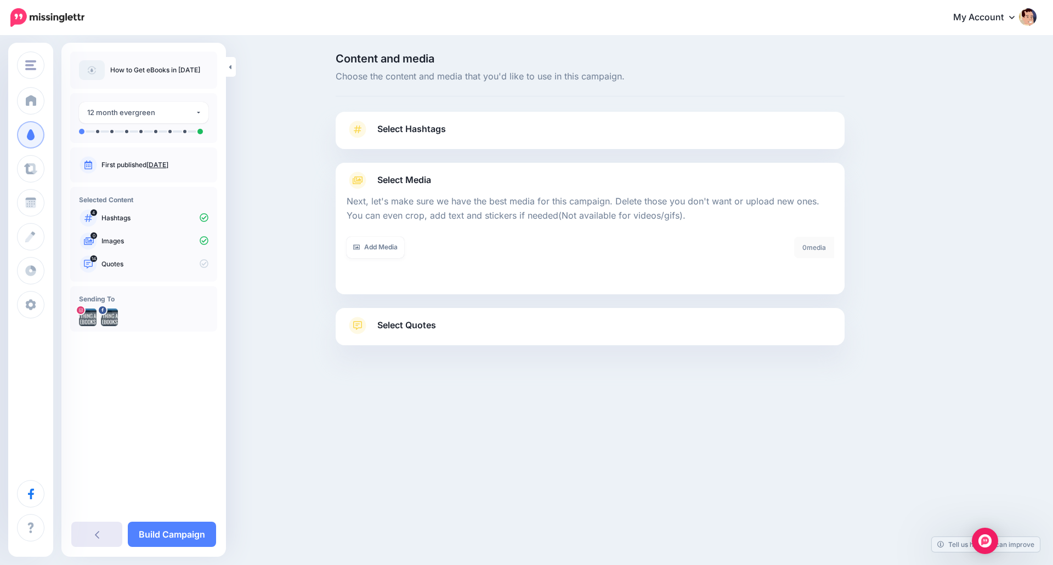
click at [96, 535] on icon at bounding box center [97, 535] width 4 height 8
click at [439, 333] on link "Select Quotes" at bounding box center [589, 331] width 487 height 29
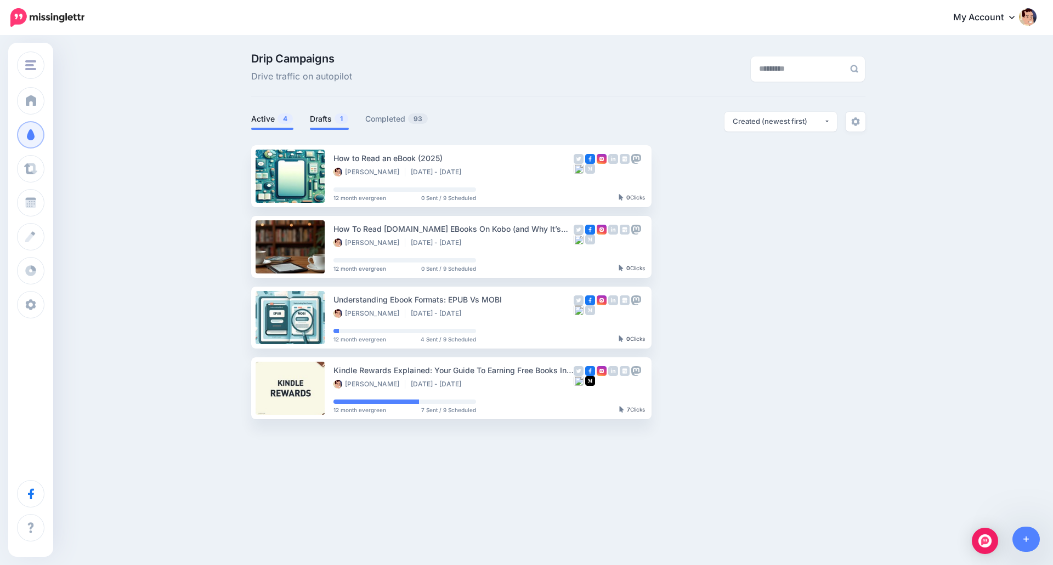
click at [326, 112] on link "Drafts 1" at bounding box center [329, 118] width 39 height 13
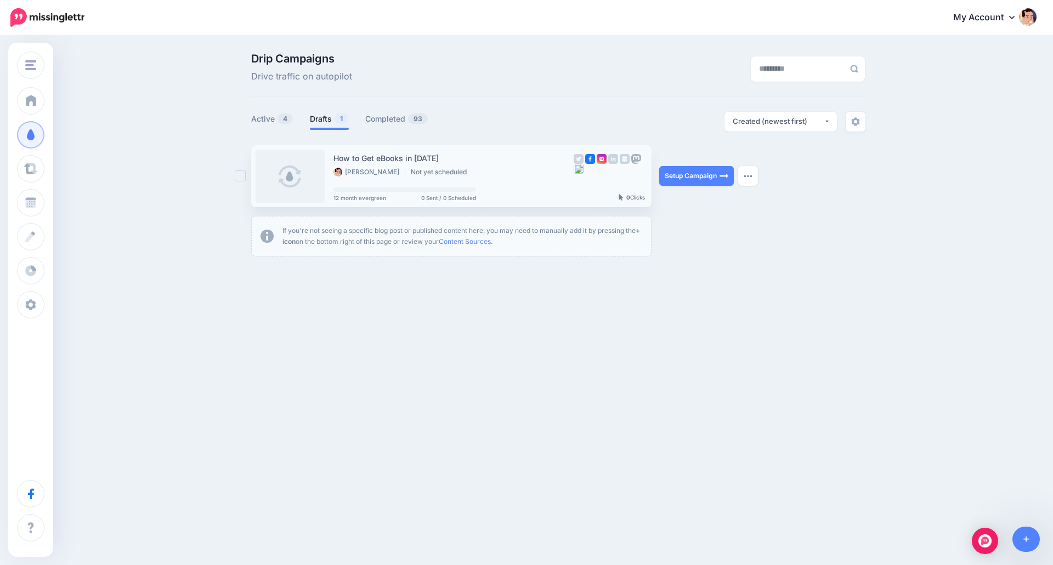
click at [286, 184] on link at bounding box center [289, 176] width 69 height 53
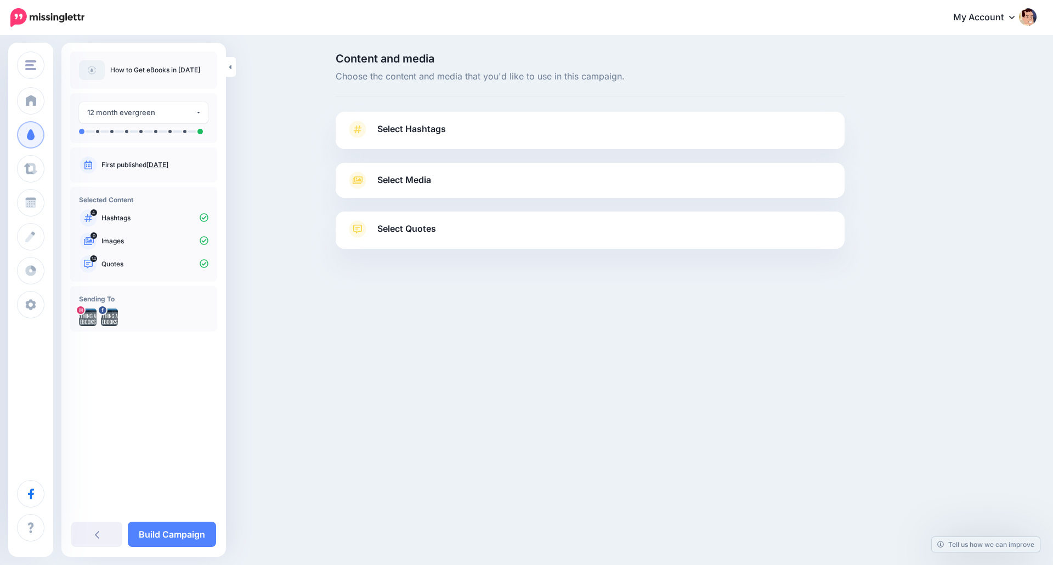
click at [359, 127] on icon at bounding box center [357, 130] width 15 height 18
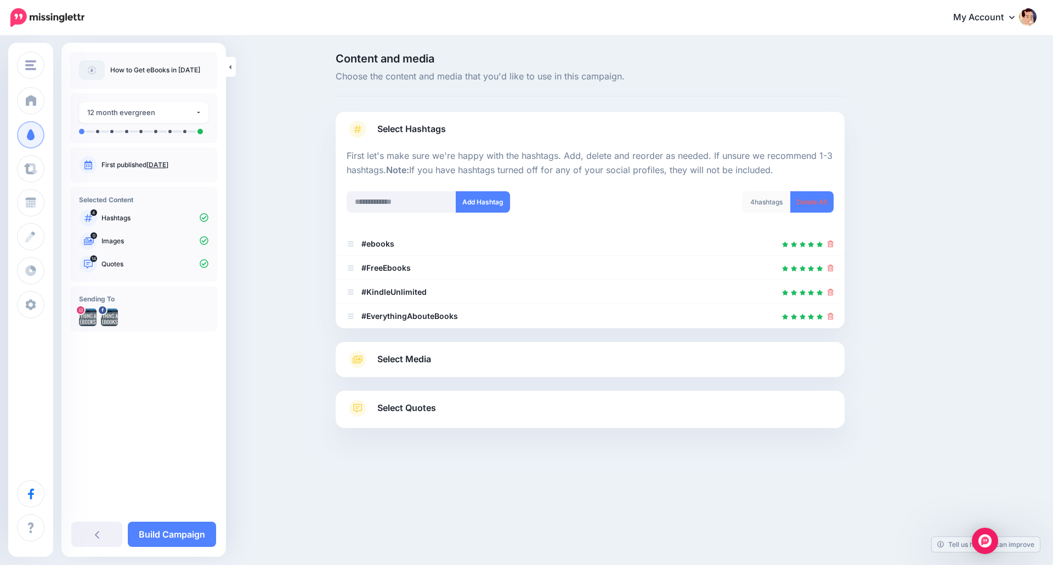
click at [353, 362] on icon at bounding box center [357, 360] width 10 height 8
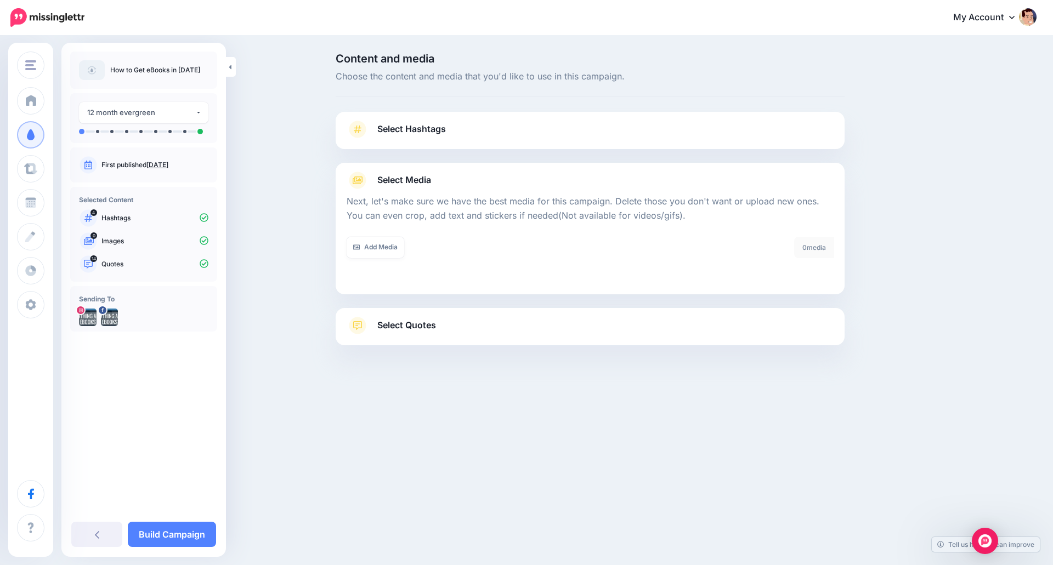
click at [434, 138] on link "Select Hashtags" at bounding box center [589, 135] width 487 height 29
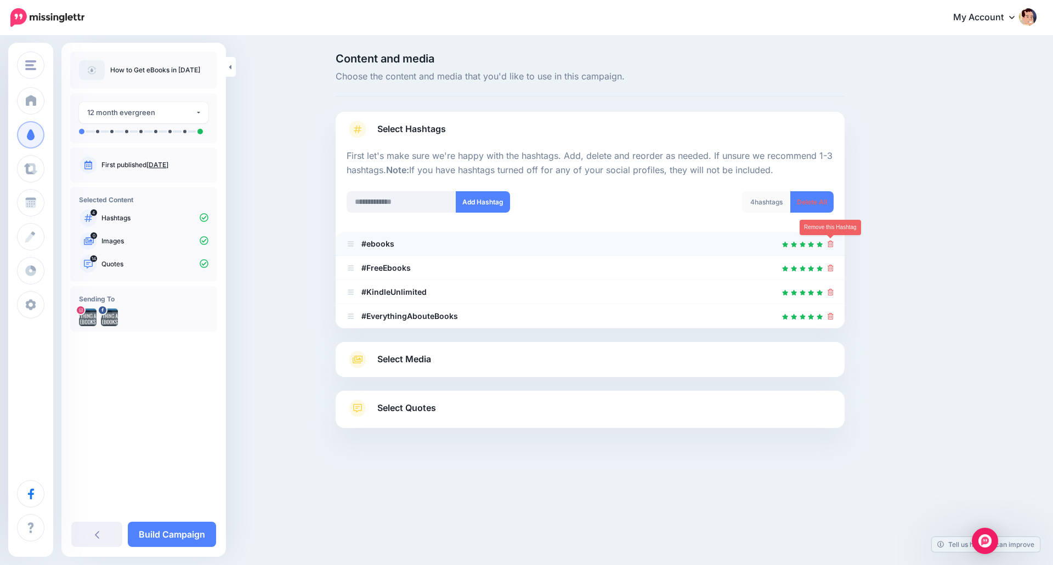
click at [832, 242] on icon at bounding box center [830, 244] width 6 height 7
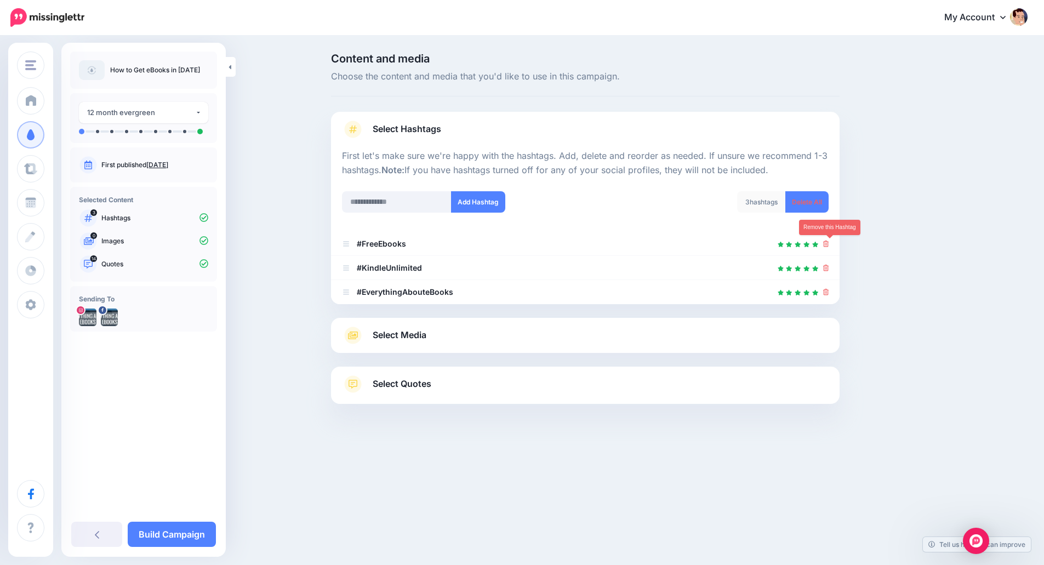
click at [829, 242] on icon at bounding box center [826, 244] width 6 height 7
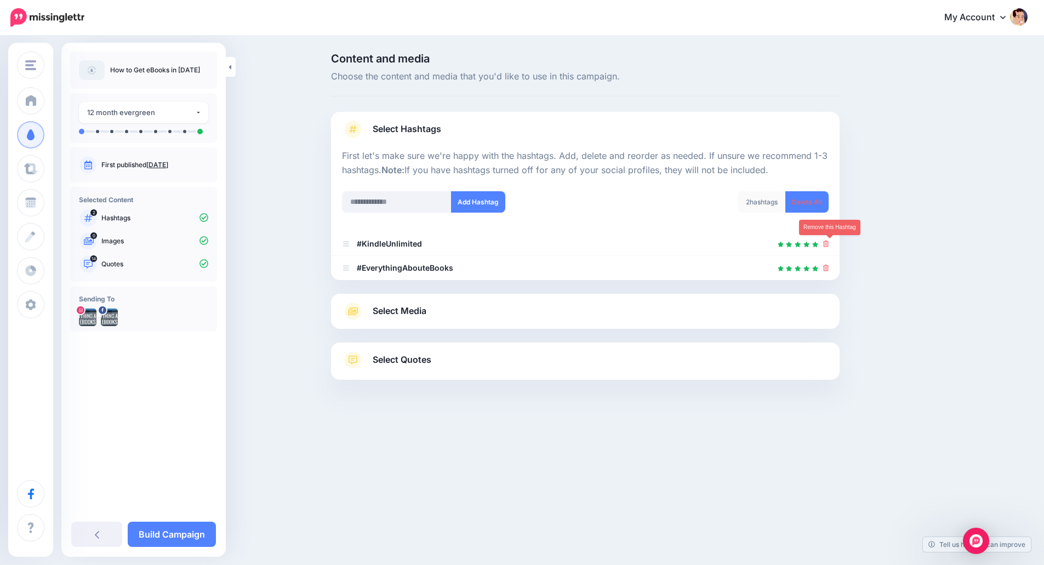
click at [829, 242] on icon at bounding box center [826, 244] width 6 height 7
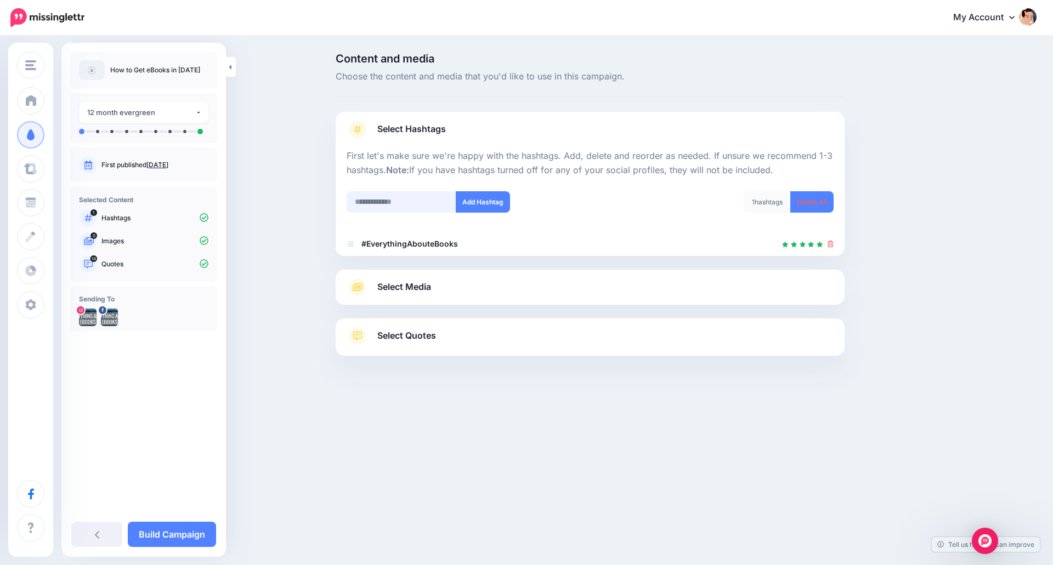
click at [390, 200] on input "text" at bounding box center [401, 201] width 110 height 21
type input "**********"
click at [480, 201] on button "Add Hashtag" at bounding box center [483, 201] width 54 height 21
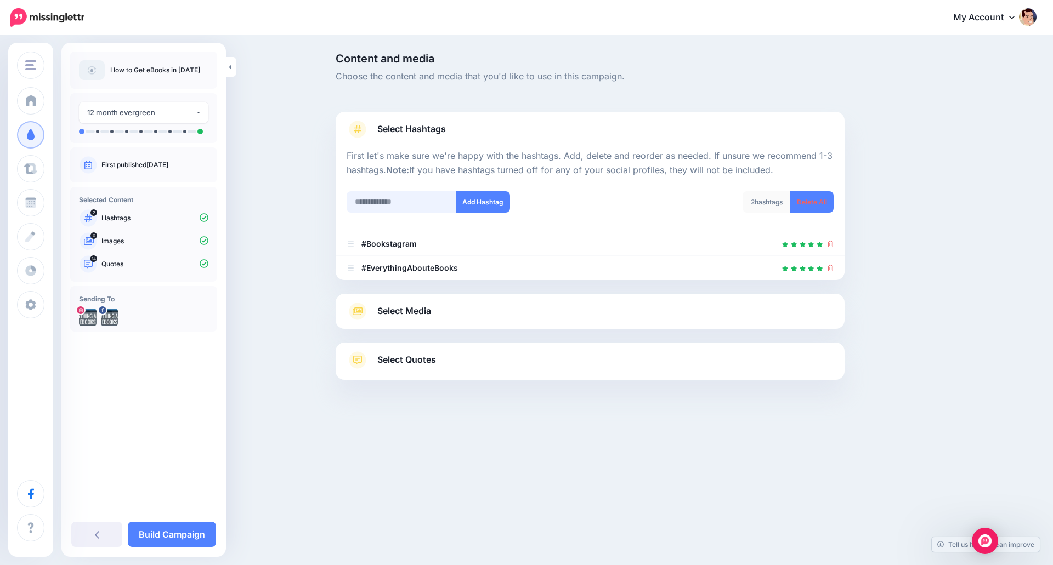
click at [400, 204] on input "text" at bounding box center [401, 201] width 110 height 21
type input "**********"
click at [484, 198] on button "Add Hashtag" at bounding box center [483, 201] width 54 height 21
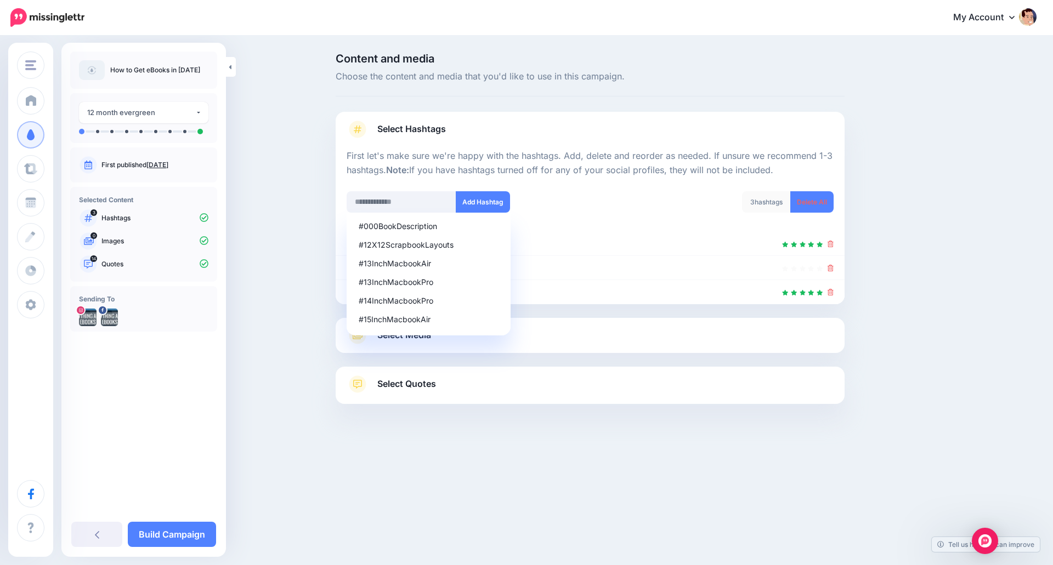
click at [234, 253] on div "Content and media Choose the content and media that you'd like to use in this c…" at bounding box center [526, 256] width 1053 height 439
click at [370, 202] on input "text" at bounding box center [401, 201] width 110 height 21
type input "******"
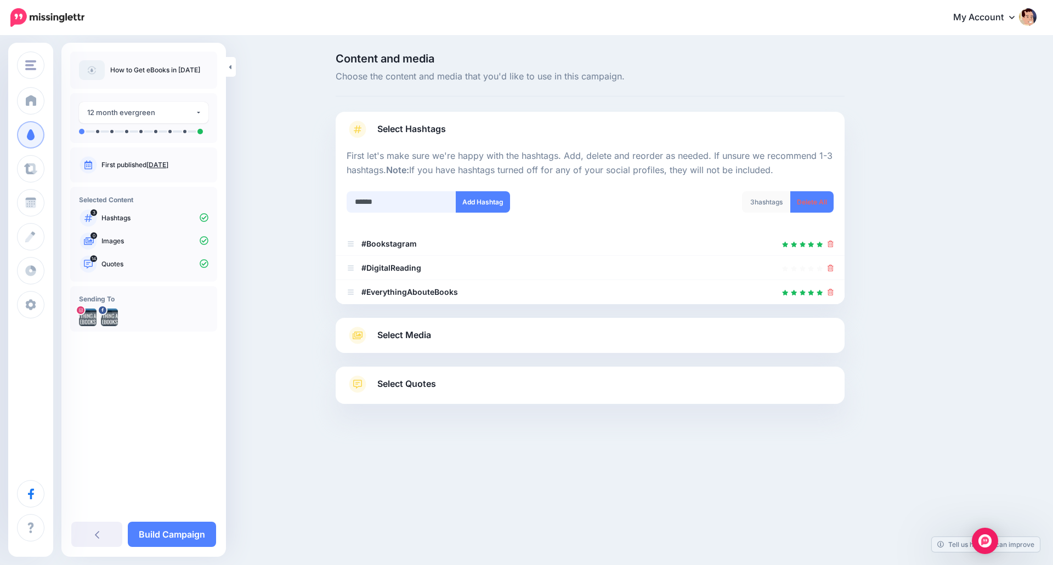
click at [412, 200] on input "******" at bounding box center [401, 201] width 110 height 21
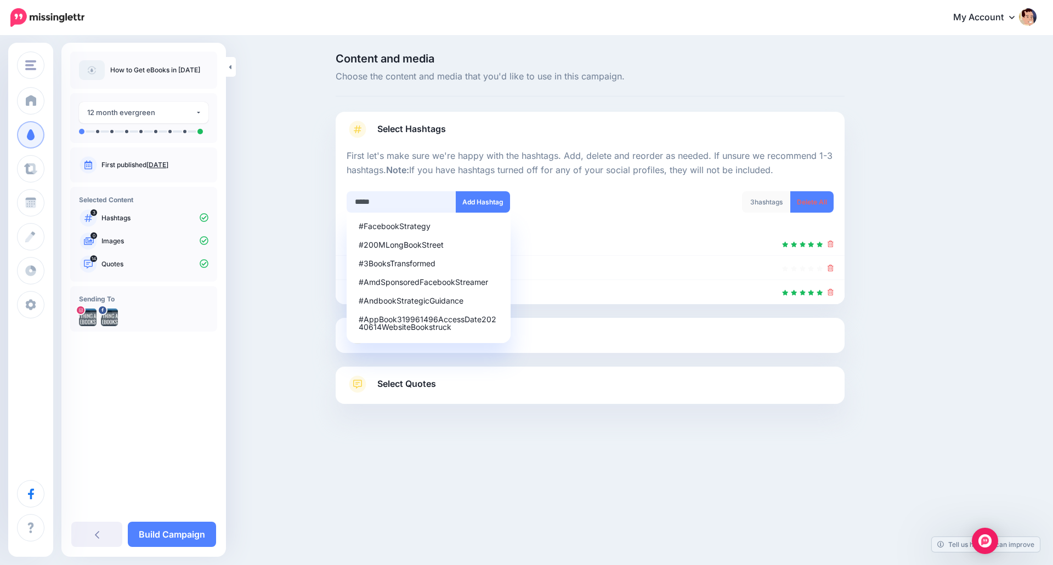
click at [404, 200] on input "*****" at bounding box center [401, 201] width 110 height 21
type input "******"
click at [485, 203] on button "Add Hashtag" at bounding box center [483, 201] width 54 height 21
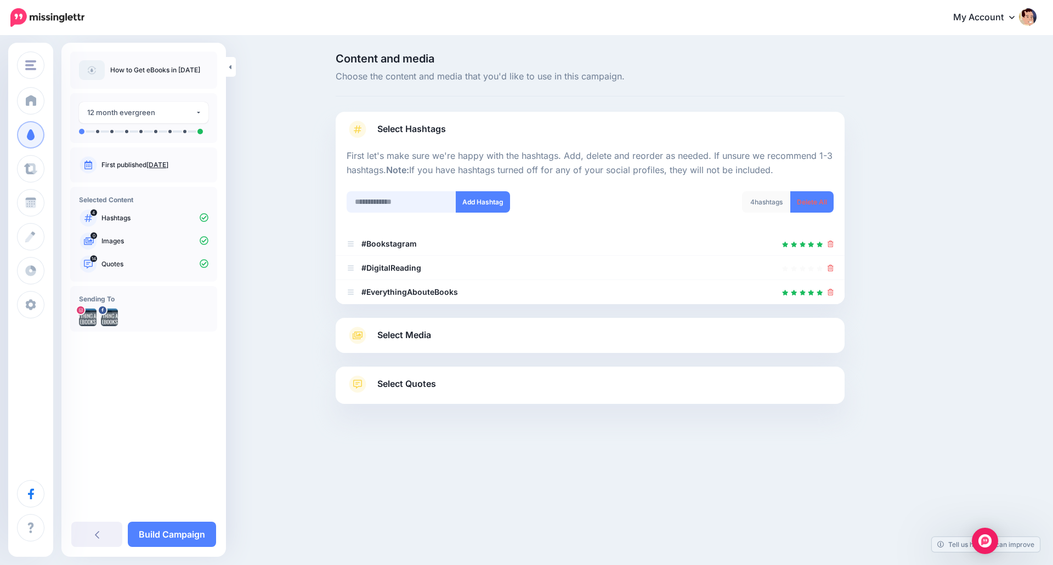
click at [426, 206] on input "text" at bounding box center [401, 201] width 110 height 21
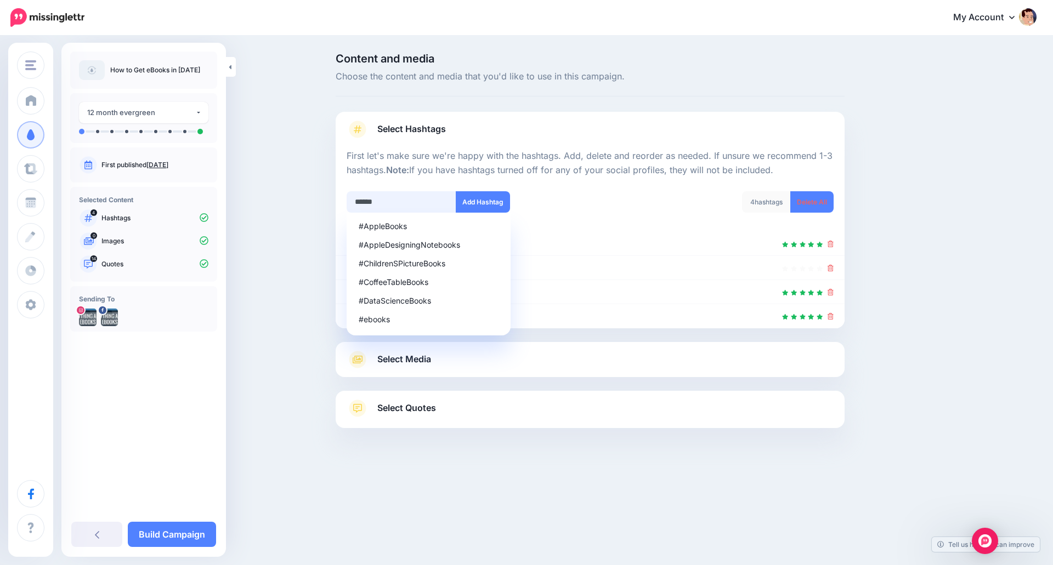
type input "******"
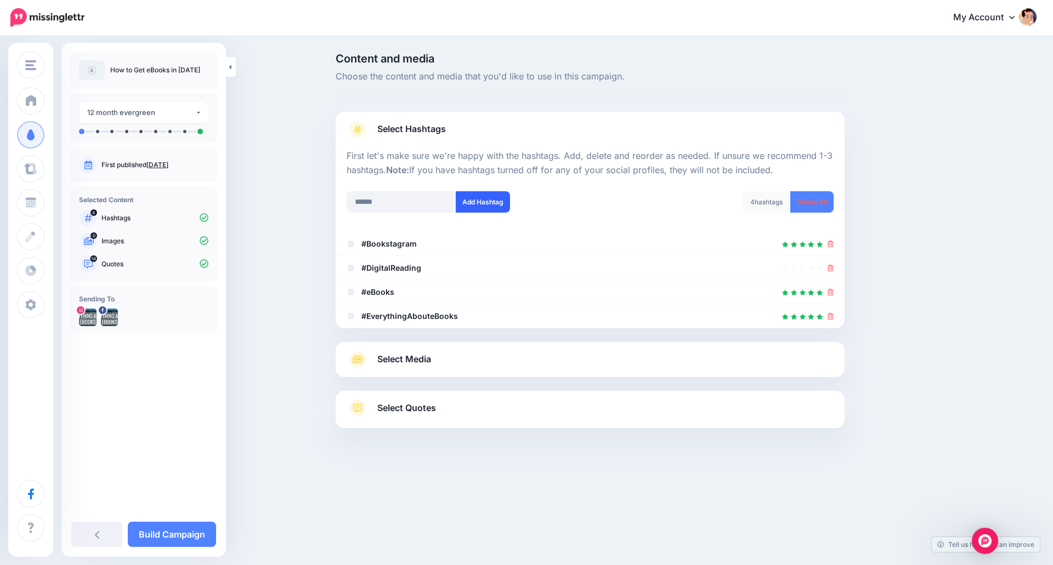
click at [483, 203] on button "Add Hashtag" at bounding box center [483, 201] width 54 height 21
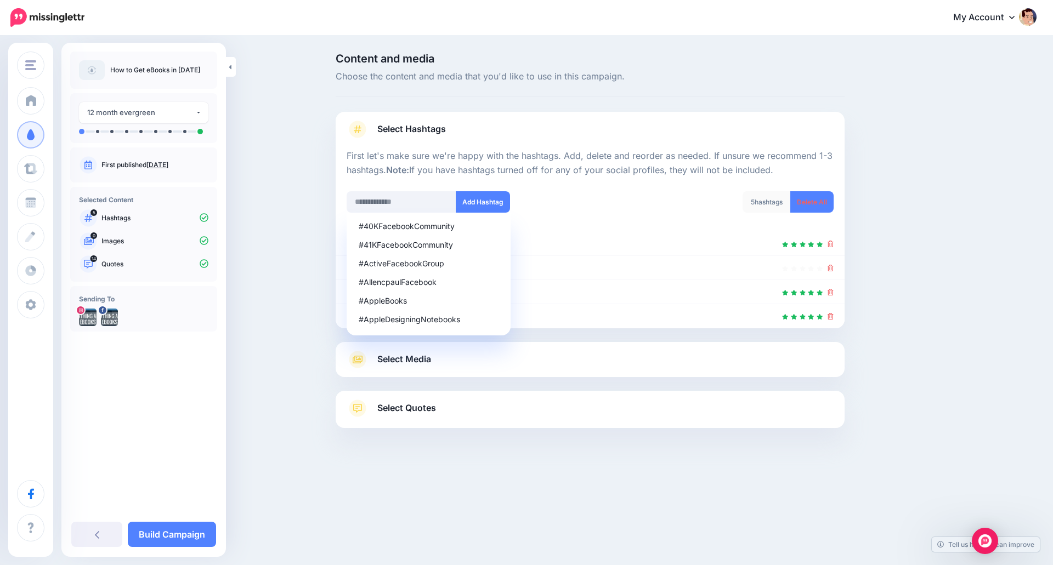
click at [307, 345] on div "Content and media Choose the content and media that you'd like to use in this c…" at bounding box center [526, 268] width 1053 height 463
click at [359, 362] on icon at bounding box center [358, 360] width 20 height 18
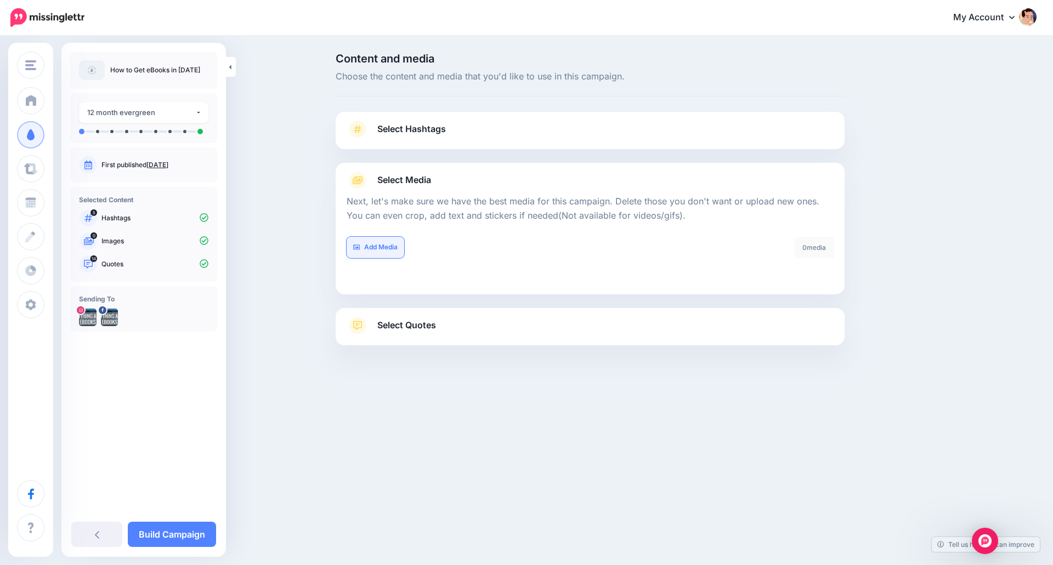
click at [385, 247] on link "Add Media" at bounding box center [375, 247] width 58 height 21
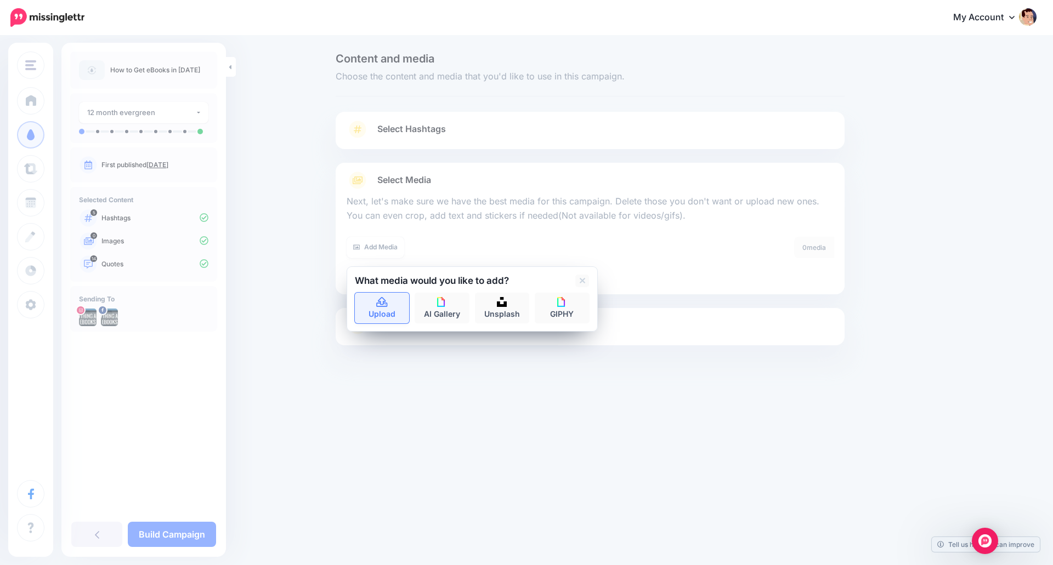
click at [390, 308] on link "Upload" at bounding box center [382, 308] width 55 height 31
click at [382, 303] on div "Upload AI Gallery Unsplash GIPHY" at bounding box center [472, 308] width 235 height 31
click at [449, 311] on link "AI Gallery" at bounding box center [441, 308] width 55 height 31
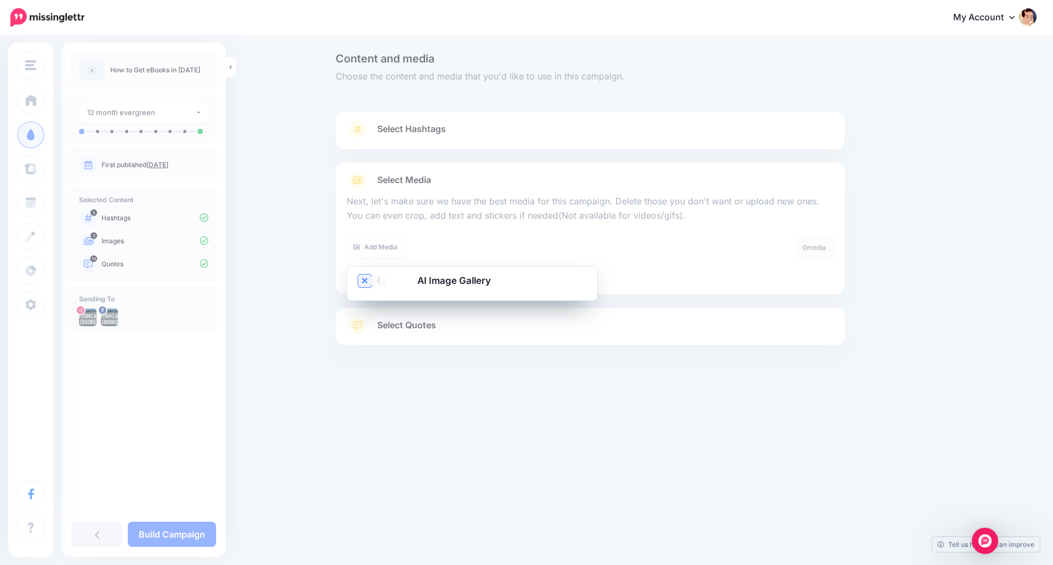
click at [368, 278] on link at bounding box center [365, 281] width 14 height 13
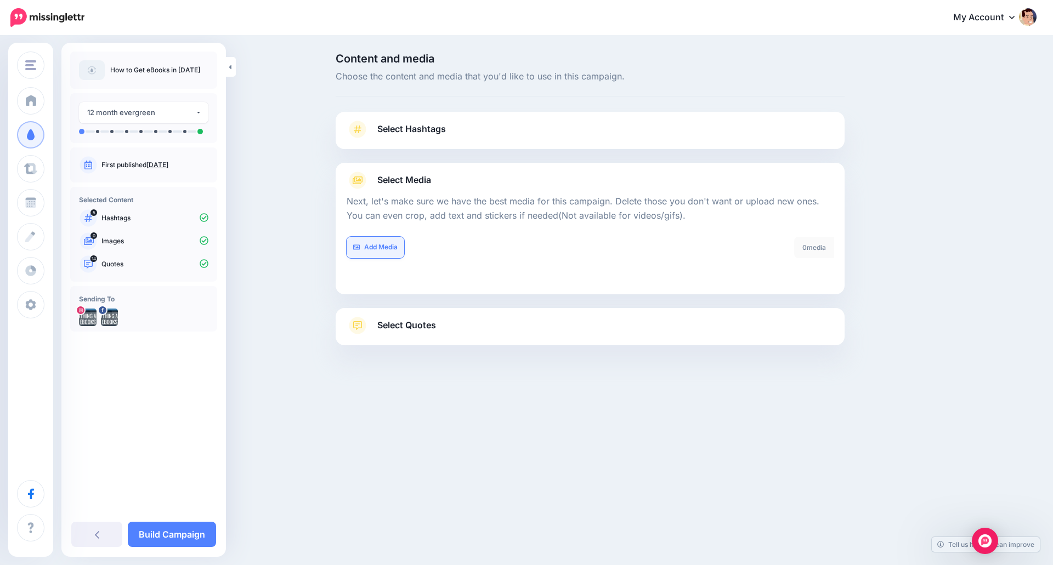
click at [371, 248] on link "Add Media" at bounding box center [375, 247] width 58 height 21
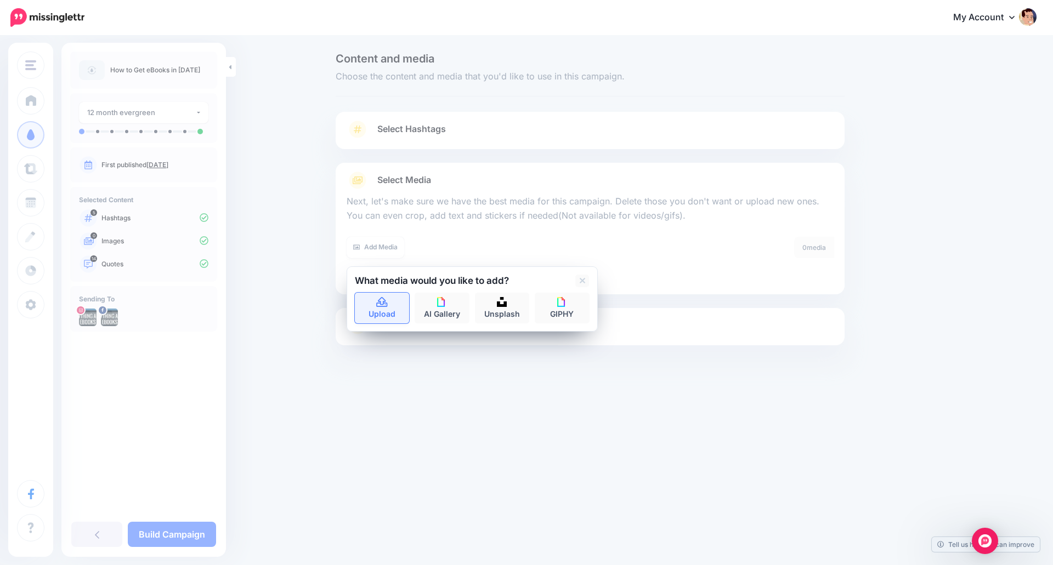
click at [373, 309] on link "Upload" at bounding box center [382, 308] width 55 height 31
click at [389, 309] on link "Upload" at bounding box center [382, 308] width 55 height 31
click at [587, 280] on link at bounding box center [582, 281] width 14 height 13
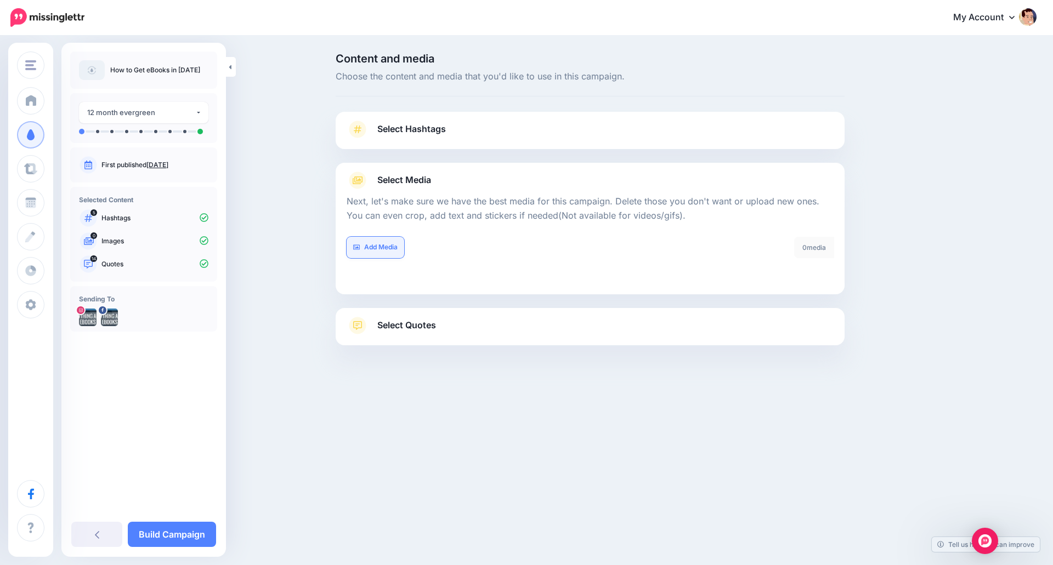
click at [367, 248] on link "Add Media" at bounding box center [375, 247] width 58 height 21
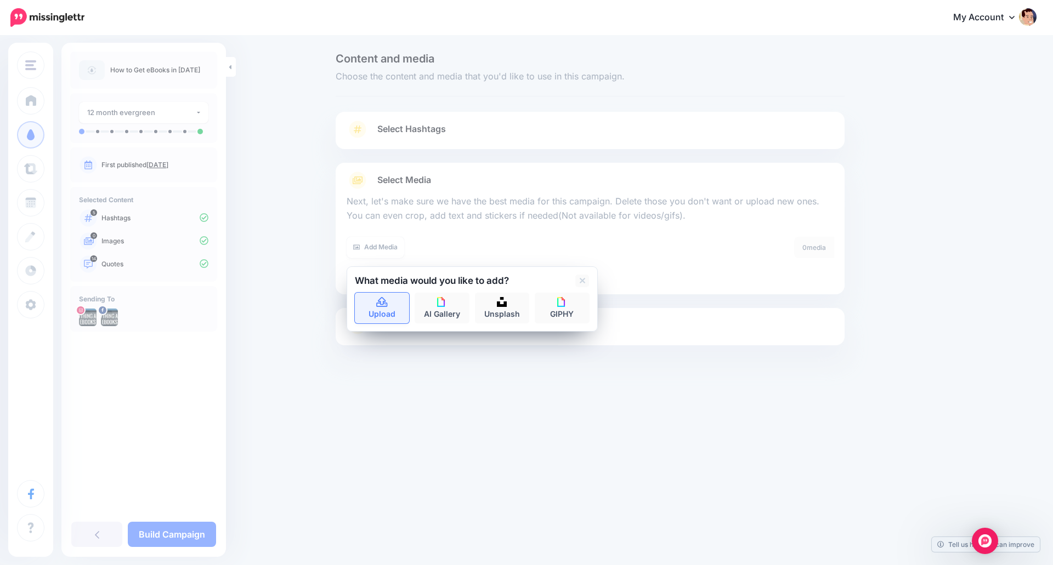
click at [383, 309] on link "Upload" at bounding box center [382, 308] width 55 height 31
click at [585, 284] on link at bounding box center [582, 281] width 14 height 13
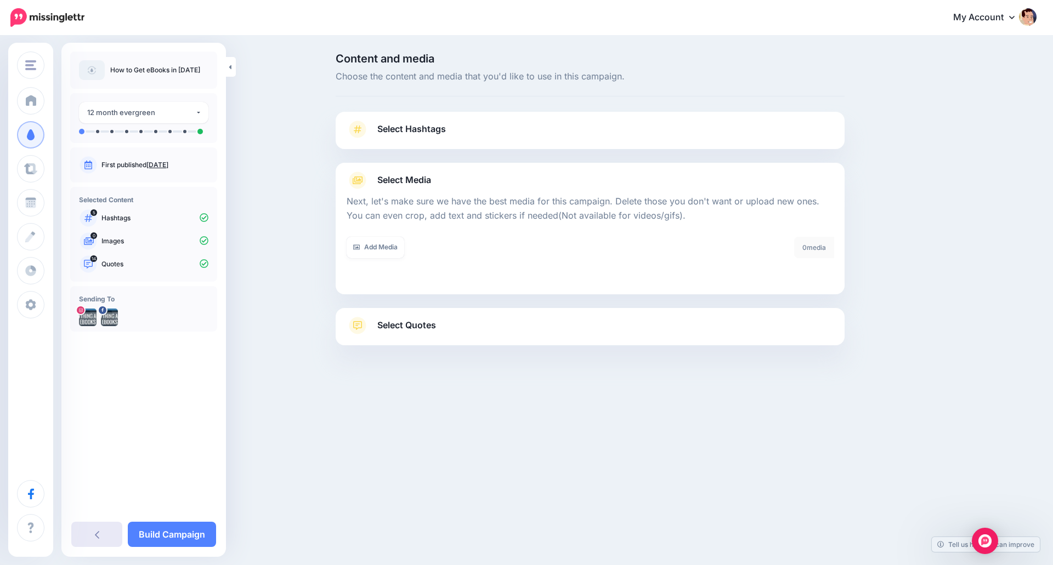
click at [104, 531] on link at bounding box center [96, 534] width 51 height 25
click at [99, 537] on icon at bounding box center [97, 534] width 4 height 9
click at [235, 71] on link at bounding box center [231, 67] width 10 height 20
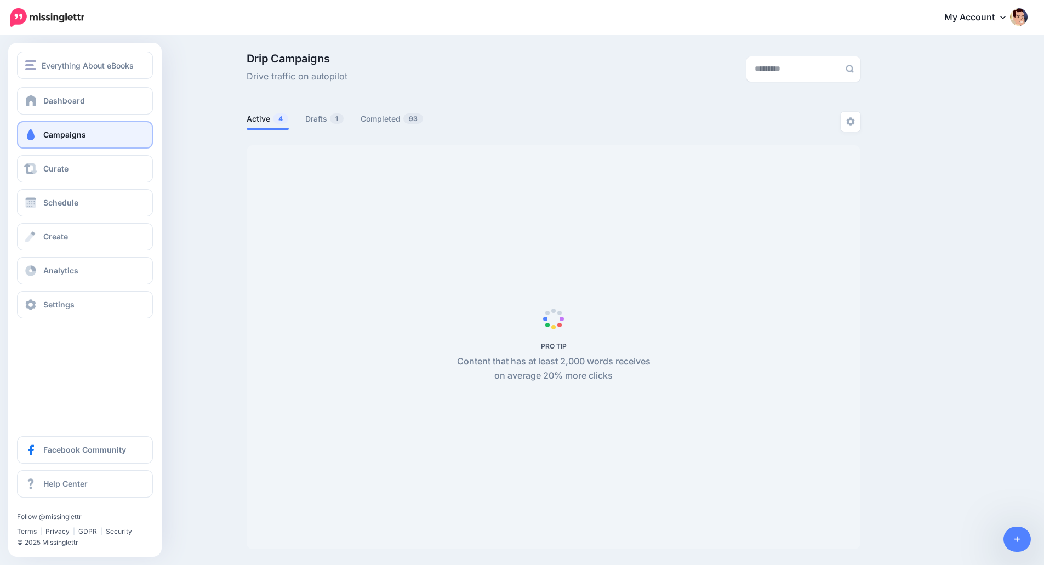
click at [55, 135] on span "Campaigns" at bounding box center [64, 134] width 43 height 9
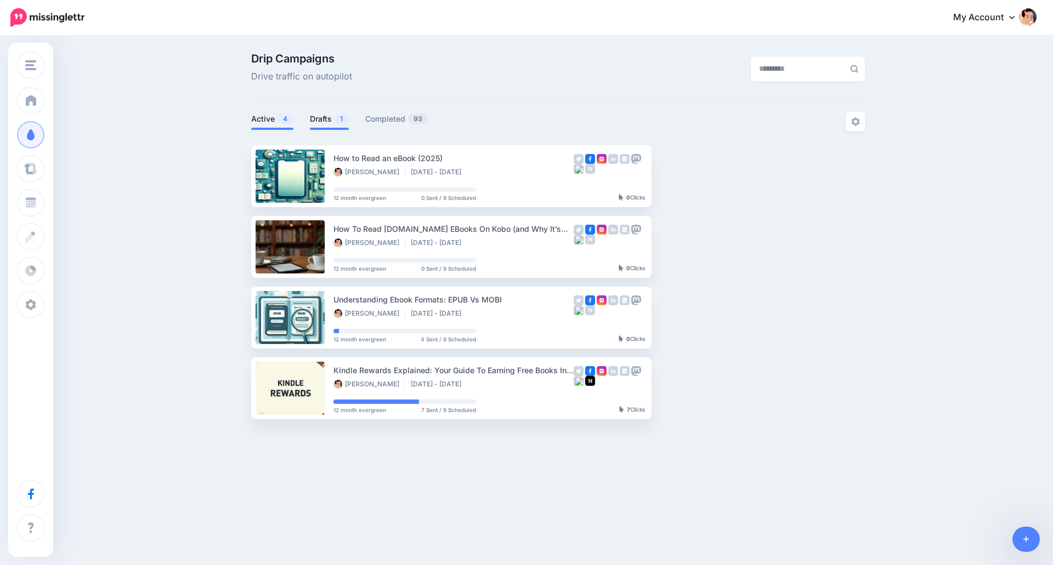
click at [327, 121] on link "Drafts 1" at bounding box center [329, 118] width 39 height 13
click at [330, 116] on link "Drafts 1" at bounding box center [329, 118] width 39 height 13
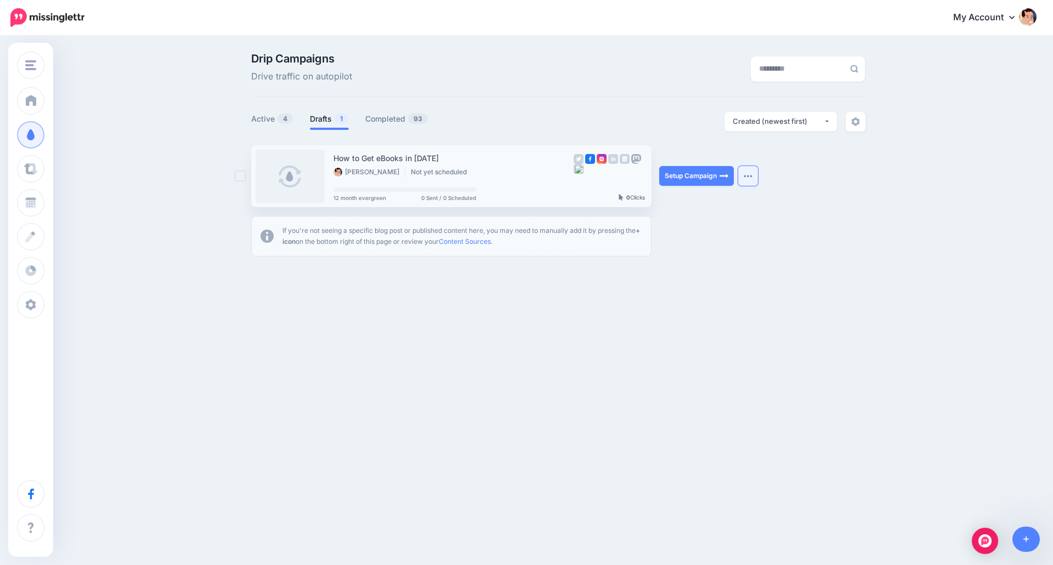
click at [746, 174] on button "button" at bounding box center [748, 176] width 20 height 20
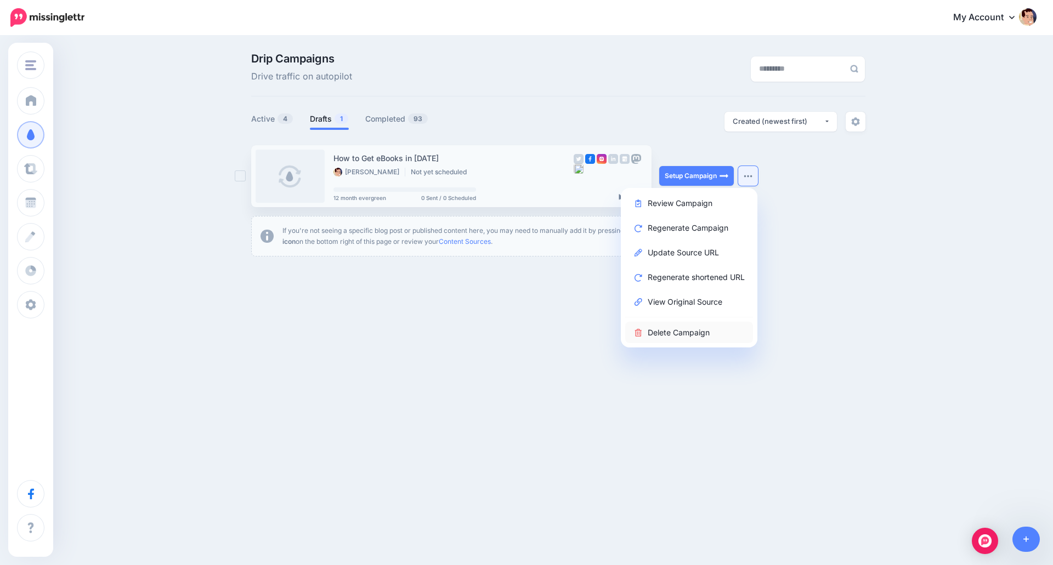
click at [684, 329] on link "Delete Campaign" at bounding box center [689, 332] width 128 height 21
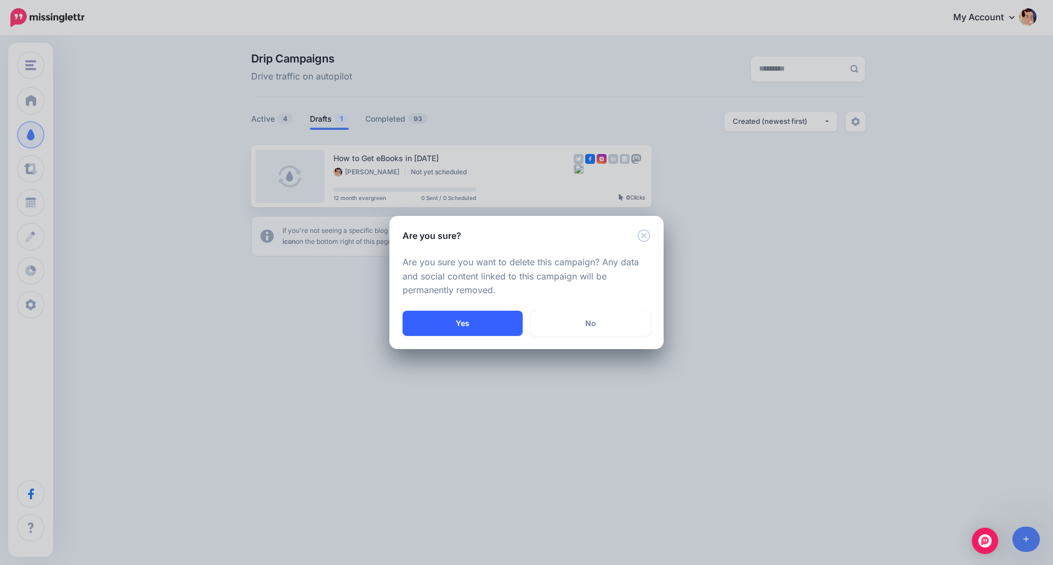
click at [484, 334] on button "Yes" at bounding box center [462, 323] width 120 height 25
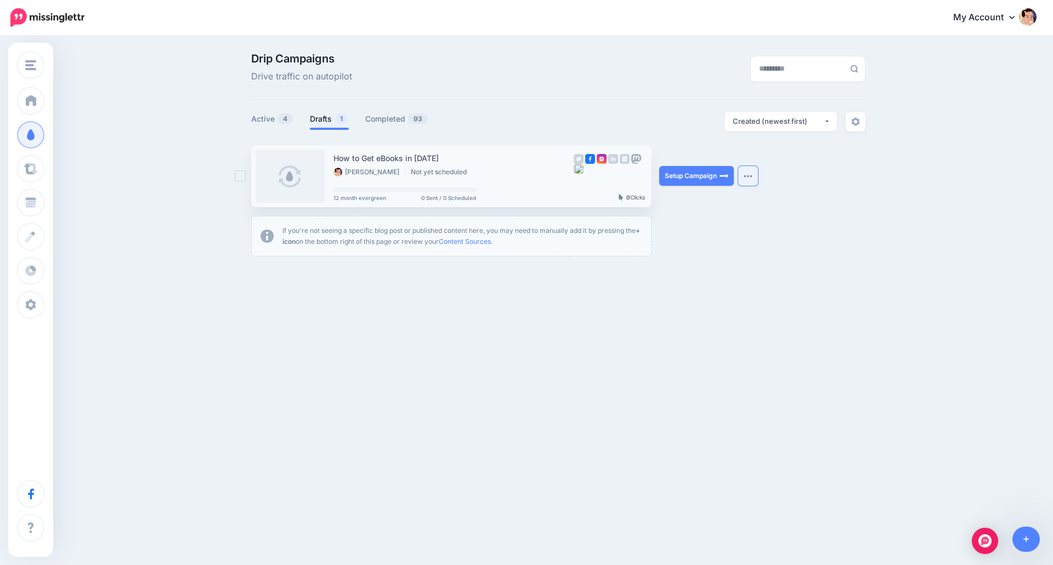
click at [746, 184] on button "button" at bounding box center [748, 176] width 20 height 20
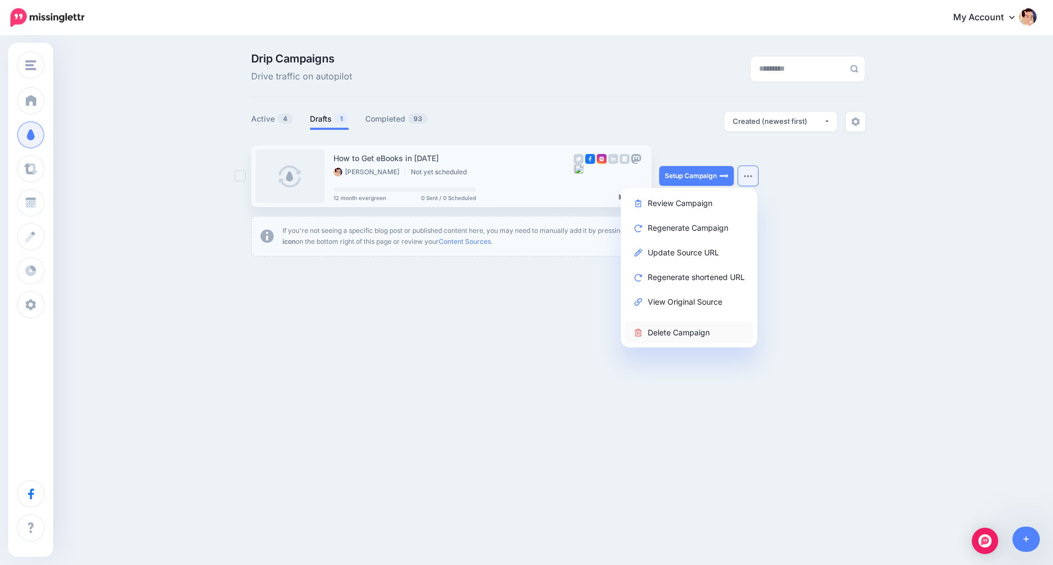
click at [648, 334] on link "Delete Campaign" at bounding box center [689, 332] width 128 height 21
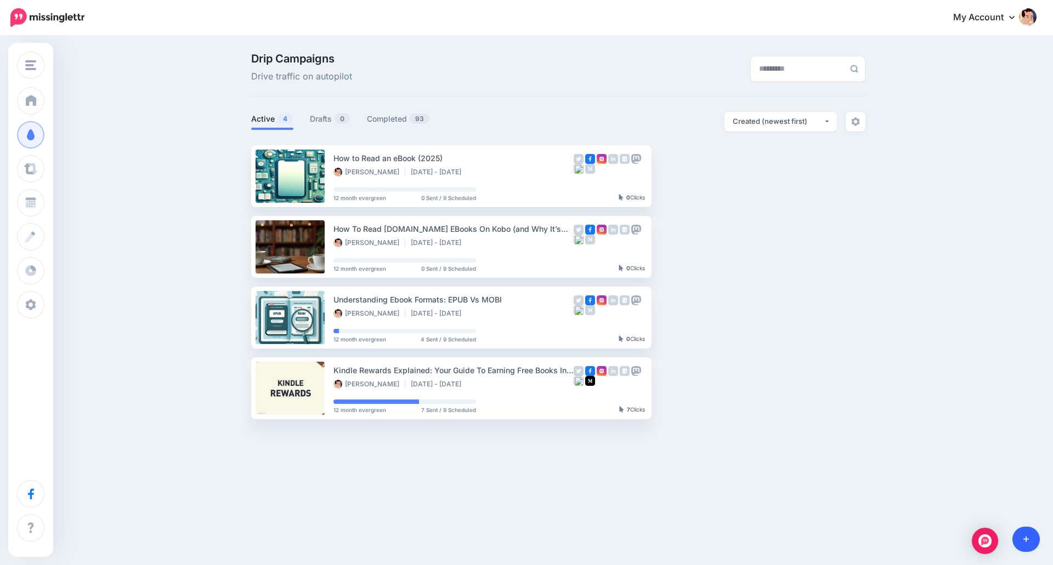
click at [1029, 548] on link at bounding box center [1026, 539] width 28 height 25
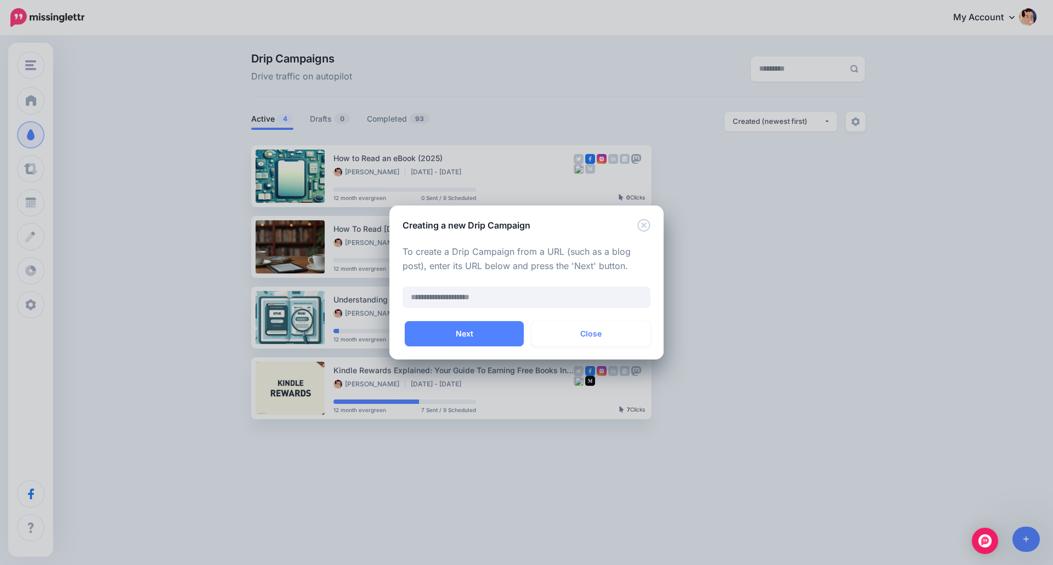
click at [503, 318] on div "To create a Drip Campaign from a URL (such as a blog post), enter its URL below…" at bounding box center [526, 277] width 274 height 90
click at [467, 294] on input "text" at bounding box center [526, 297] width 248 height 21
paste input "**********"
type input "**********"
click at [498, 337] on button "Next" at bounding box center [464, 333] width 119 height 25
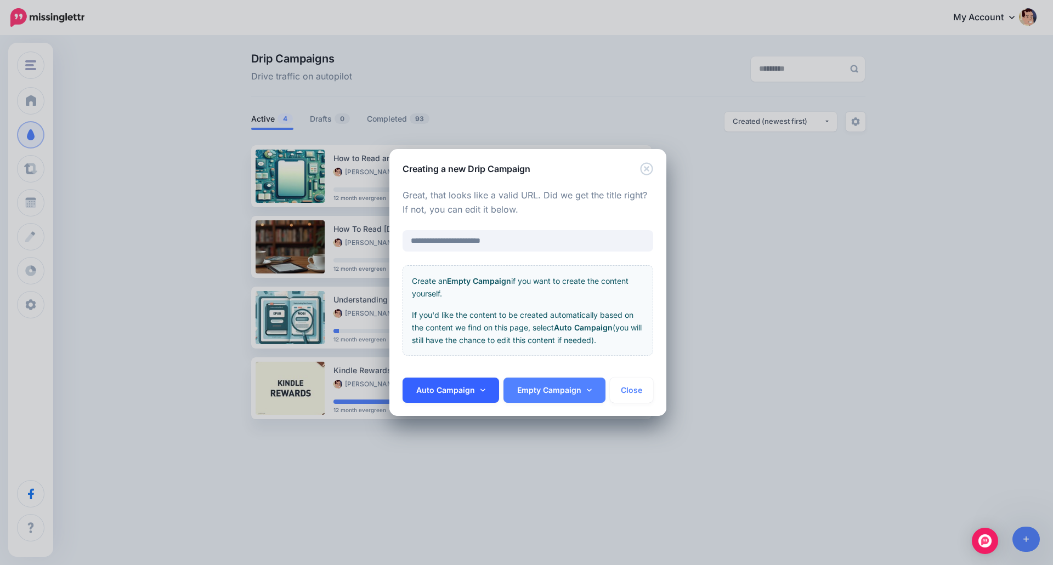
click at [464, 386] on link "Auto Campaign" at bounding box center [450, 390] width 96 height 25
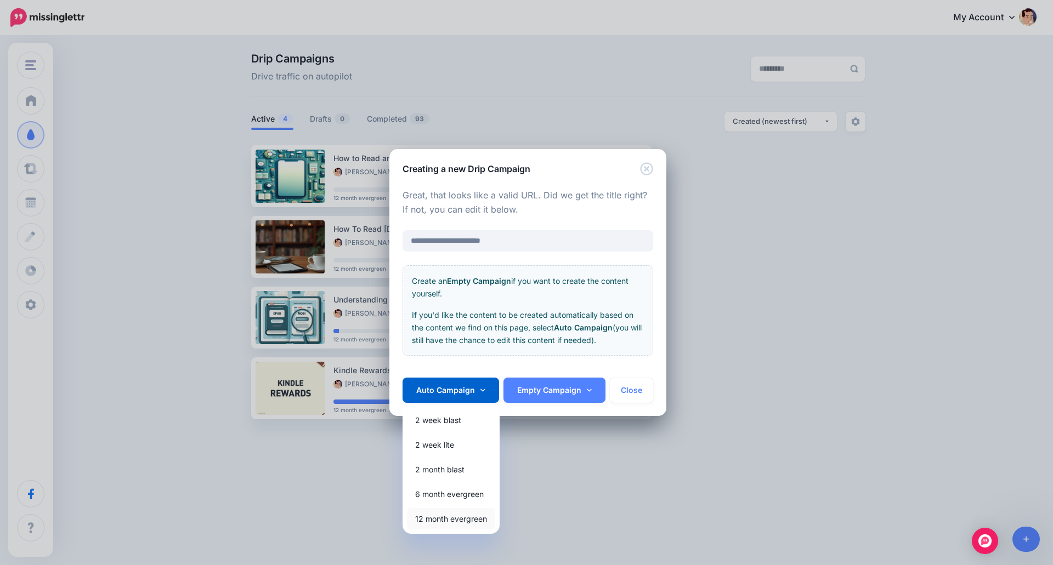
click at [442, 515] on link "12 month evergreen" at bounding box center [451, 518] width 88 height 21
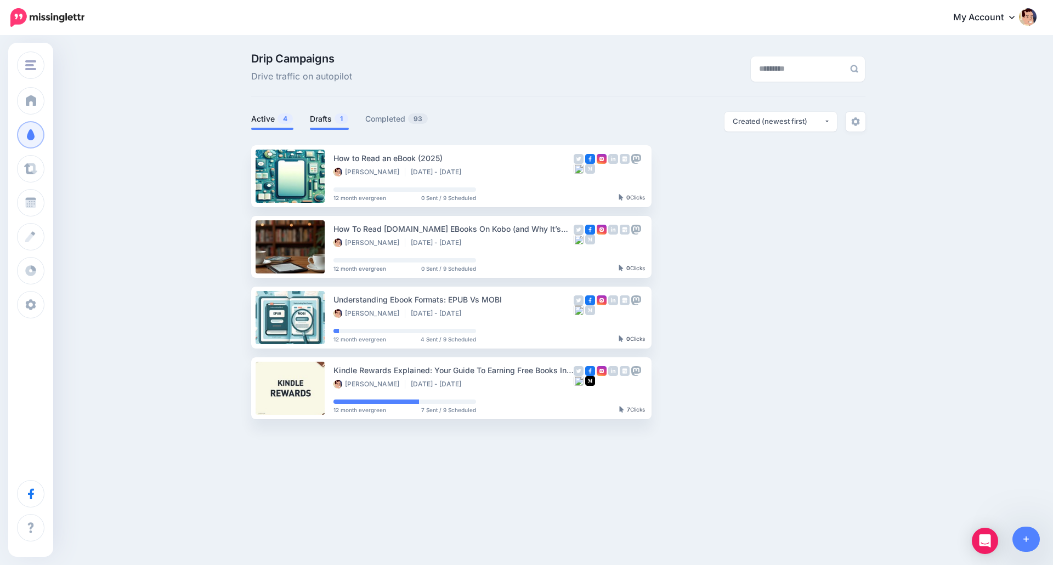
click at [319, 124] on link "Drafts 1" at bounding box center [329, 118] width 39 height 13
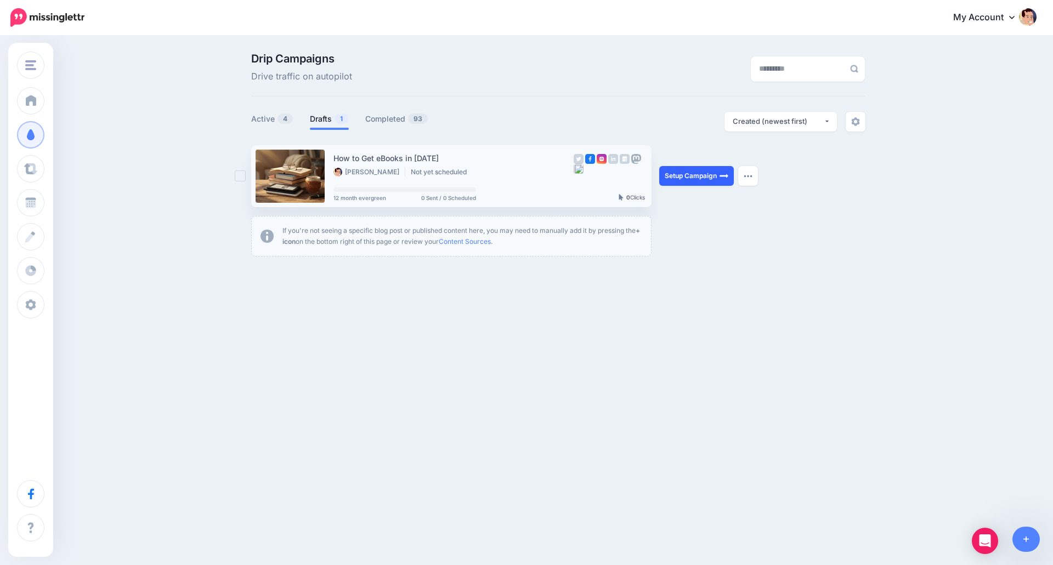
click at [692, 177] on link "Setup Campaign" at bounding box center [696, 176] width 75 height 20
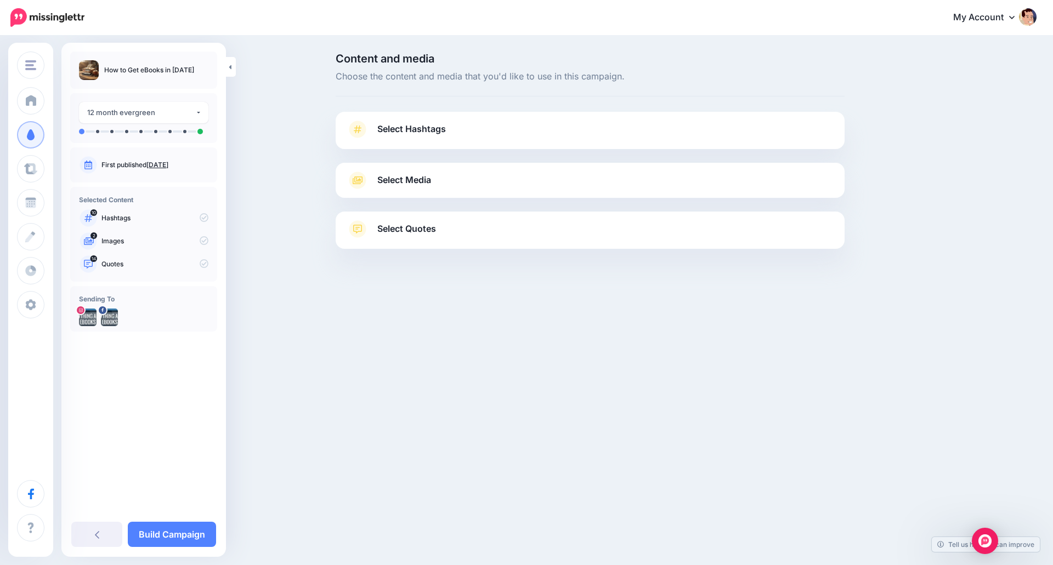
click at [434, 126] on span "Select Hashtags" at bounding box center [411, 129] width 69 height 15
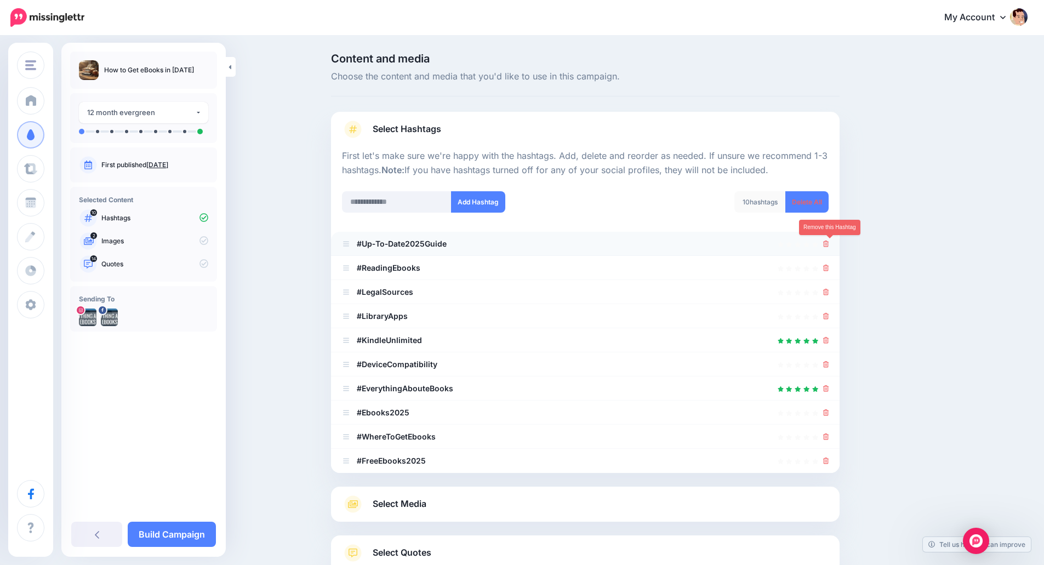
click at [829, 246] on icon at bounding box center [826, 244] width 6 height 7
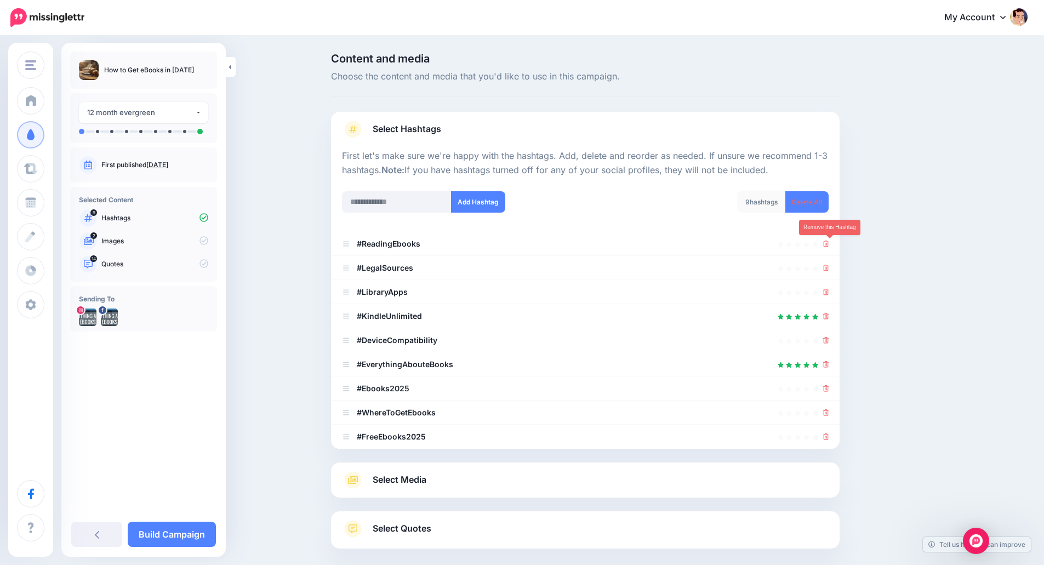
click at [829, 246] on icon at bounding box center [826, 244] width 6 height 7
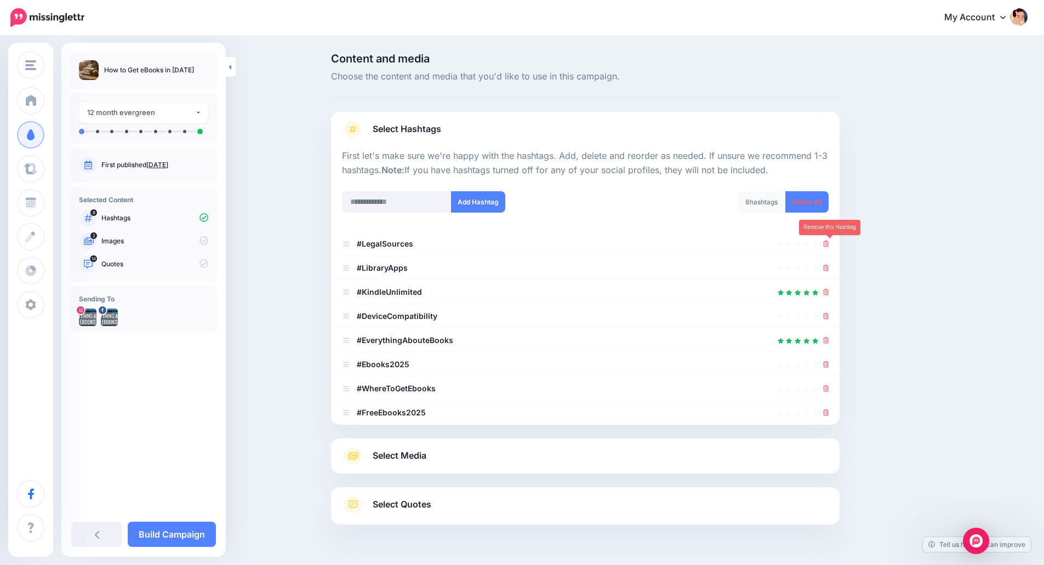
click at [829, 246] on icon at bounding box center [826, 244] width 6 height 7
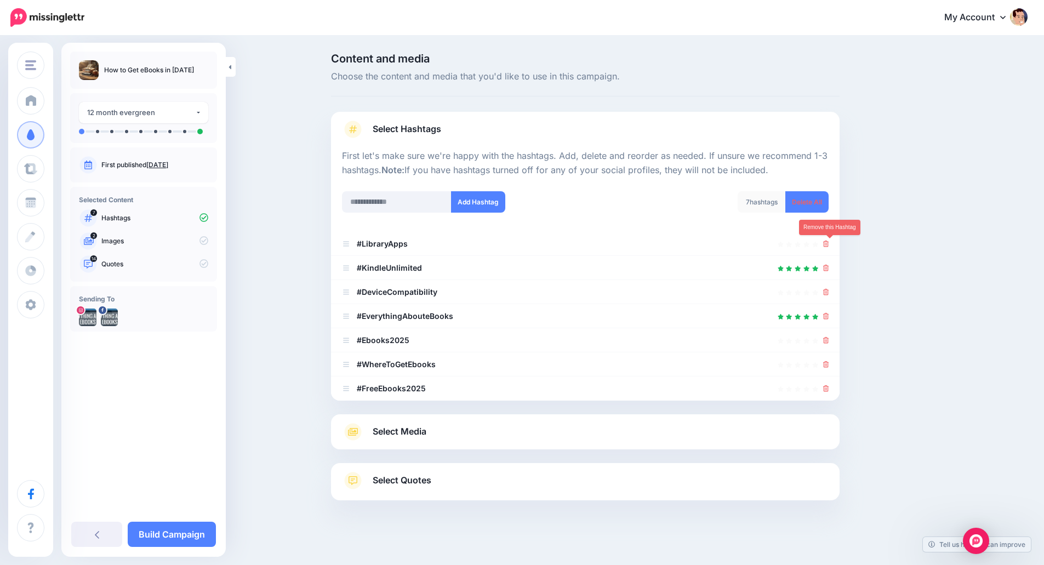
click at [829, 246] on icon at bounding box center [826, 244] width 6 height 7
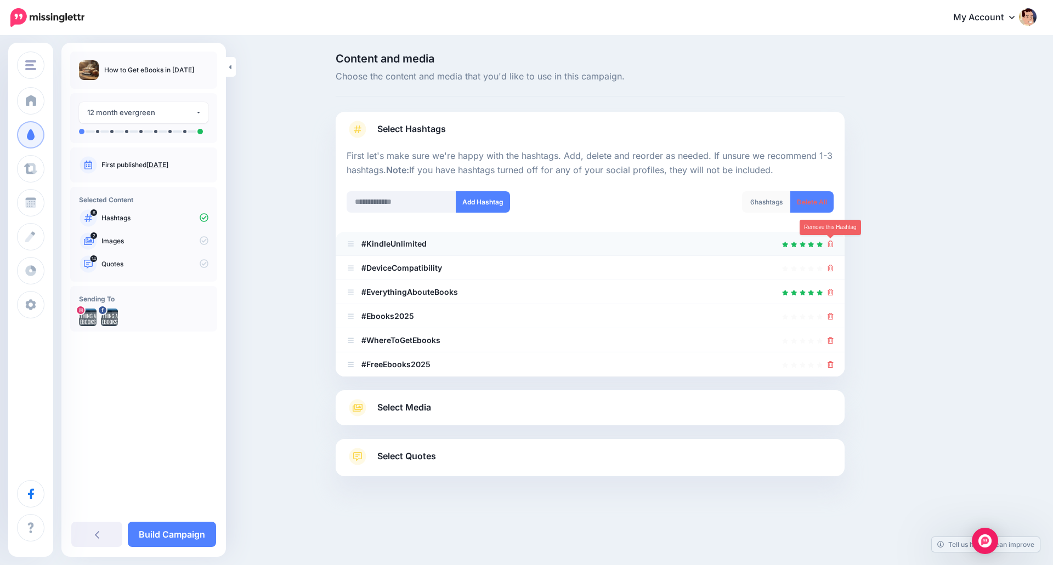
click at [830, 245] on icon at bounding box center [830, 244] width 6 height 7
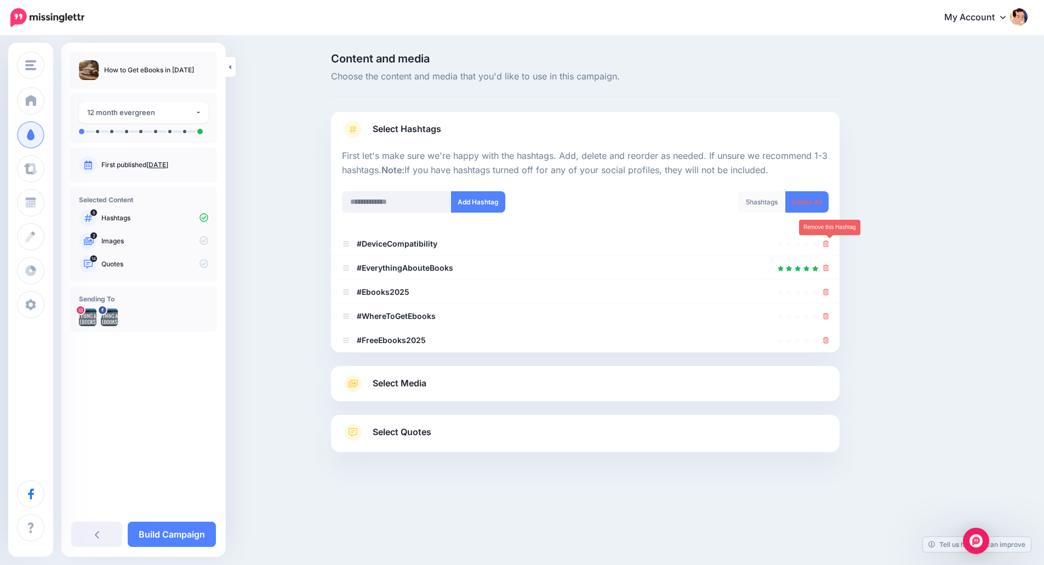
click at [829, 245] on icon at bounding box center [826, 244] width 6 height 7
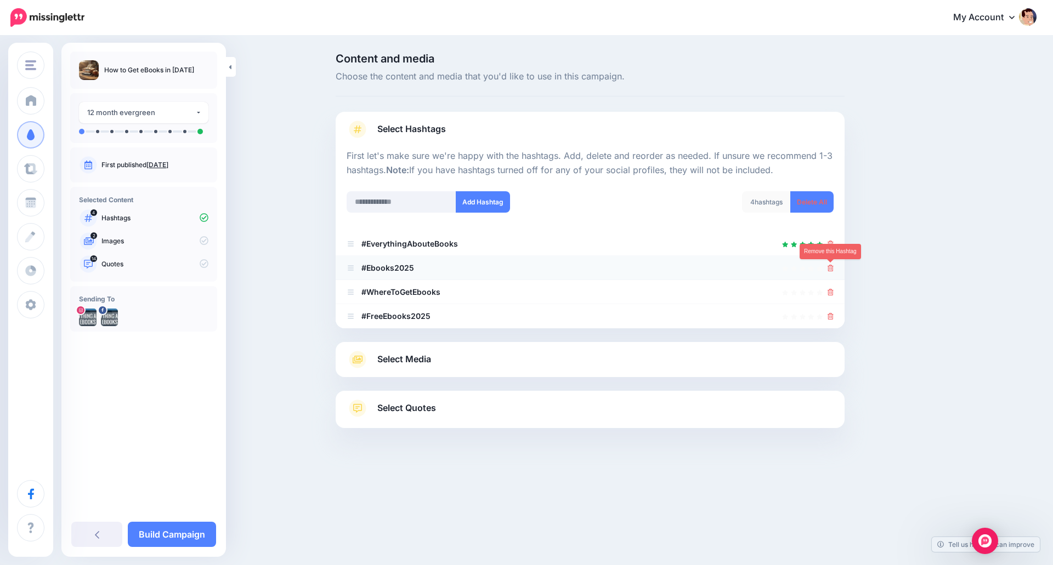
click at [831, 270] on icon at bounding box center [830, 268] width 6 height 7
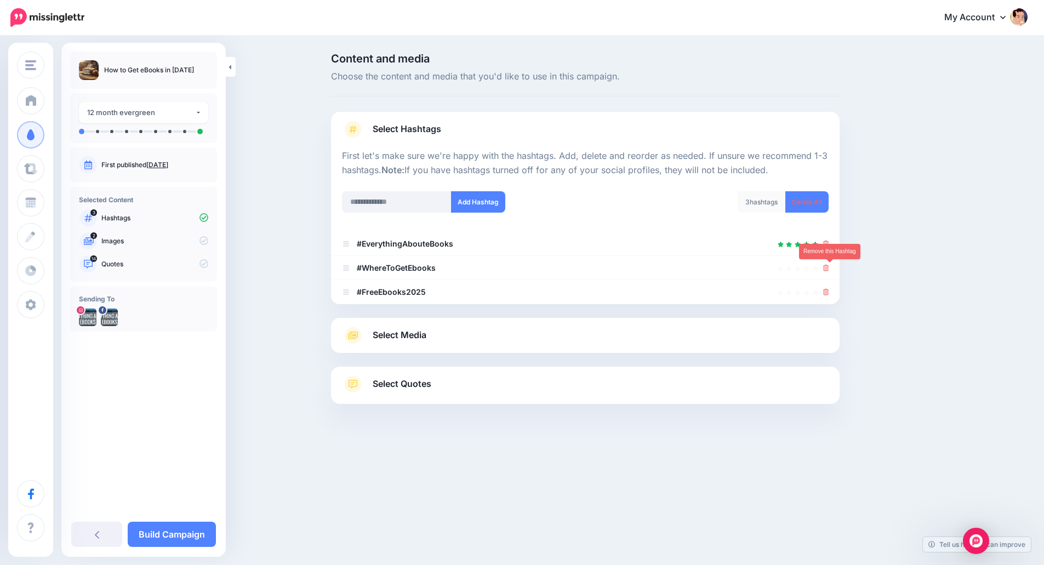
click at [829, 270] on icon at bounding box center [826, 268] width 6 height 7
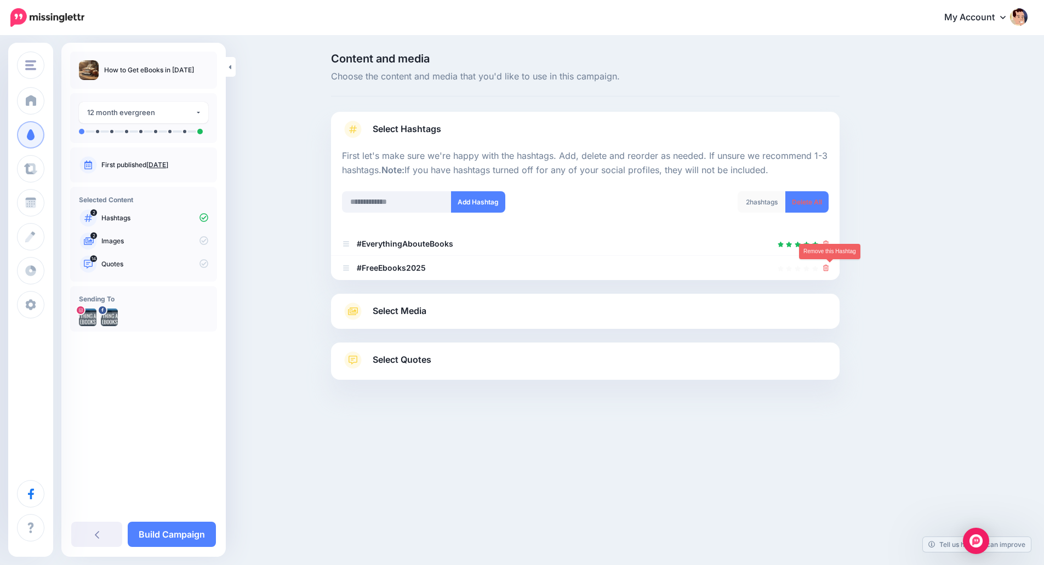
click at [829, 270] on icon at bounding box center [826, 268] width 6 height 7
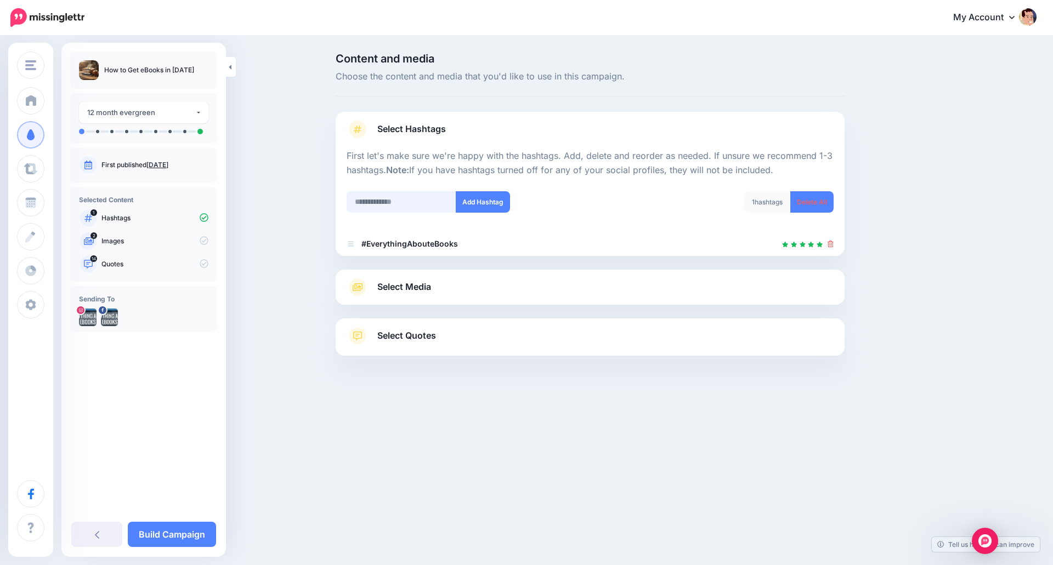
click at [378, 206] on input "text" at bounding box center [401, 201] width 110 height 21
type input "**********"
click at [486, 196] on button "Add Hashtag" at bounding box center [483, 201] width 54 height 21
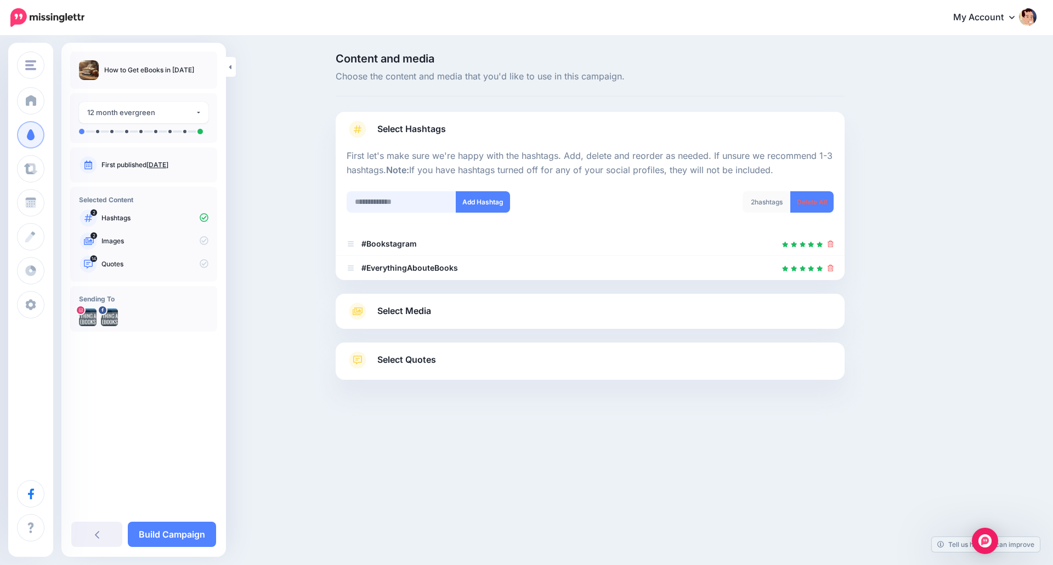
click at [390, 201] on input "text" at bounding box center [401, 201] width 110 height 21
type input "**********"
click at [477, 200] on button "Add Hashtag" at bounding box center [483, 201] width 54 height 21
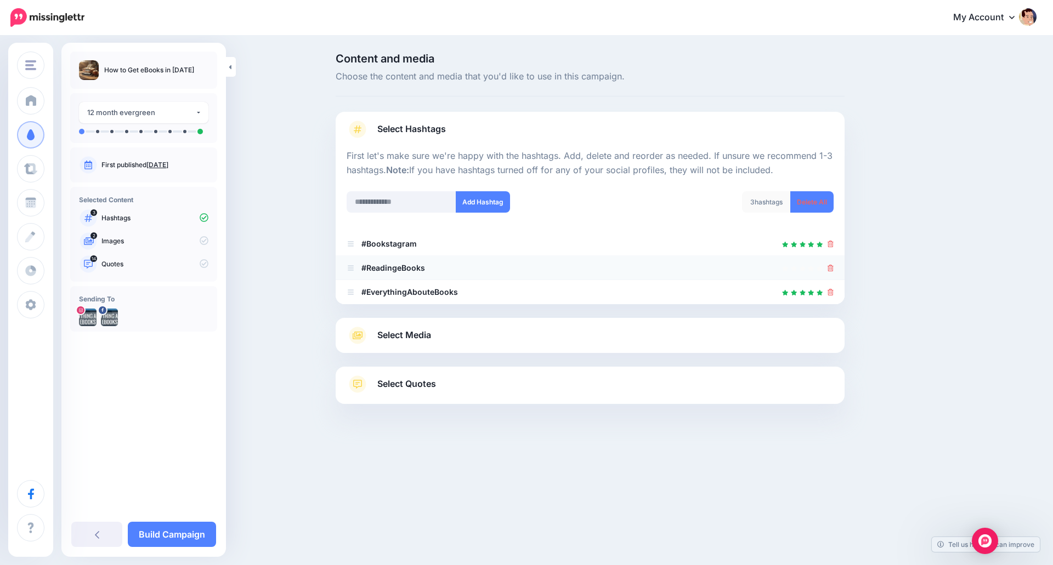
click at [831, 270] on icon at bounding box center [830, 268] width 6 height 7
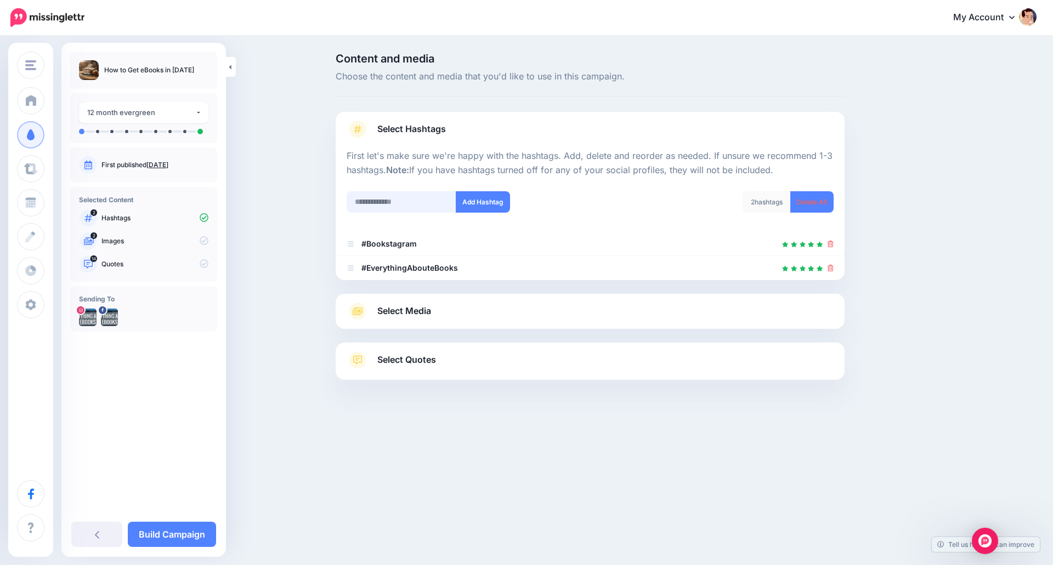
click at [363, 200] on input "text" at bounding box center [401, 201] width 110 height 21
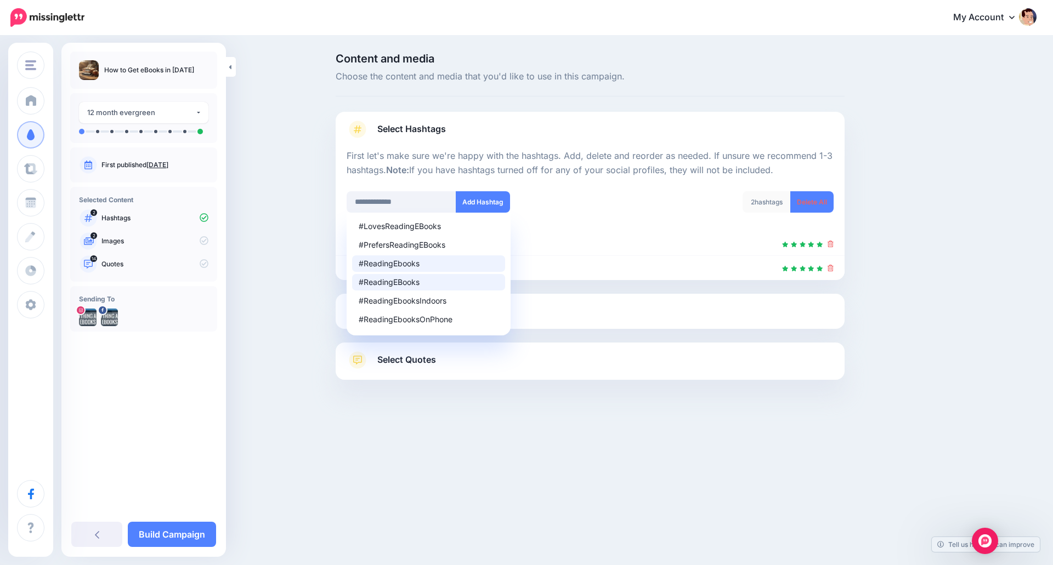
click at [410, 284] on div "#ReadingEBooks" at bounding box center [429, 282] width 140 height 8
type input "**********"
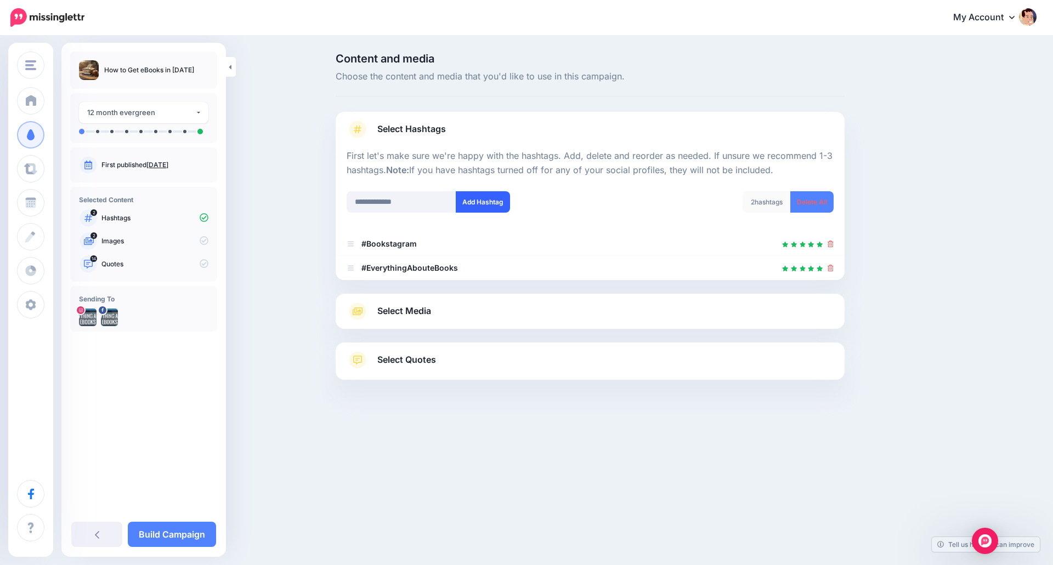
click at [496, 202] on button "Add Hashtag" at bounding box center [483, 201] width 54 height 21
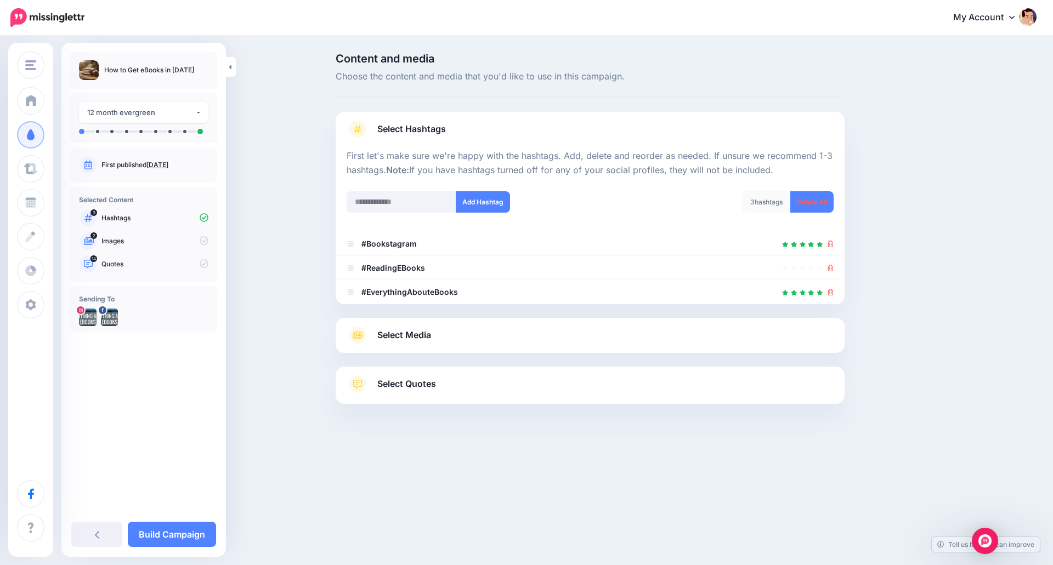
click at [400, 190] on div at bounding box center [589, 185] width 487 height 14
click at [394, 198] on input "text" at bounding box center [401, 201] width 110 height 21
type input "******"
click at [488, 200] on button "Add Hashtag" at bounding box center [483, 201] width 54 height 21
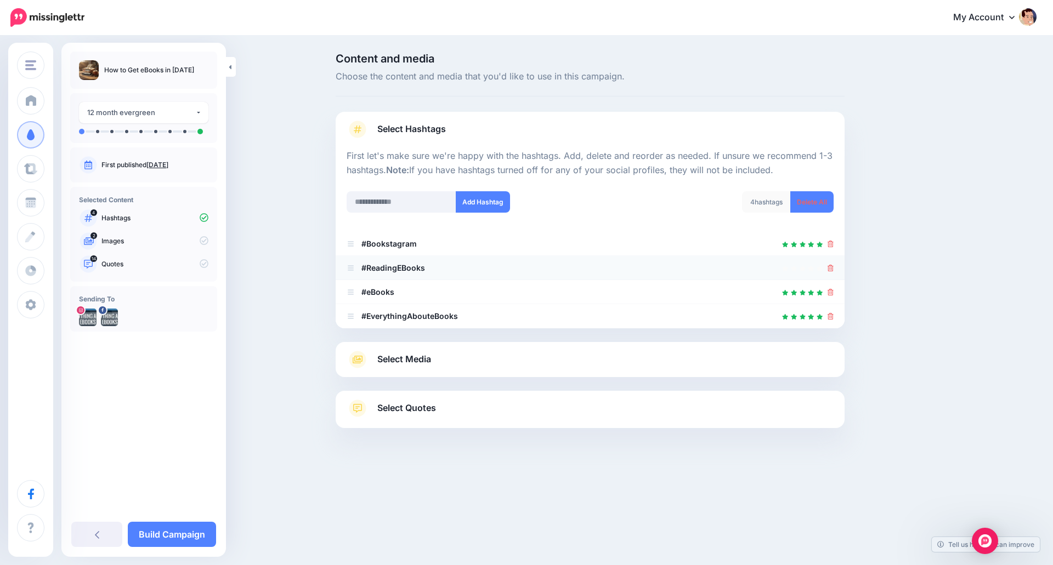
click at [828, 268] on icon at bounding box center [830, 268] width 6 height 7
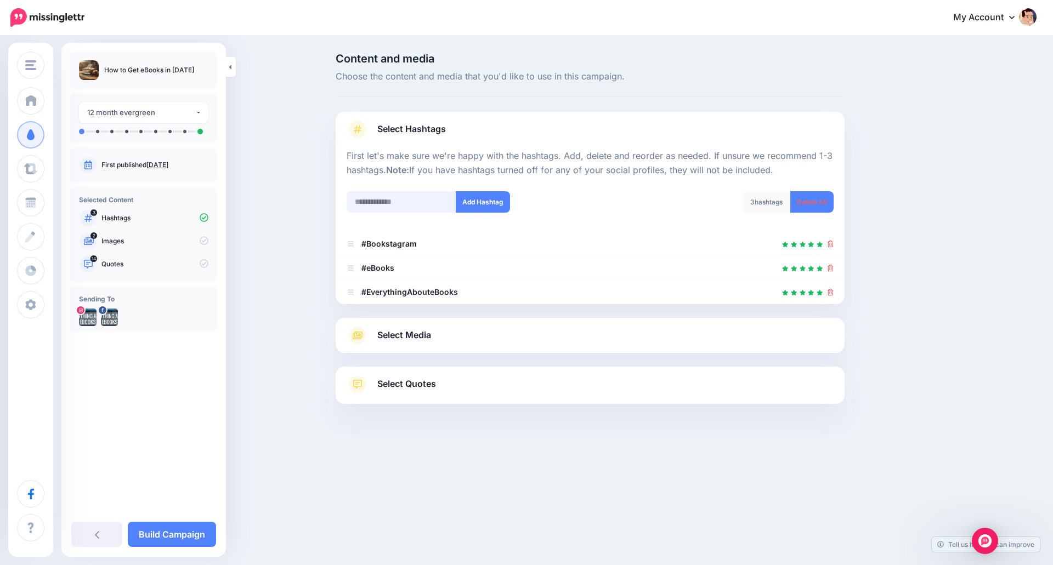
click at [371, 200] on input "text" at bounding box center [401, 201] width 110 height 21
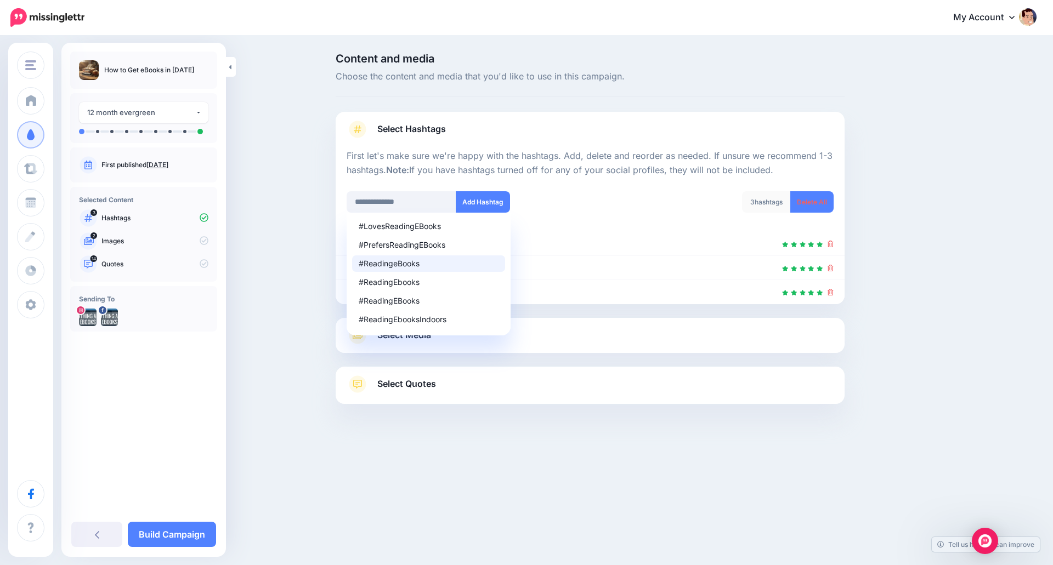
click at [436, 266] on div "#ReadingeBooks" at bounding box center [429, 264] width 140 height 8
type input "**********"
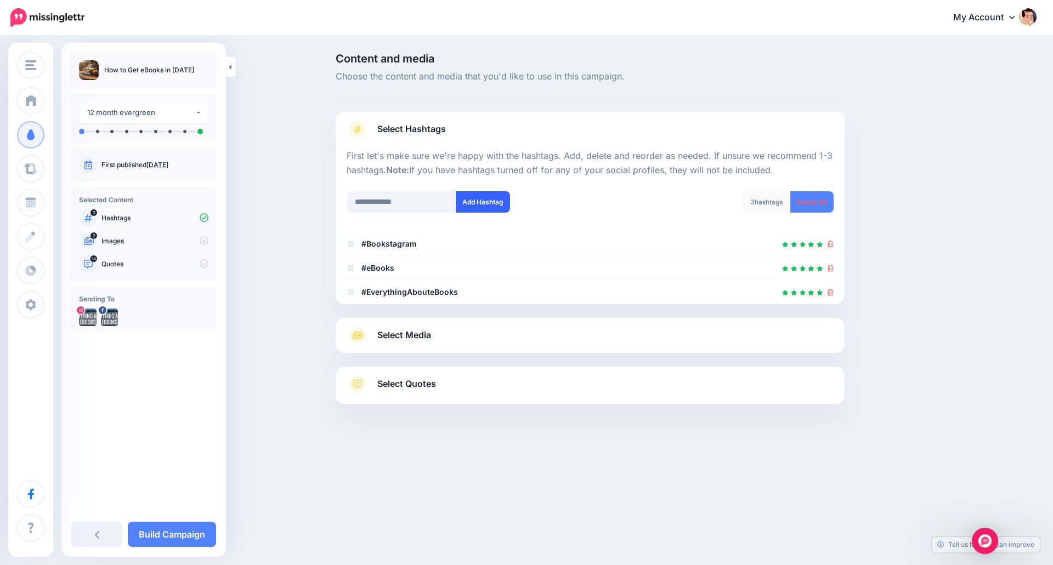
click at [482, 203] on button "Add Hashtag" at bounding box center [483, 201] width 54 height 21
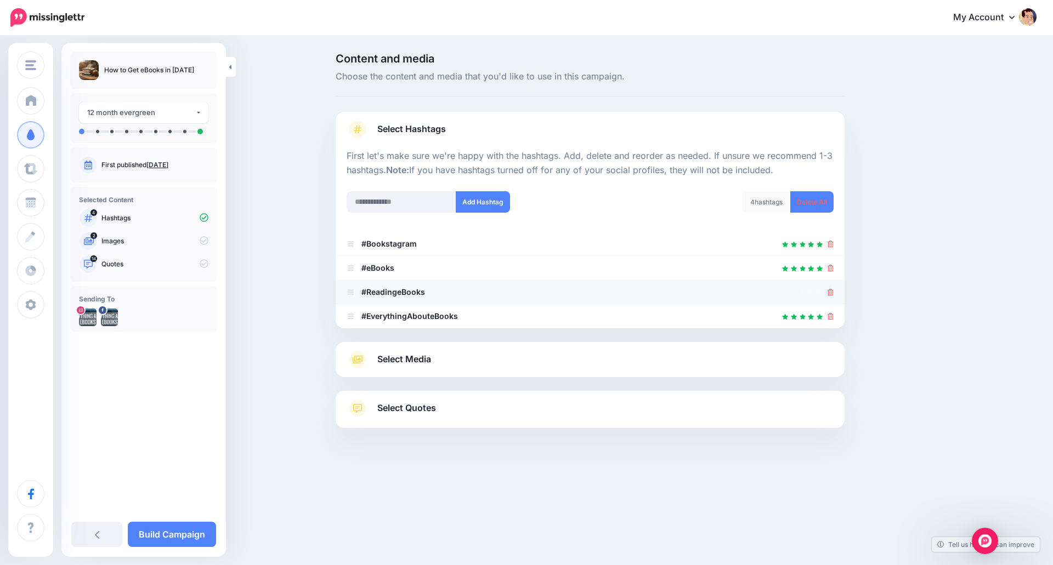
click at [829, 292] on icon at bounding box center [830, 292] width 6 height 7
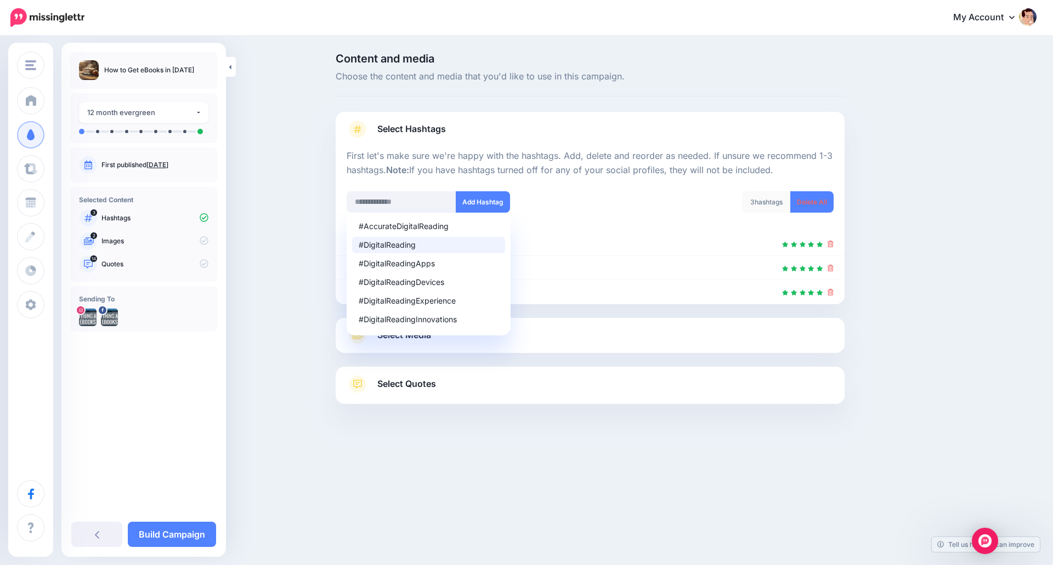
click at [398, 243] on div "#DigitalReading" at bounding box center [429, 245] width 140 height 8
type input "**********"
click at [477, 200] on button "Add Hashtag" at bounding box center [483, 201] width 54 height 21
click at [281, 385] on div "Content and media Choose the content and media that you'd like to use in this c…" at bounding box center [526, 256] width 1053 height 439
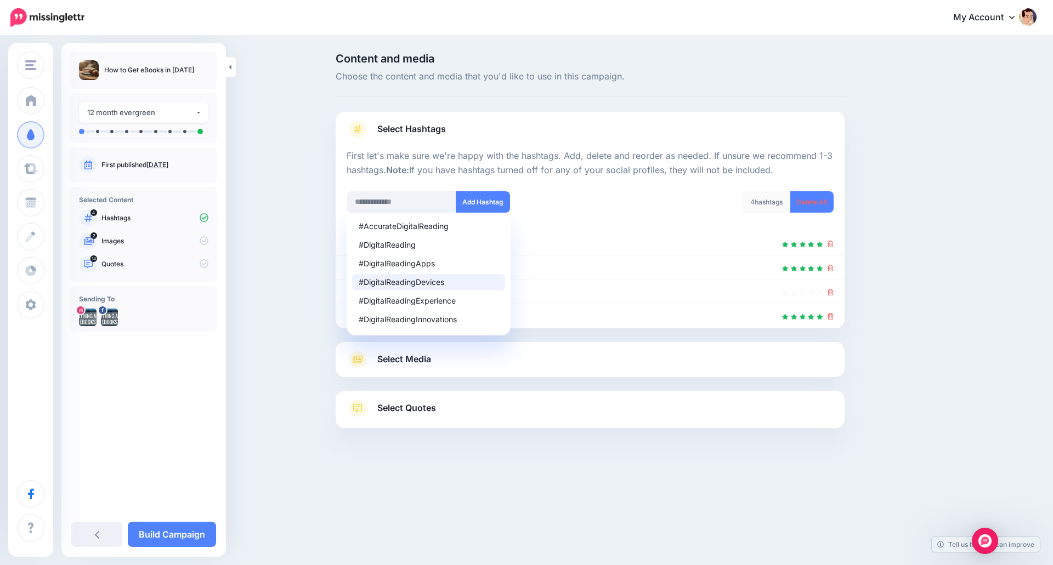
click at [355, 488] on div "Content and media Choose the content and media that you'd like to use in this c…" at bounding box center [526, 268] width 1053 height 463
click at [341, 498] on div "Content and media Choose the content and media that you'd like to use in this c…" at bounding box center [526, 268] width 1053 height 463
click at [428, 360] on span "Select Media" at bounding box center [404, 359] width 54 height 15
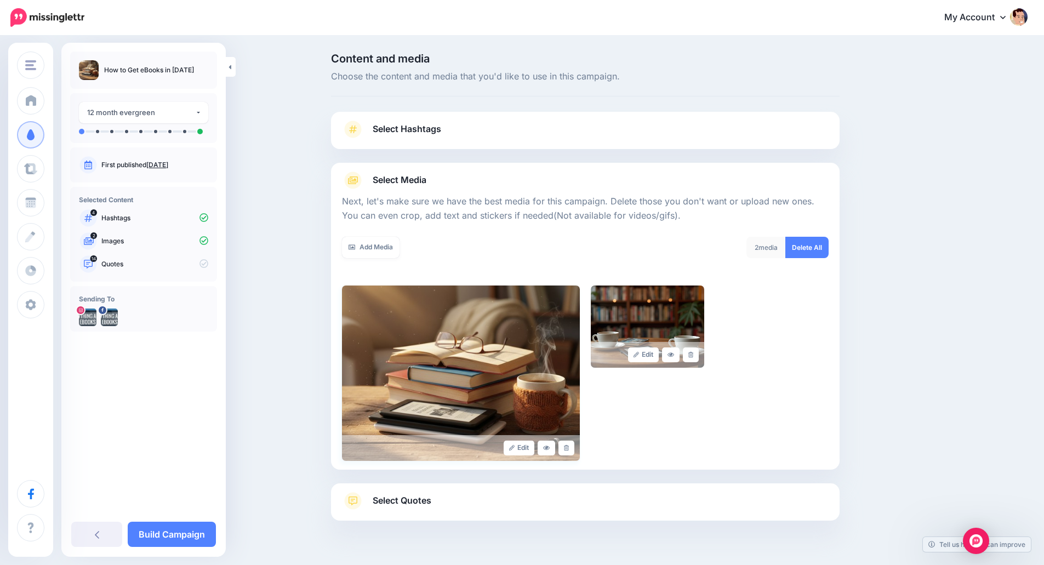
scroll to position [27, 0]
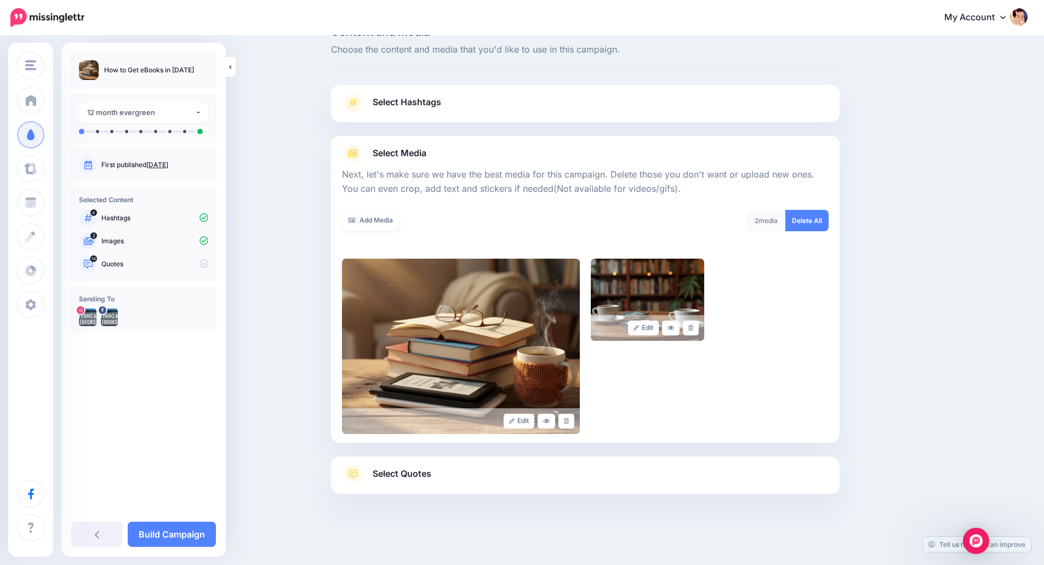
click at [405, 476] on span "Select Quotes" at bounding box center [402, 474] width 59 height 15
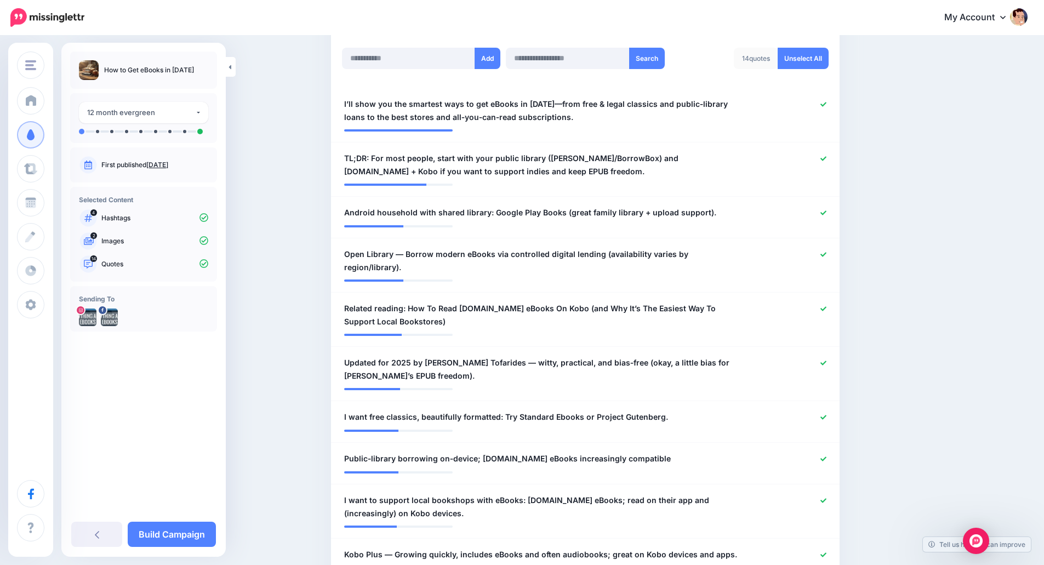
scroll to position [301, 0]
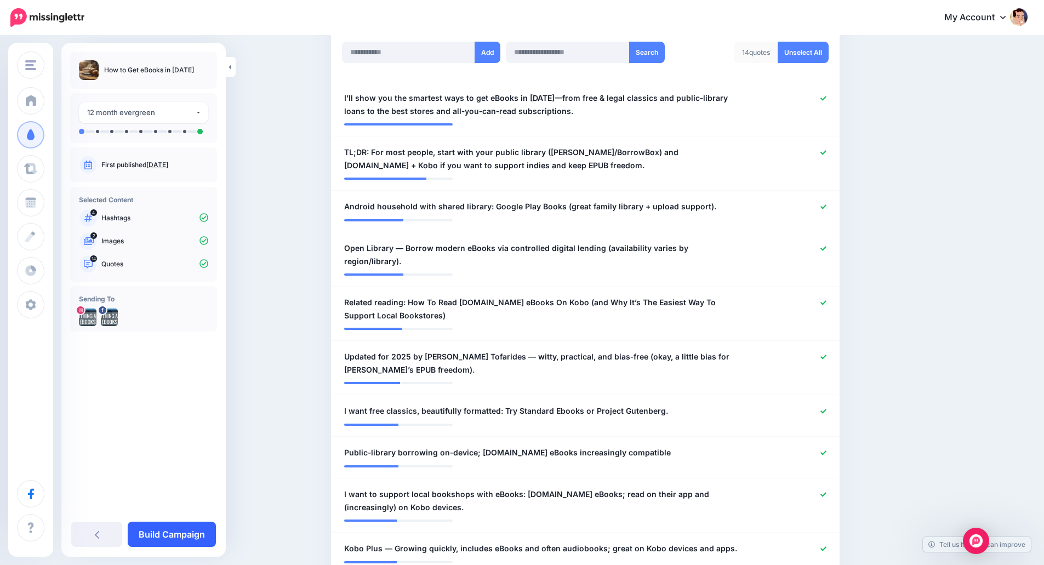
click at [184, 537] on link "Build Campaign" at bounding box center [172, 534] width 88 height 25
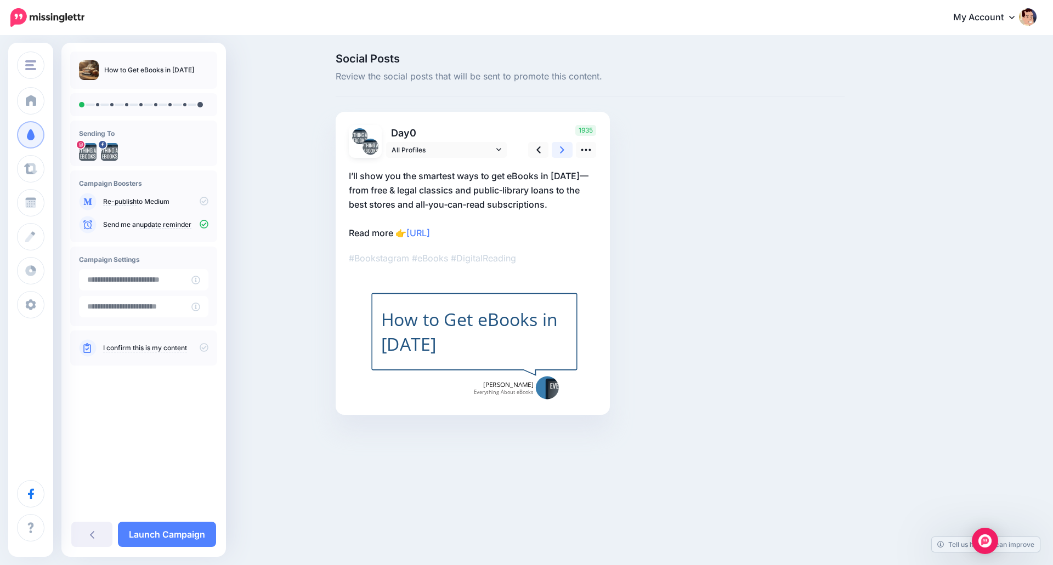
click at [562, 153] on icon at bounding box center [562, 150] width 4 height 12
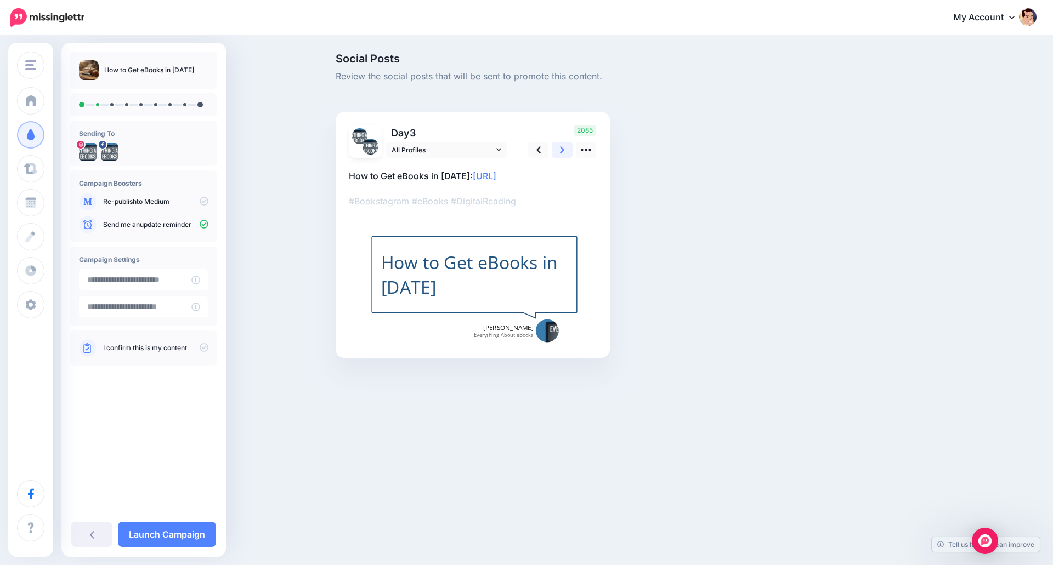
click at [562, 153] on icon at bounding box center [562, 150] width 4 height 12
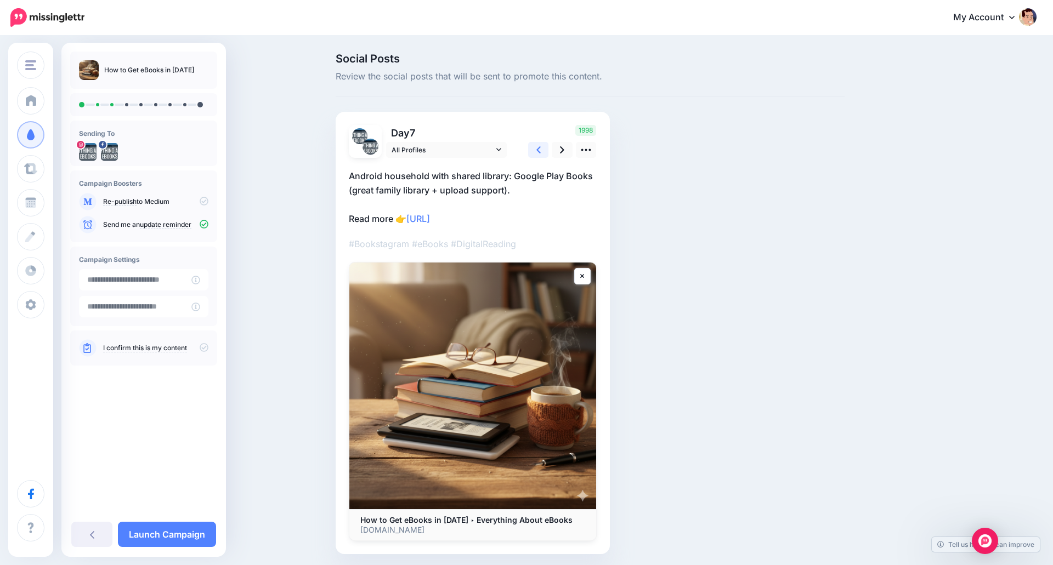
click at [538, 155] on icon at bounding box center [538, 150] width 4 height 12
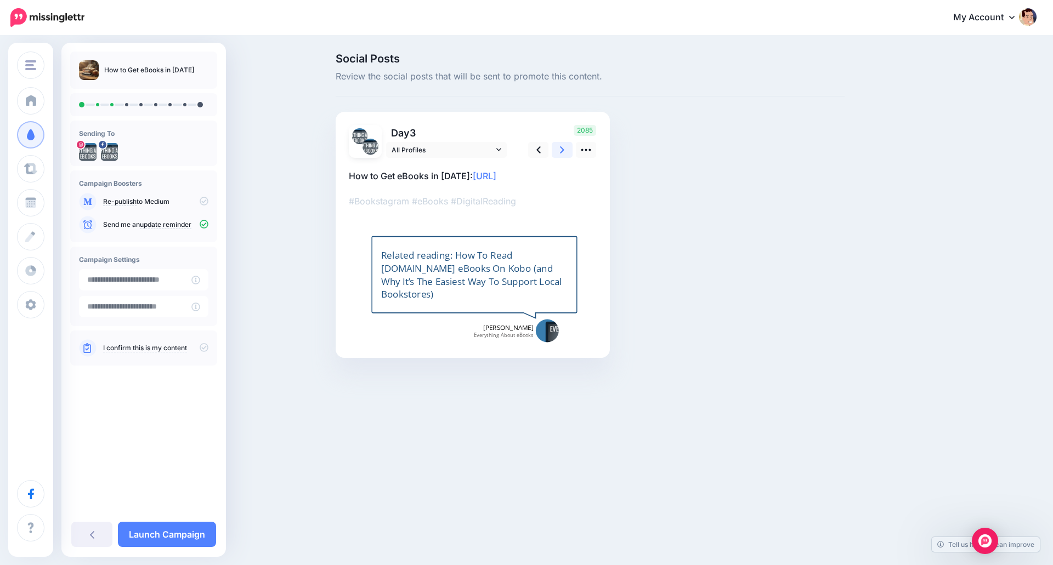
click at [564, 149] on icon at bounding box center [562, 150] width 4 height 12
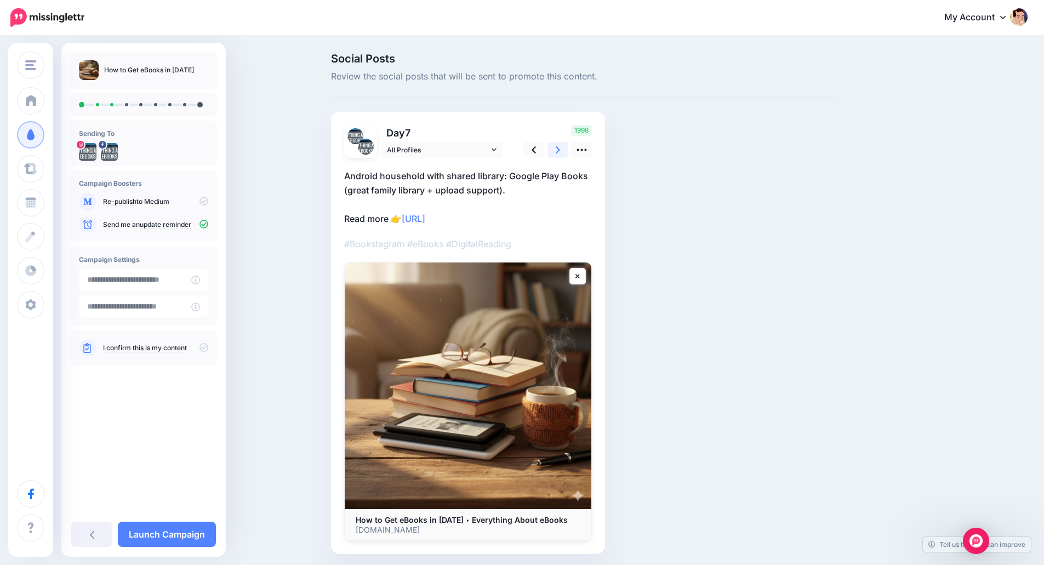
click at [560, 149] on icon at bounding box center [558, 150] width 4 height 12
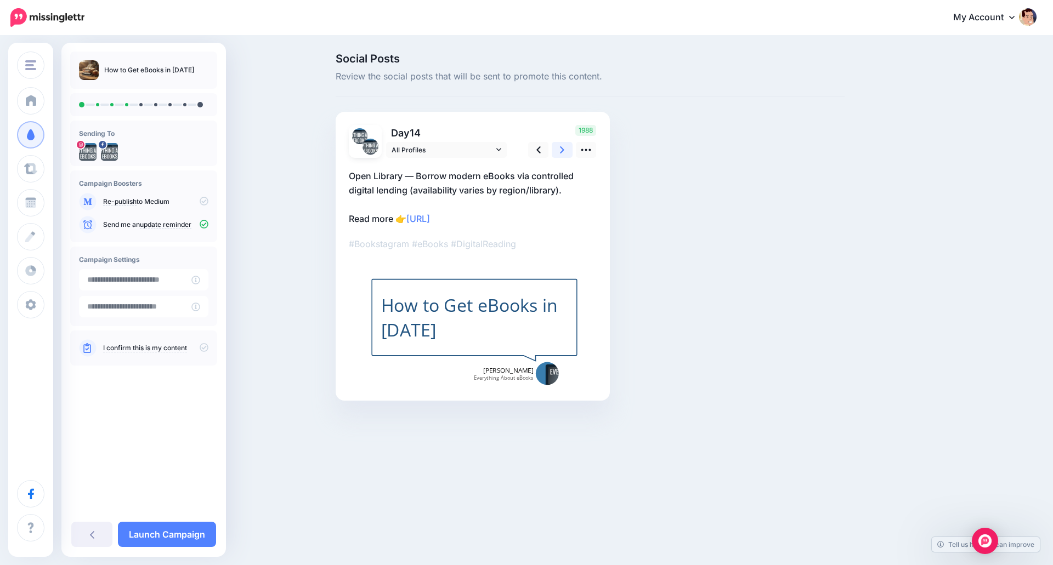
click at [564, 149] on icon at bounding box center [562, 150] width 4 height 12
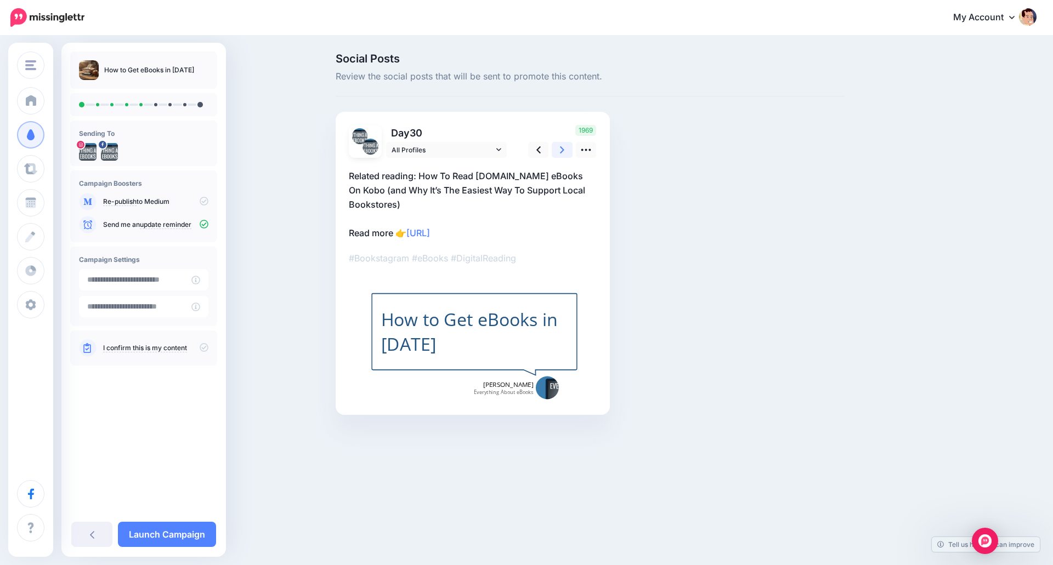
click at [564, 149] on icon at bounding box center [562, 150] width 4 height 12
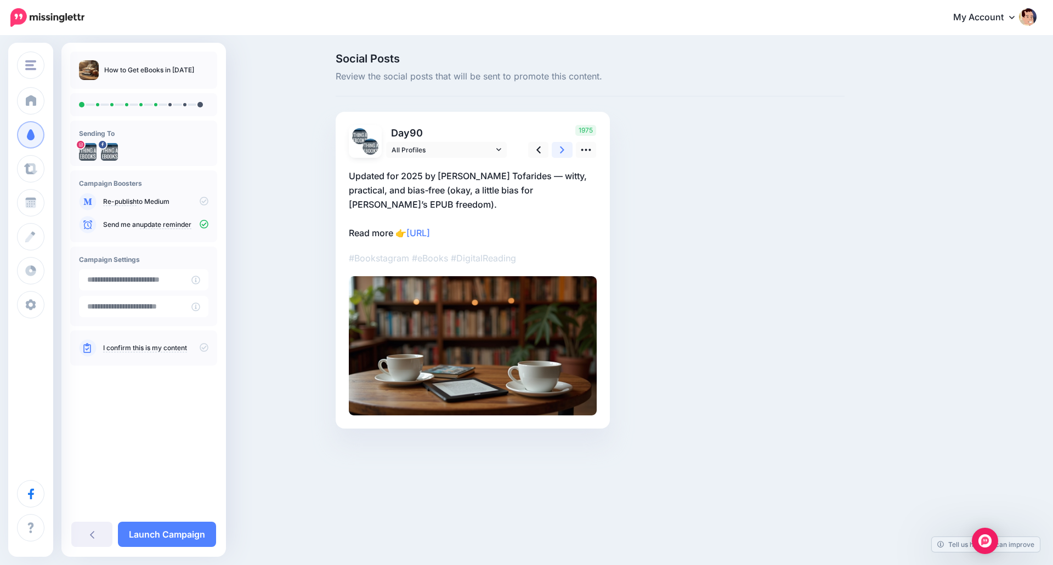
click at [564, 149] on icon at bounding box center [562, 150] width 4 height 12
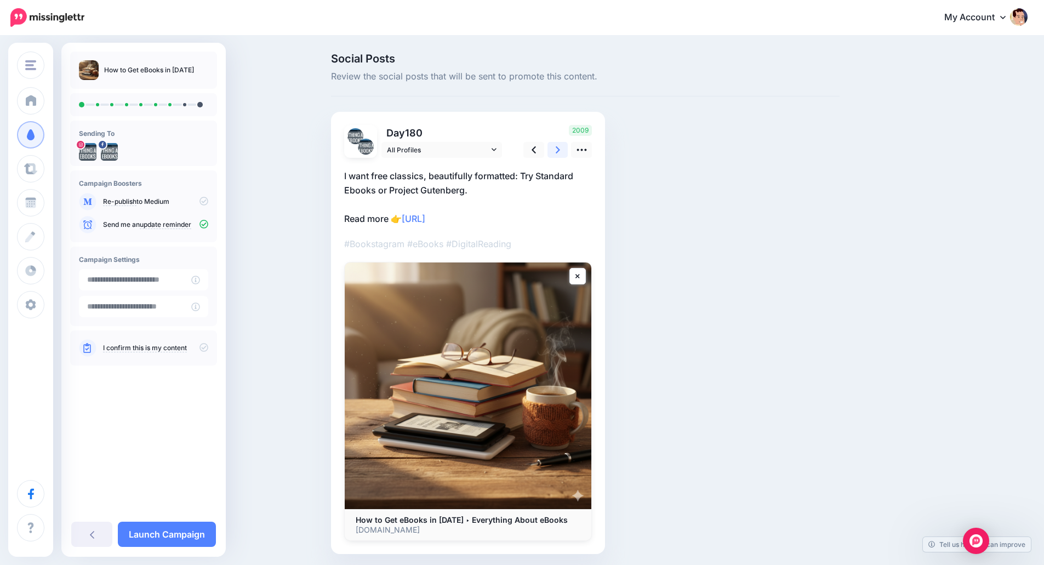
click at [560, 149] on icon at bounding box center [558, 150] width 4 height 12
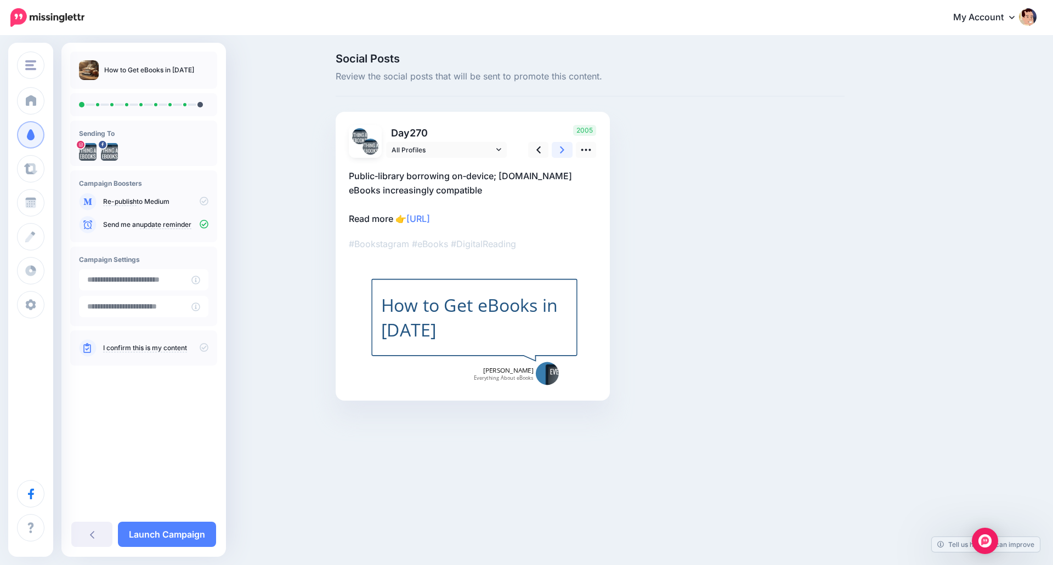
click at [568, 155] on link at bounding box center [561, 150] width 21 height 16
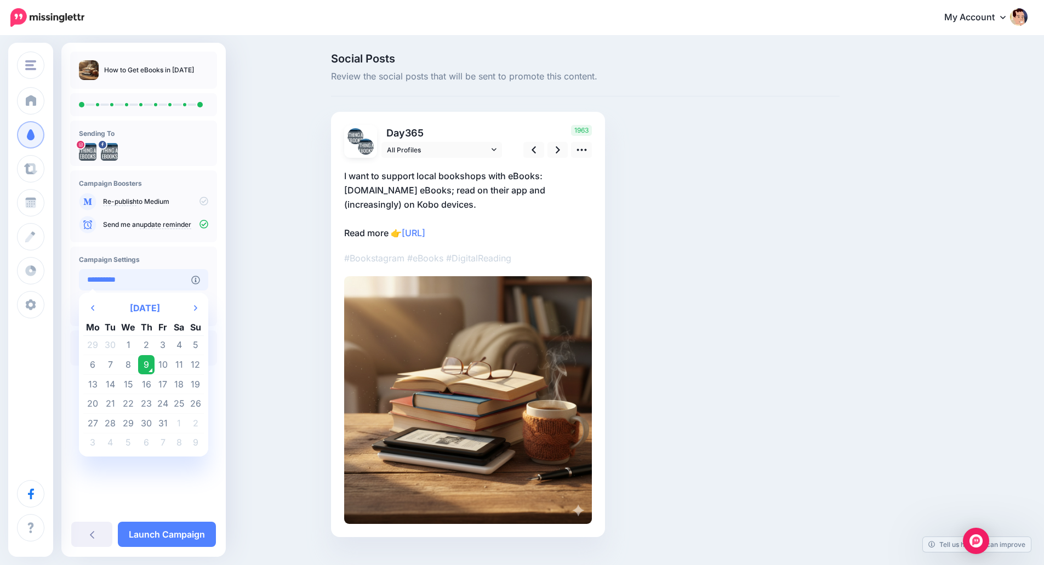
click at [131, 275] on input "**********" at bounding box center [135, 279] width 112 height 21
click at [96, 385] on td "13" at bounding box center [92, 384] width 19 height 20
type input "**********"
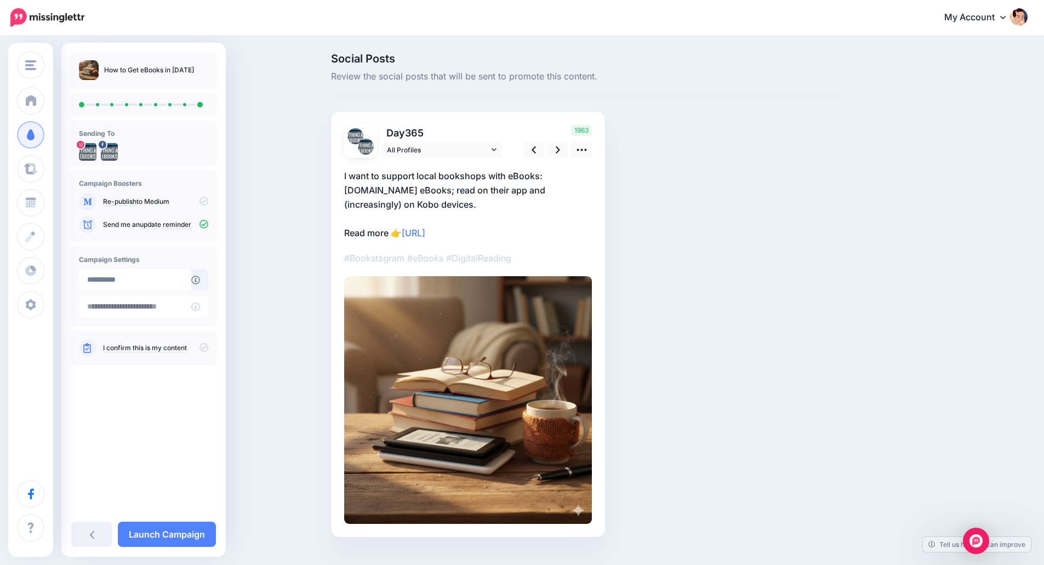
click at [141, 350] on link "I confirm this is my content" at bounding box center [145, 348] width 84 height 9
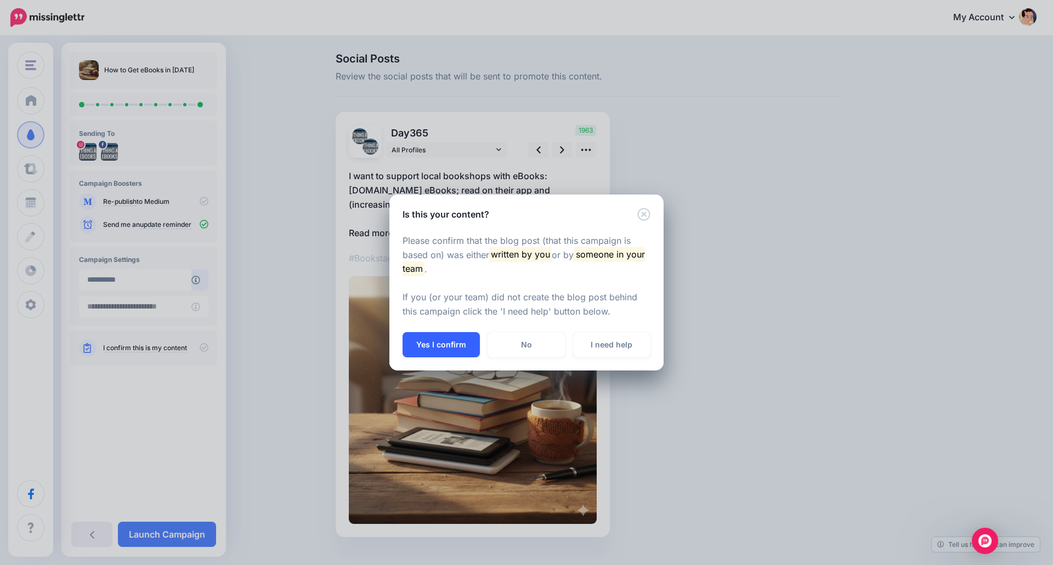
click at [442, 346] on button "Yes I confirm" at bounding box center [440, 344] width 77 height 25
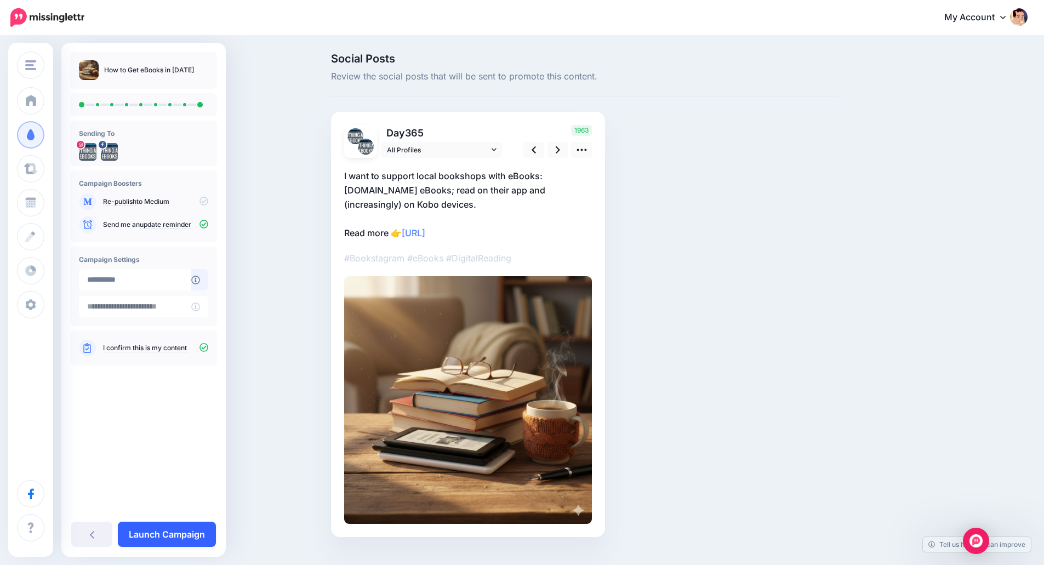
click at [187, 533] on link "Launch Campaign" at bounding box center [167, 534] width 98 height 25
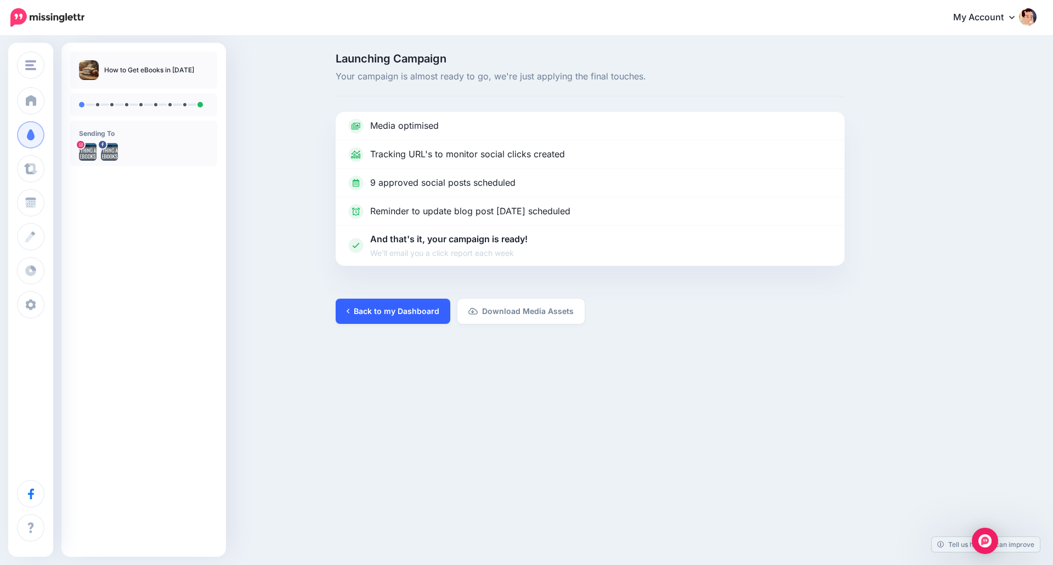
click at [357, 316] on link "Back to my Dashboard" at bounding box center [393, 311] width 115 height 25
